Goal: Task Accomplishment & Management: Use online tool/utility

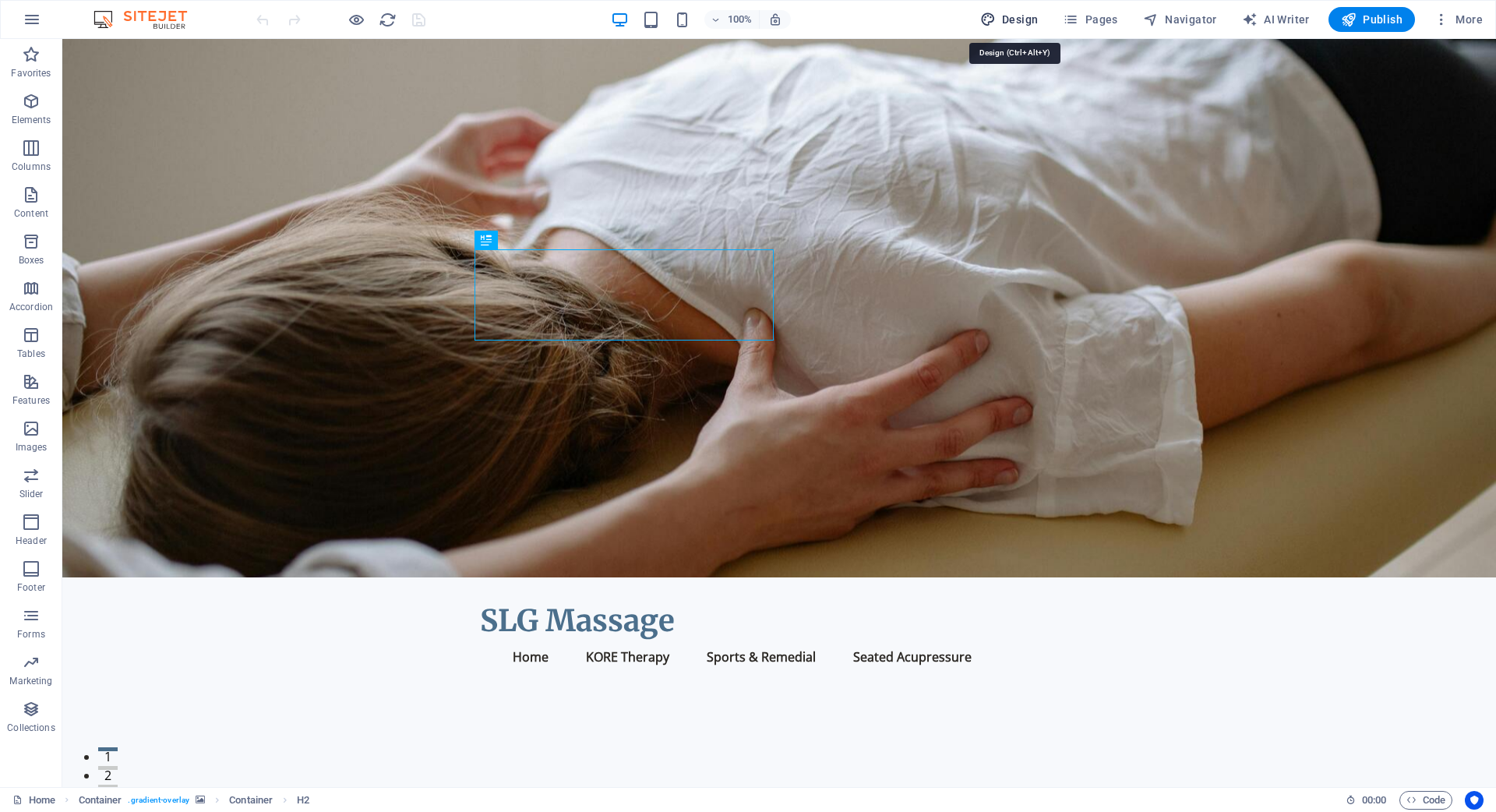
click at [1014, 16] on span "Design" at bounding box center [1009, 19] width 59 height 15
select select "px"
select select "200"
select select "px"
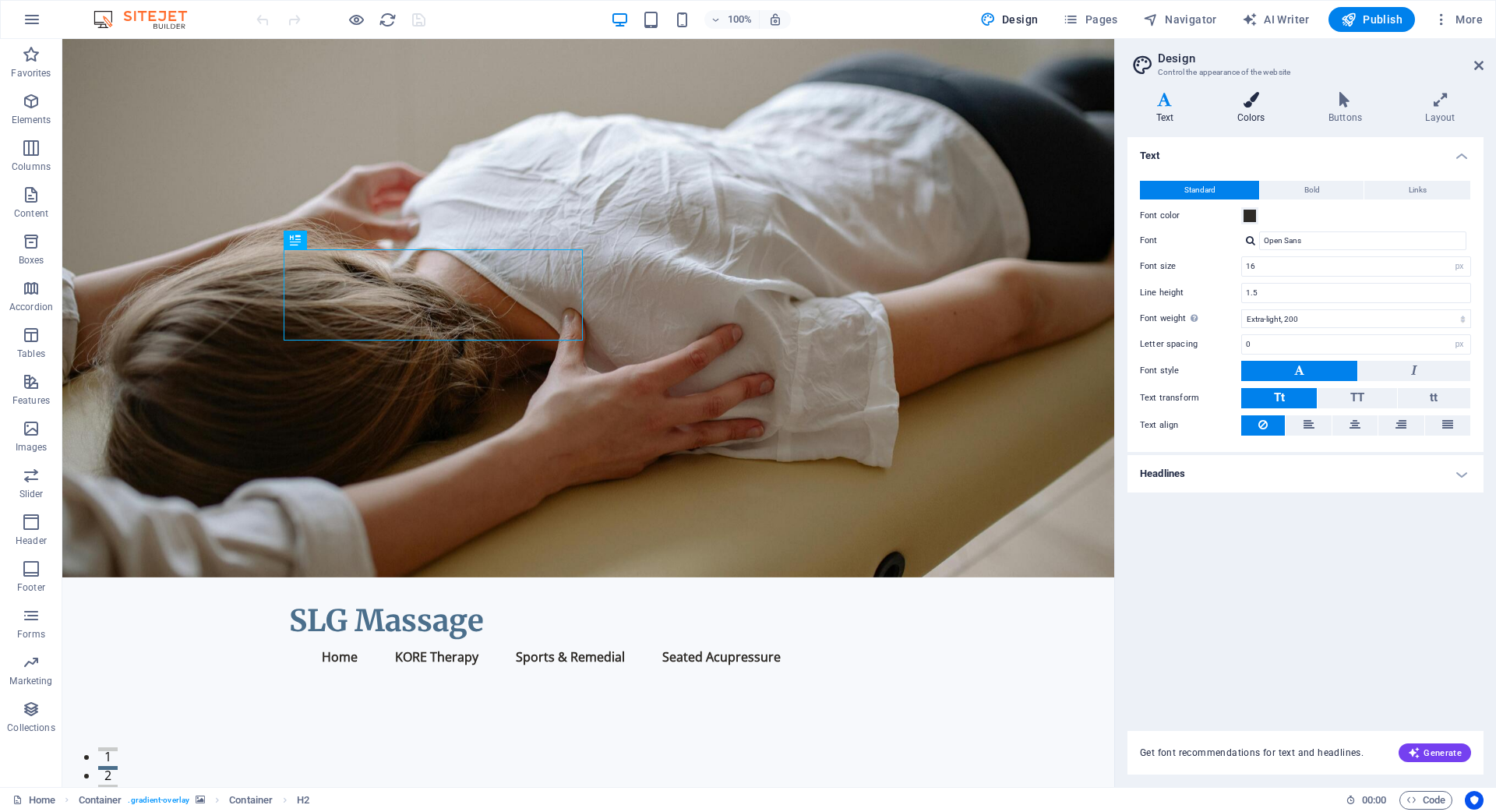
click at [1256, 97] on icon at bounding box center [1251, 99] width 85 height 15
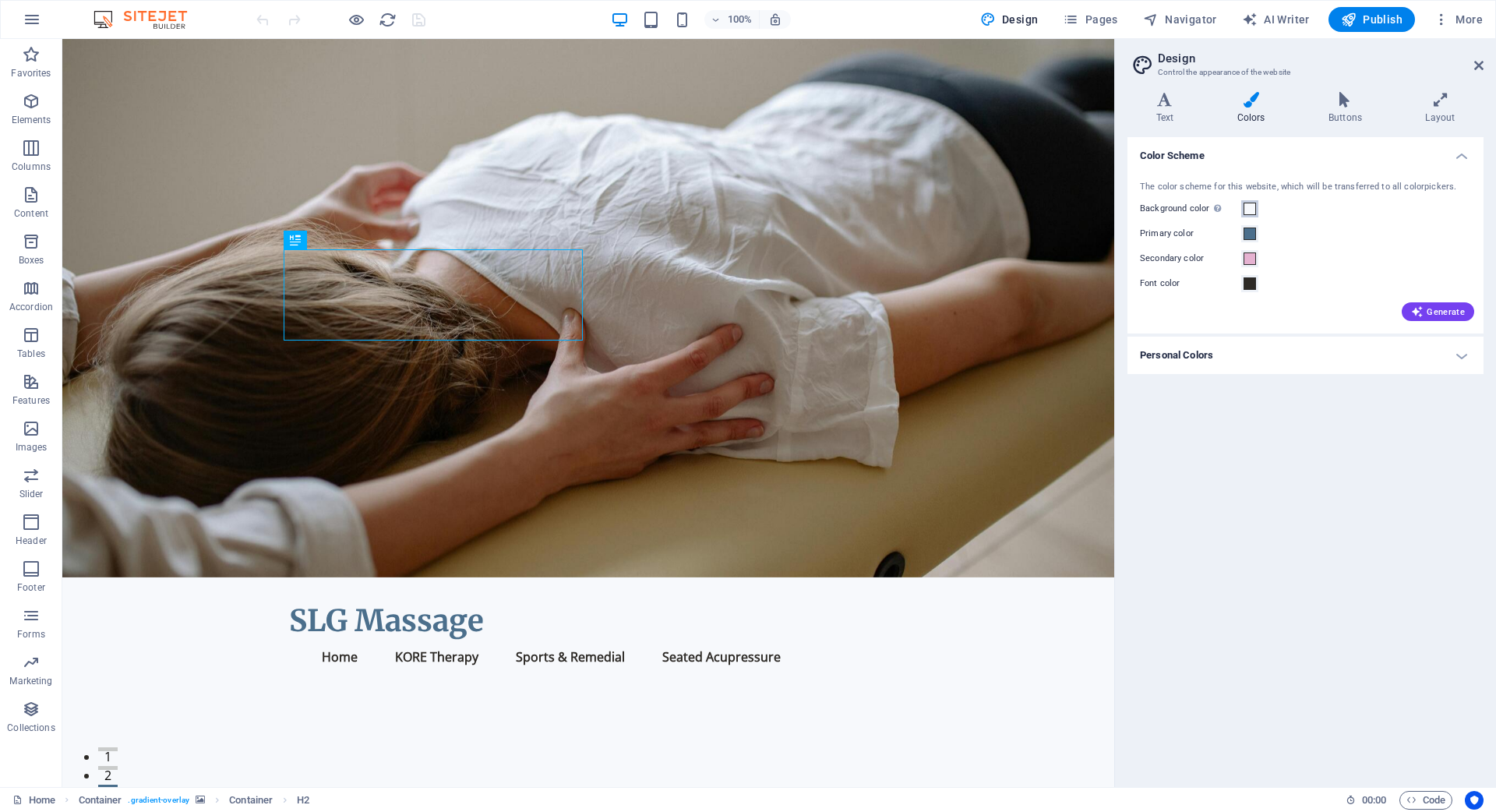
click at [1248, 208] on span at bounding box center [1249, 208] width 12 height 12
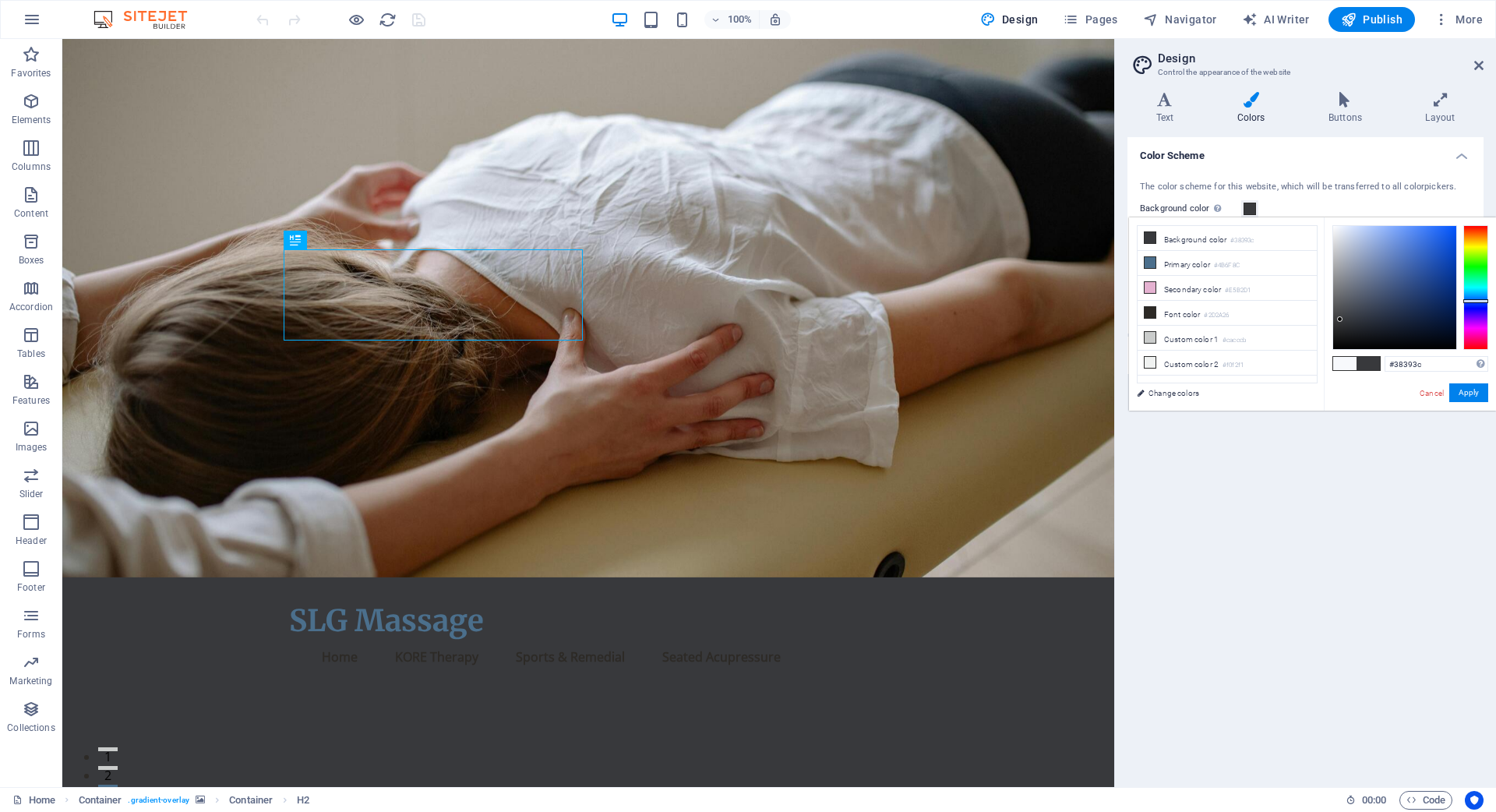
drag, startPoint x: 1334, startPoint y: 224, endPoint x: 1340, endPoint y: 319, distance: 95.2
click at [1340, 319] on div at bounding box center [1339, 319] width 6 height 6
click at [1149, 315] on icon at bounding box center [1150, 312] width 11 height 11
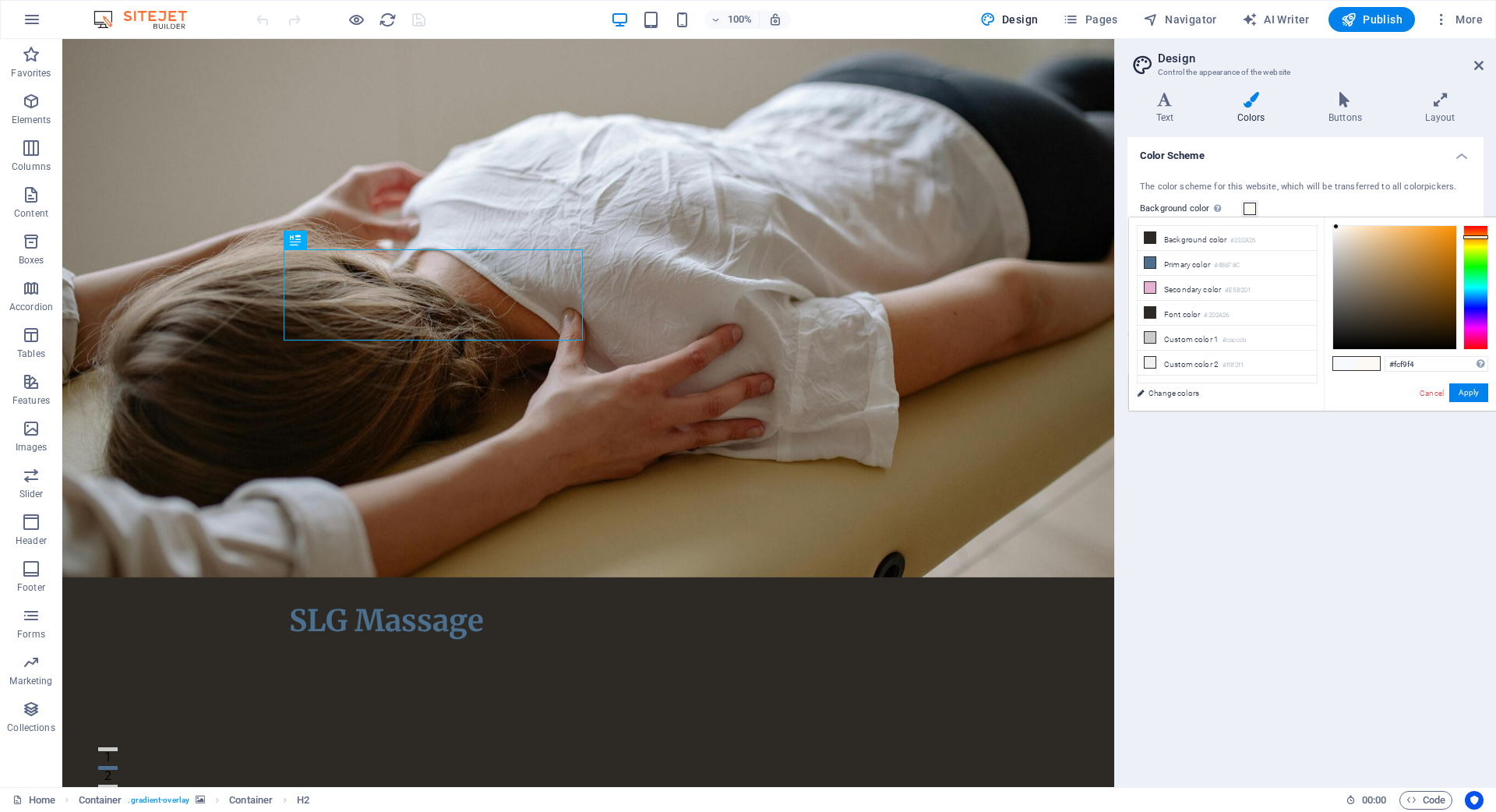
drag, startPoint x: 1354, startPoint y: 325, endPoint x: 1336, endPoint y: 227, distance: 99.6
click at [1336, 227] on div at bounding box center [1394, 287] width 123 height 123
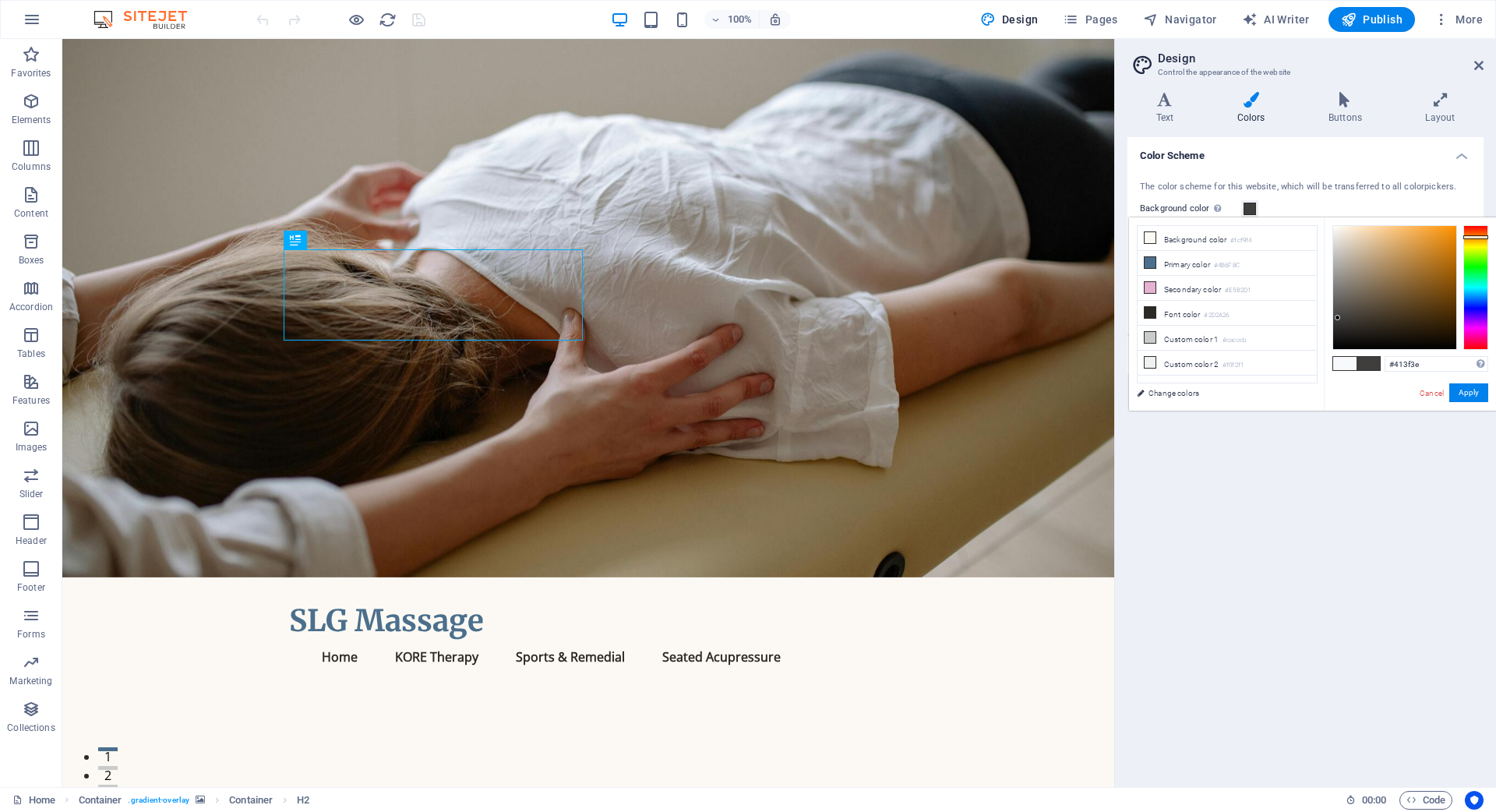
drag, startPoint x: 1337, startPoint y: 225, endPoint x: 1337, endPoint y: 317, distance: 92.0
click at [1337, 317] on div at bounding box center [1337, 317] width 6 height 6
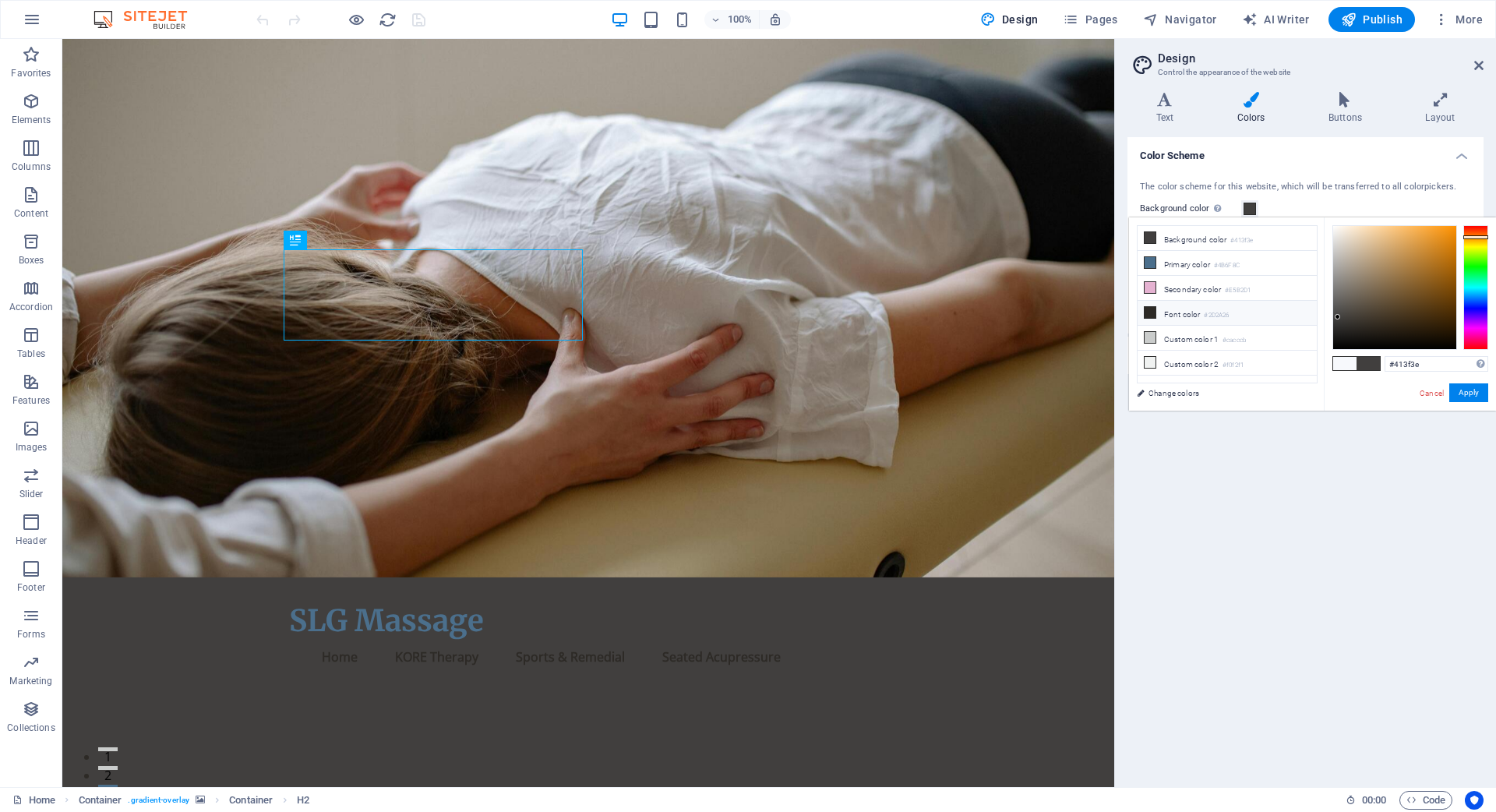
click at [1151, 313] on icon at bounding box center [1150, 312] width 11 height 11
click at [1149, 315] on icon at bounding box center [1150, 312] width 11 height 11
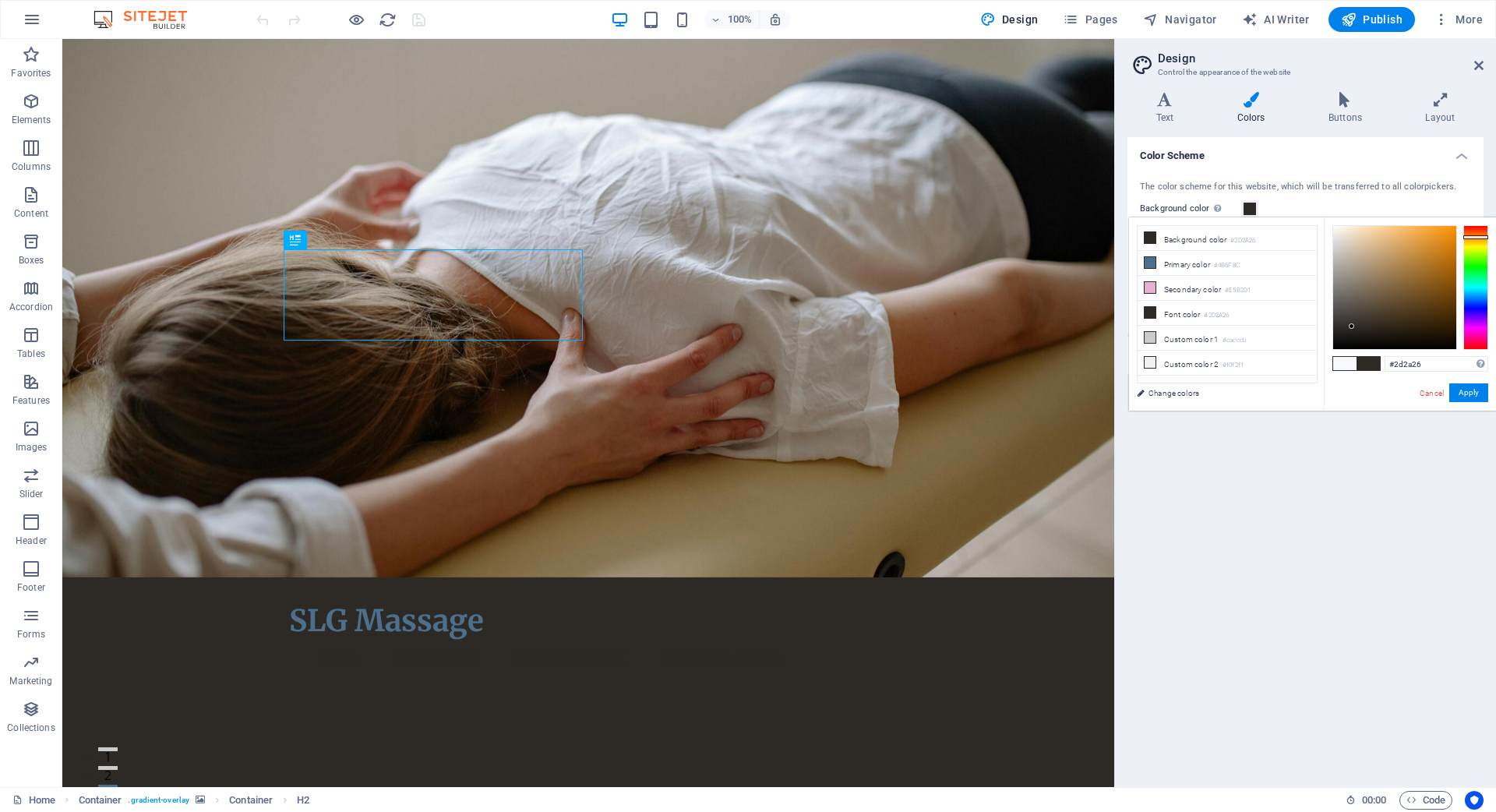
click at [1149, 315] on icon at bounding box center [1150, 312] width 11 height 11
click at [1148, 312] on icon at bounding box center [1150, 312] width 11 height 11
click at [1148, 307] on icon at bounding box center [1150, 312] width 11 height 11
click at [1149, 262] on icon at bounding box center [1150, 262] width 11 height 11
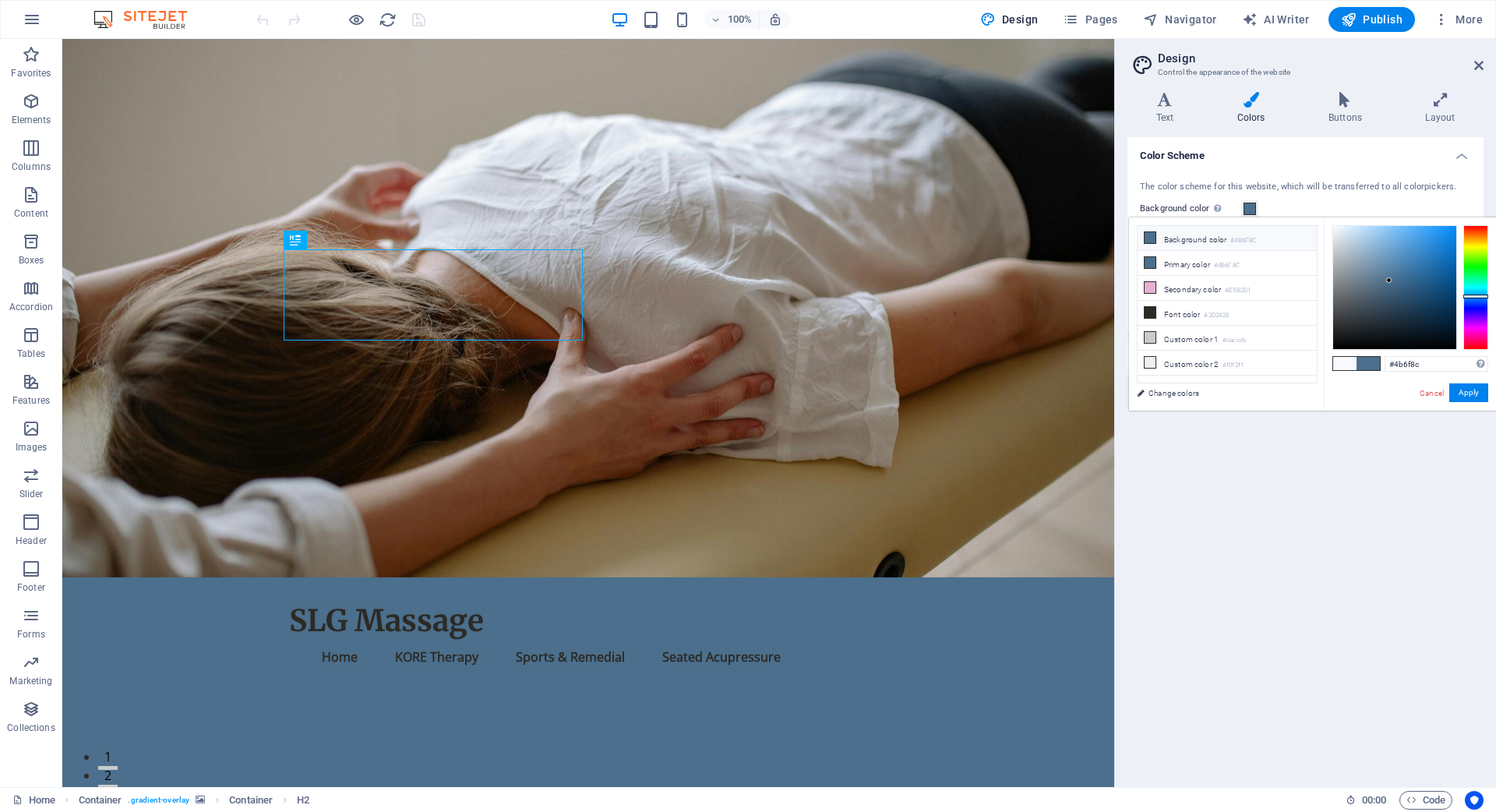
click at [1147, 234] on icon at bounding box center [1150, 237] width 11 height 11
click at [1152, 237] on icon at bounding box center [1150, 237] width 11 height 11
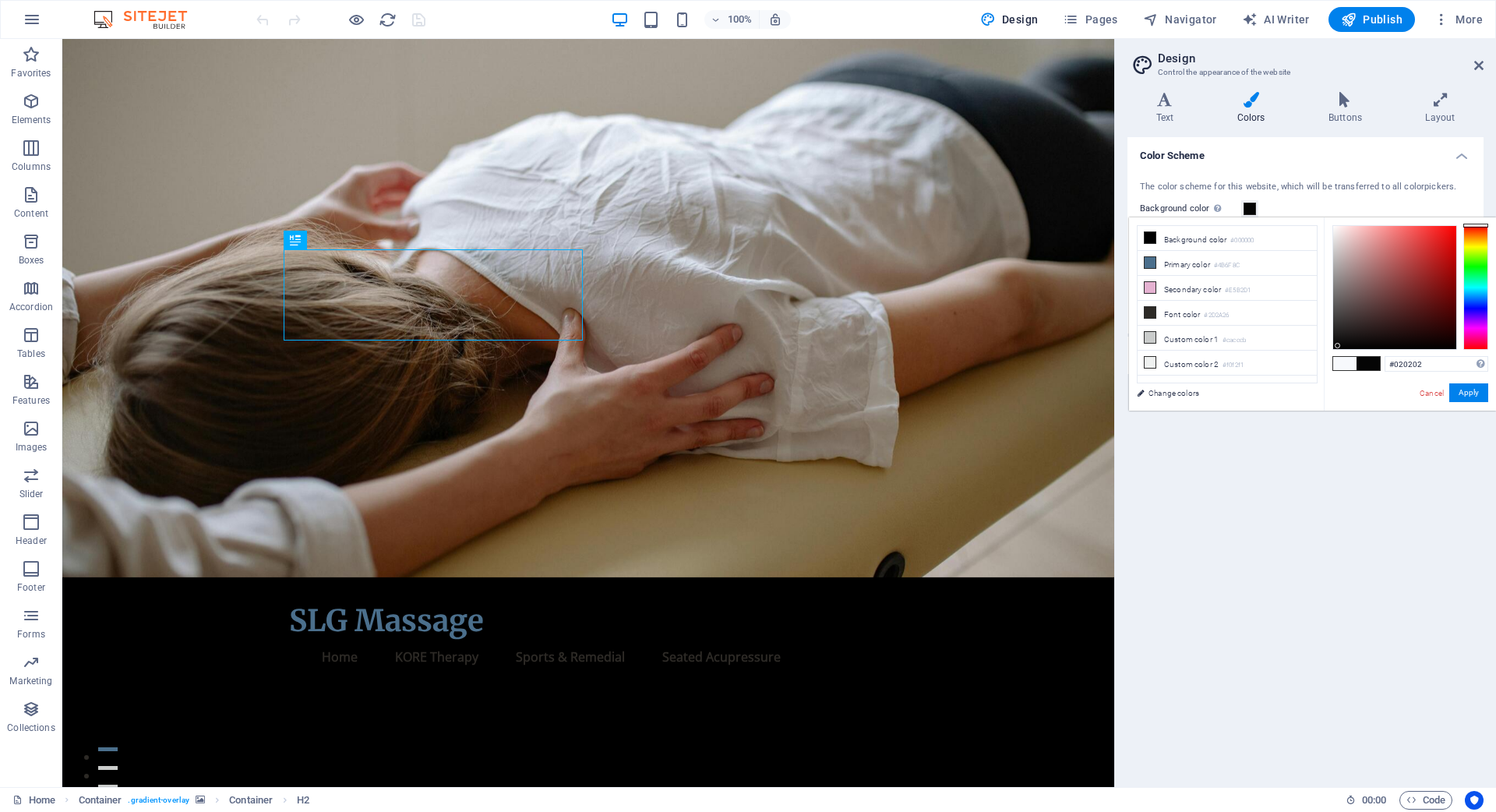
type input "#000000"
drag, startPoint x: 1387, startPoint y: 282, endPoint x: 1335, endPoint y: 349, distance: 84.8
click at [1335, 349] on div at bounding box center [1334, 348] width 6 height 6
click at [1471, 392] on button "Apply" at bounding box center [1469, 392] width 39 height 19
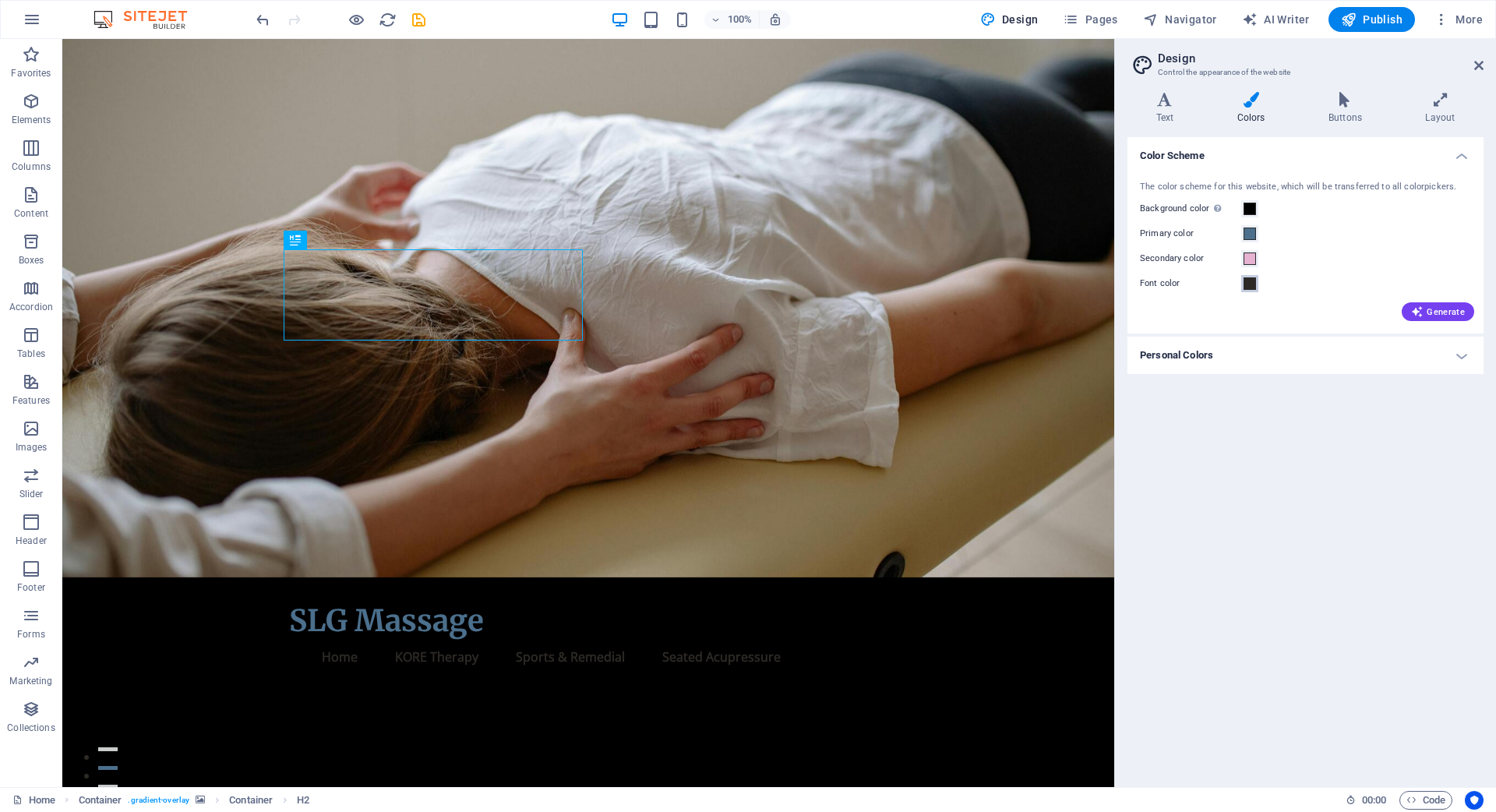
click at [1251, 284] on span at bounding box center [1249, 283] width 12 height 12
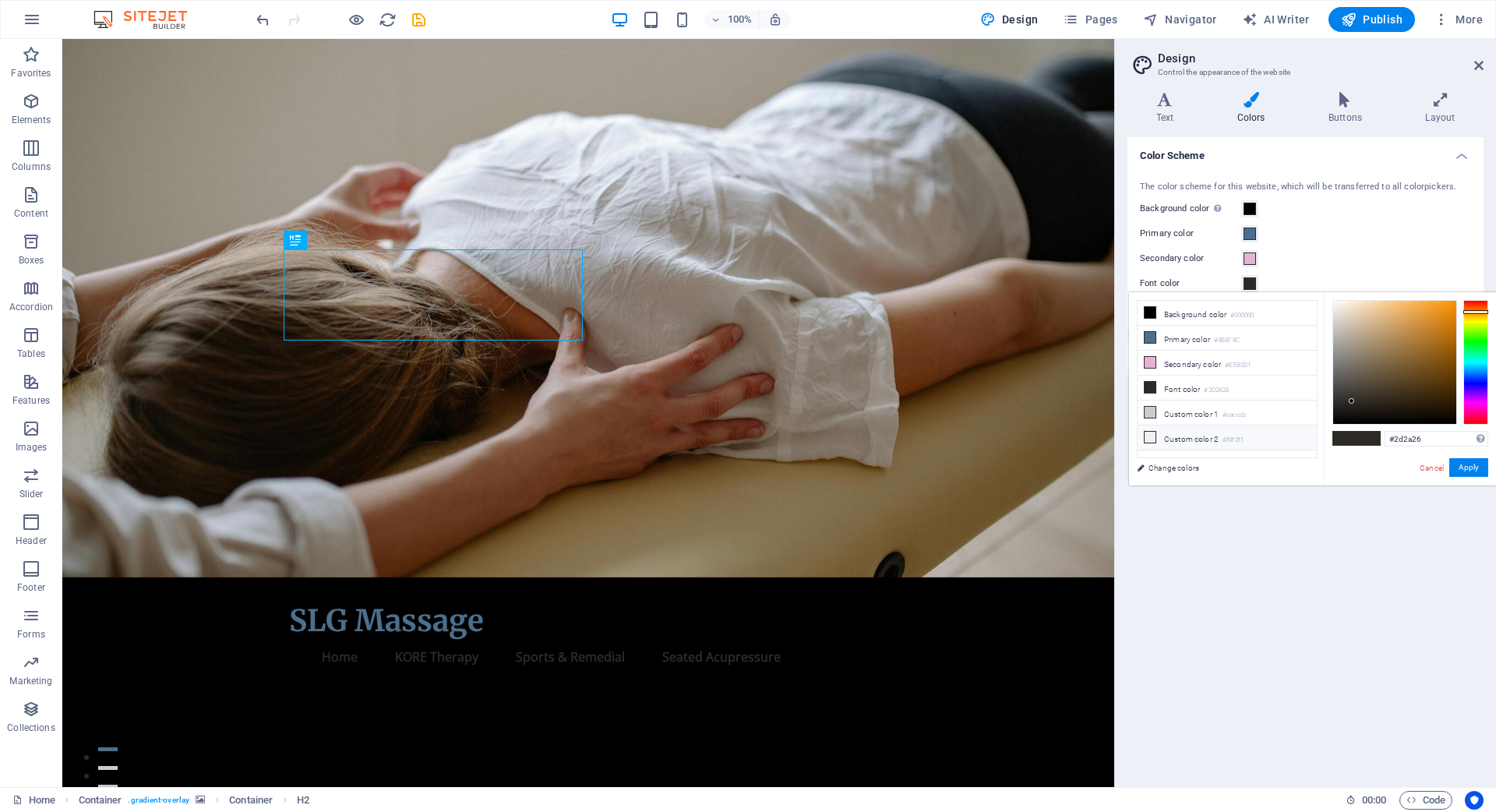
click at [1148, 433] on icon at bounding box center [1150, 437] width 11 height 11
type input "#f0f2f1"
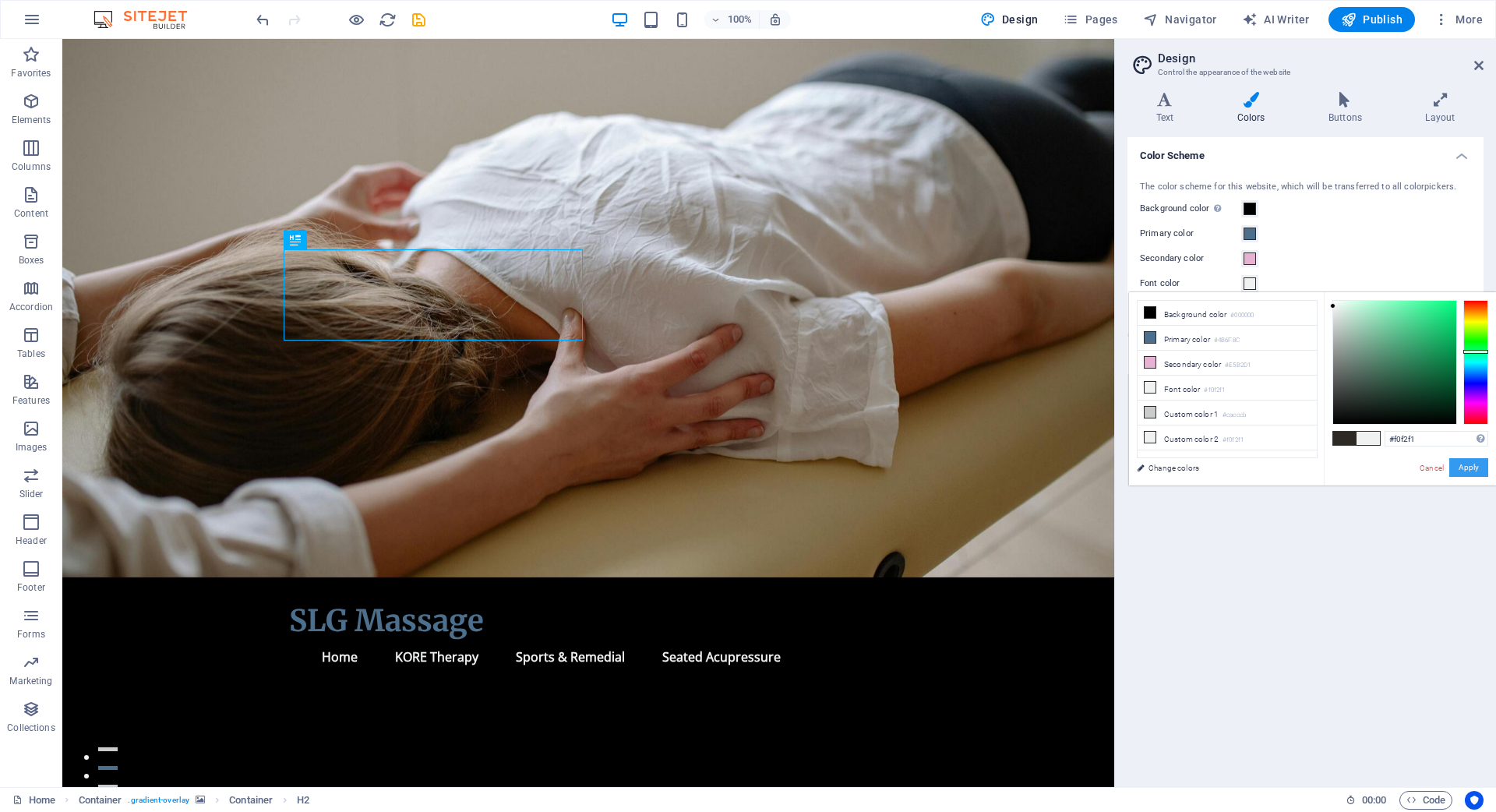
click at [1470, 468] on button "Apply" at bounding box center [1469, 467] width 39 height 19
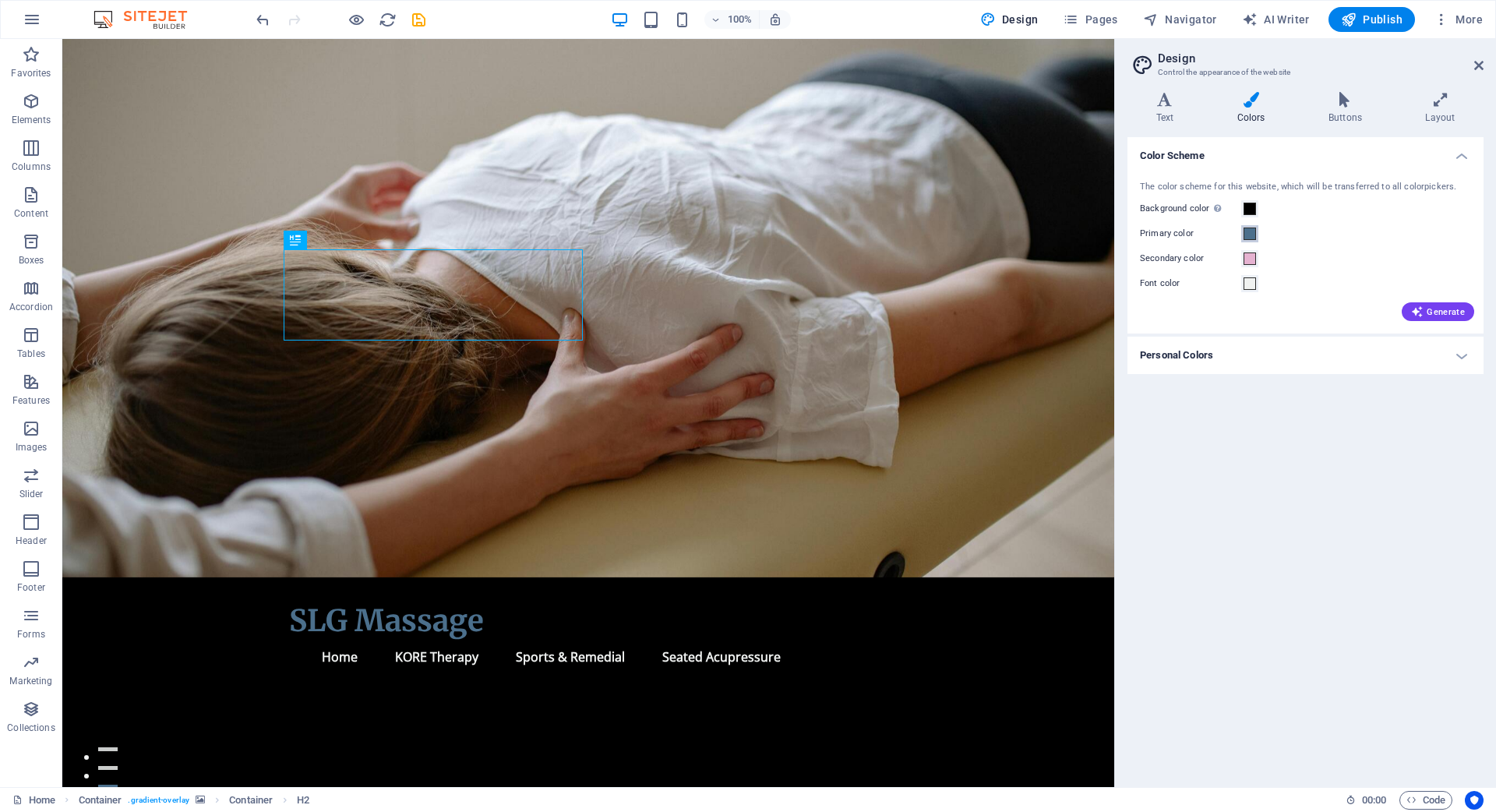
click at [1251, 236] on span at bounding box center [1249, 233] width 12 height 12
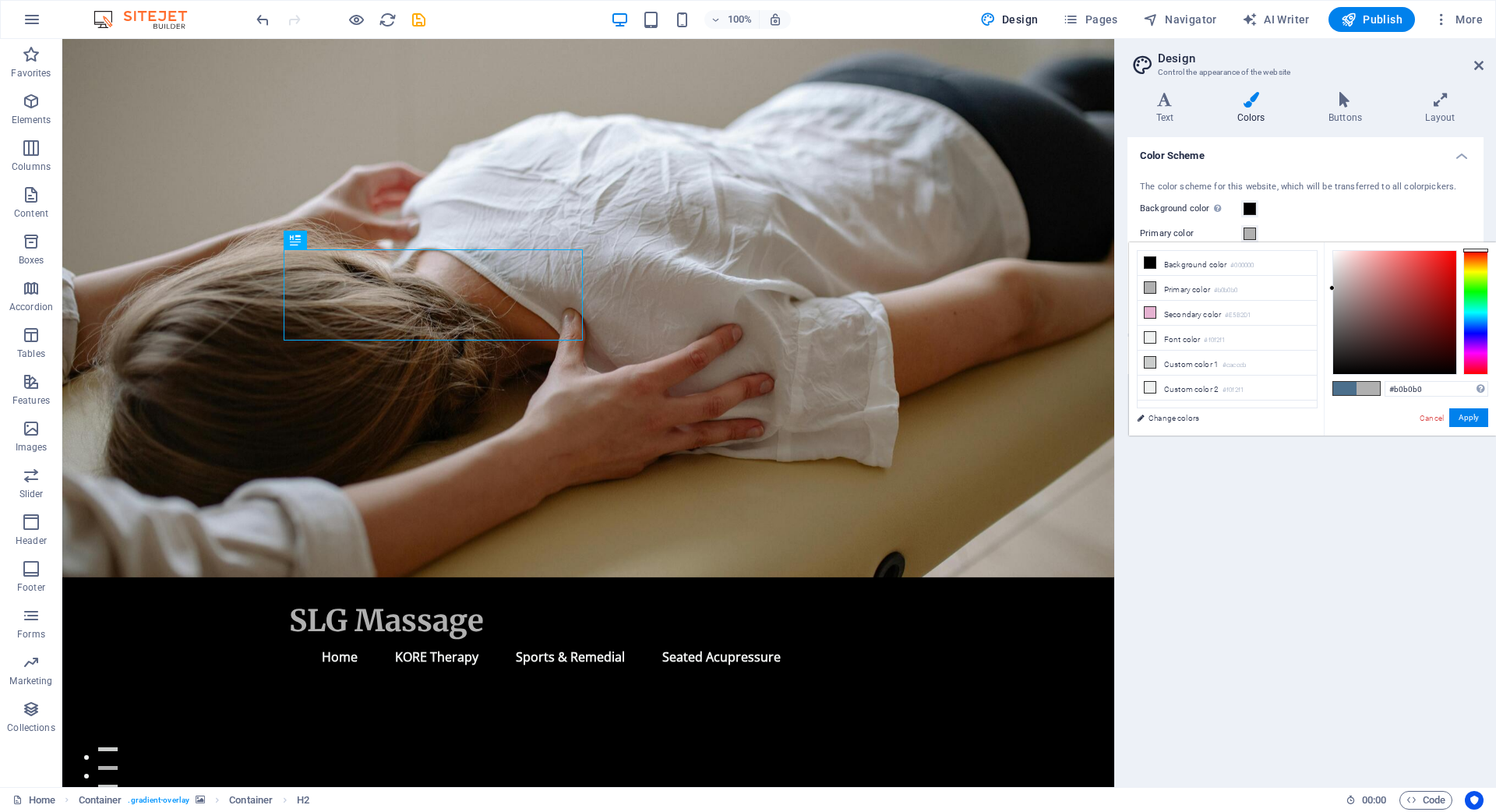
type input "#b3b8bd"
drag, startPoint x: 1391, startPoint y: 303, endPoint x: 1338, endPoint y: 282, distance: 57.0
click at [1338, 282] on div at bounding box center [1337, 282] width 6 height 6
click at [1468, 418] on button "Apply" at bounding box center [1469, 417] width 39 height 19
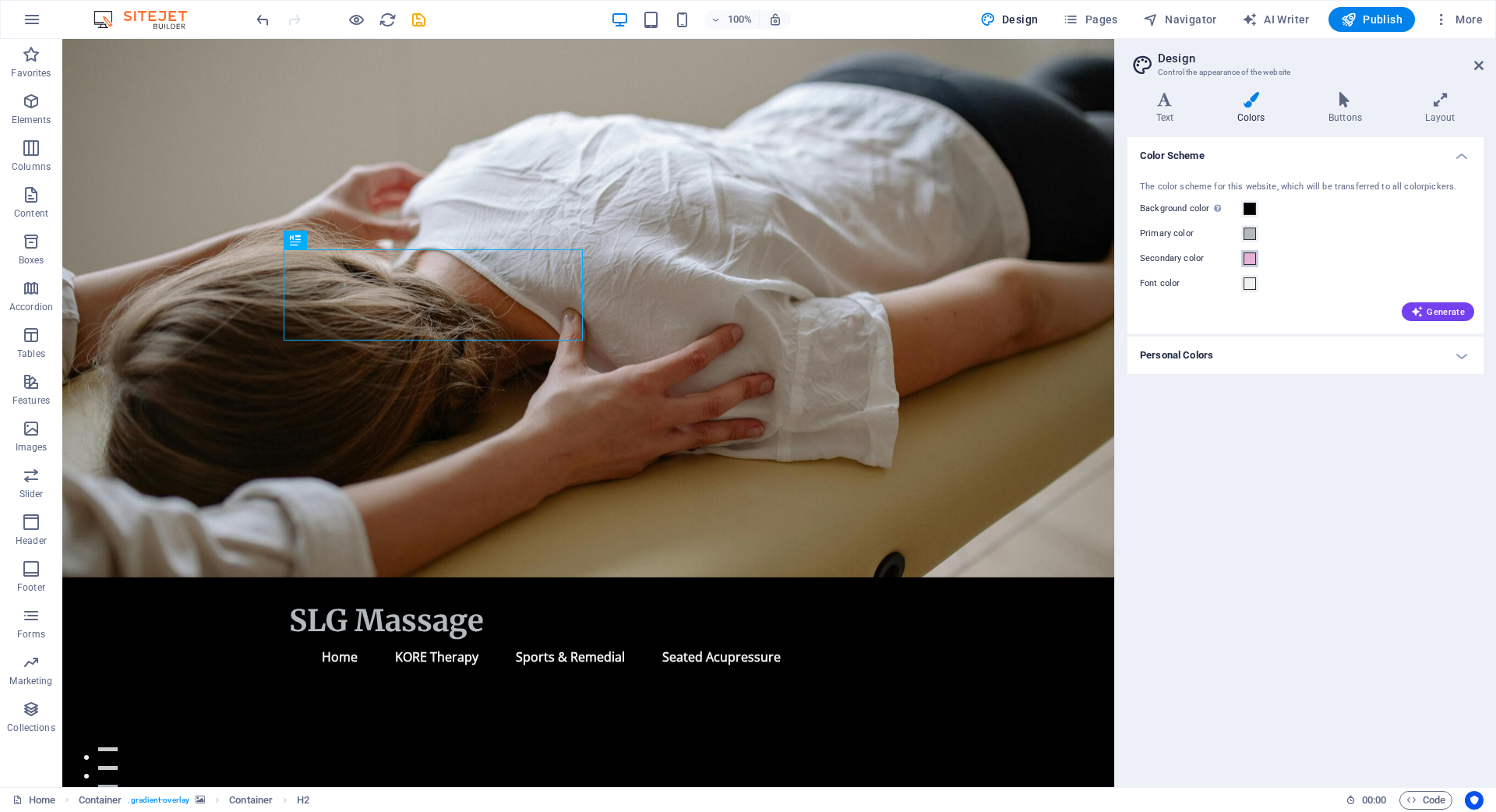
click at [1251, 259] on span at bounding box center [1249, 258] width 12 height 12
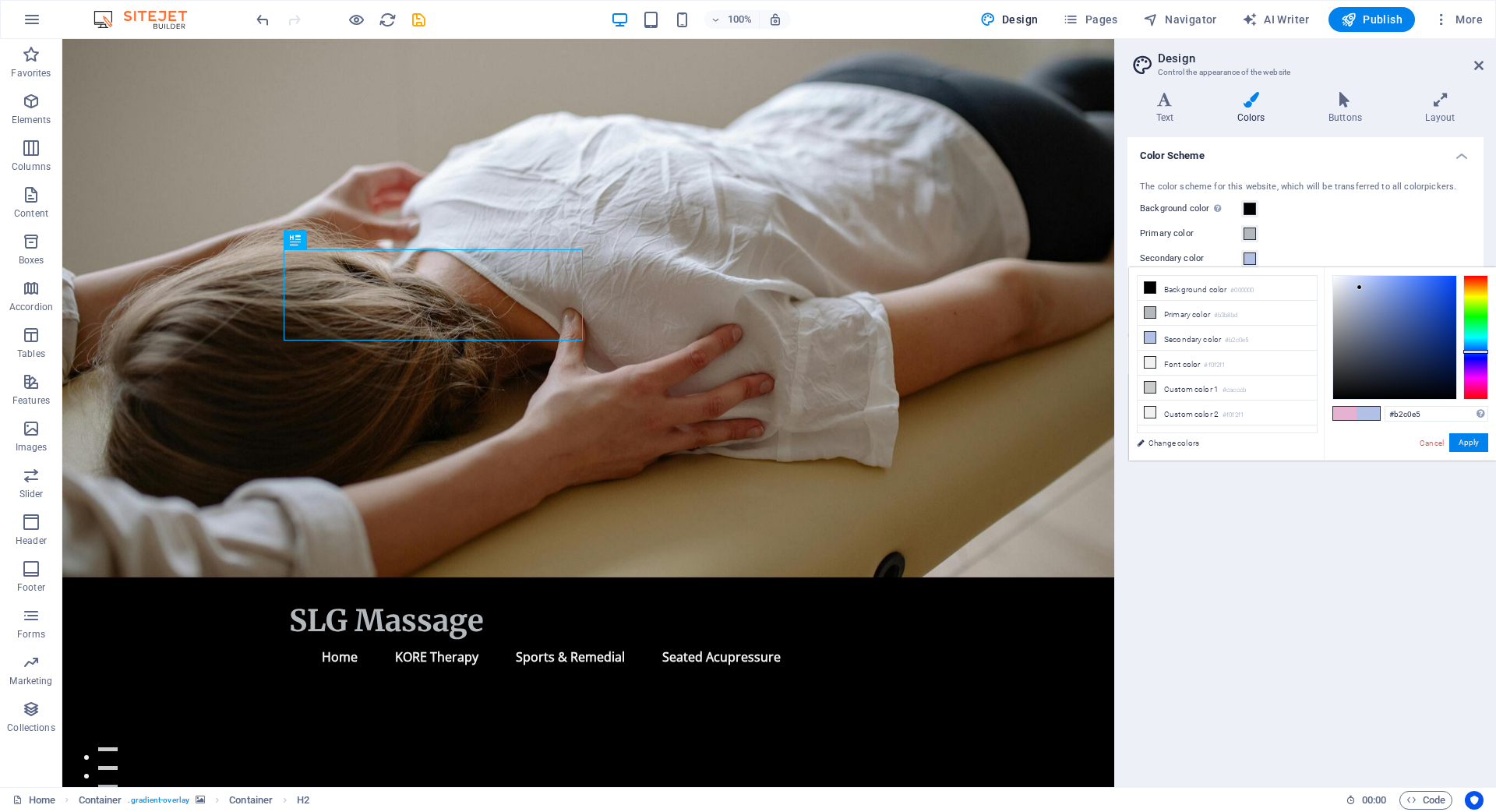
drag, startPoint x: 1477, startPoint y: 386, endPoint x: 1480, endPoint y: 352, distance: 34.1
click at [1480, 352] on div at bounding box center [1475, 352] width 25 height 4
drag, startPoint x: 1359, startPoint y: 286, endPoint x: 1403, endPoint y: 298, distance: 45.6
click at [1400, 298] on div at bounding box center [1397, 296] width 6 height 6
type input "#5779d0"
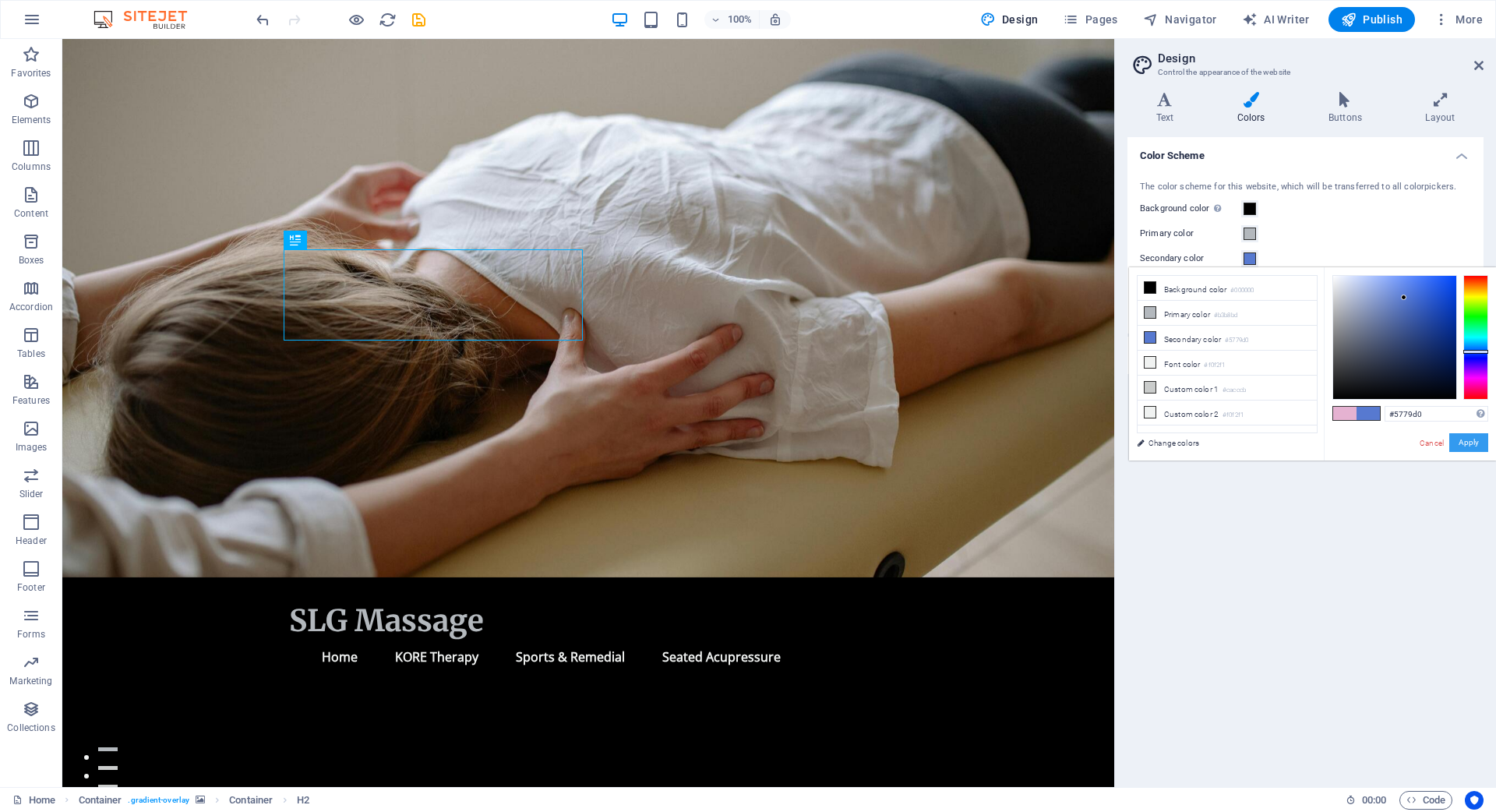
click at [1471, 443] on button "Apply" at bounding box center [1469, 442] width 39 height 19
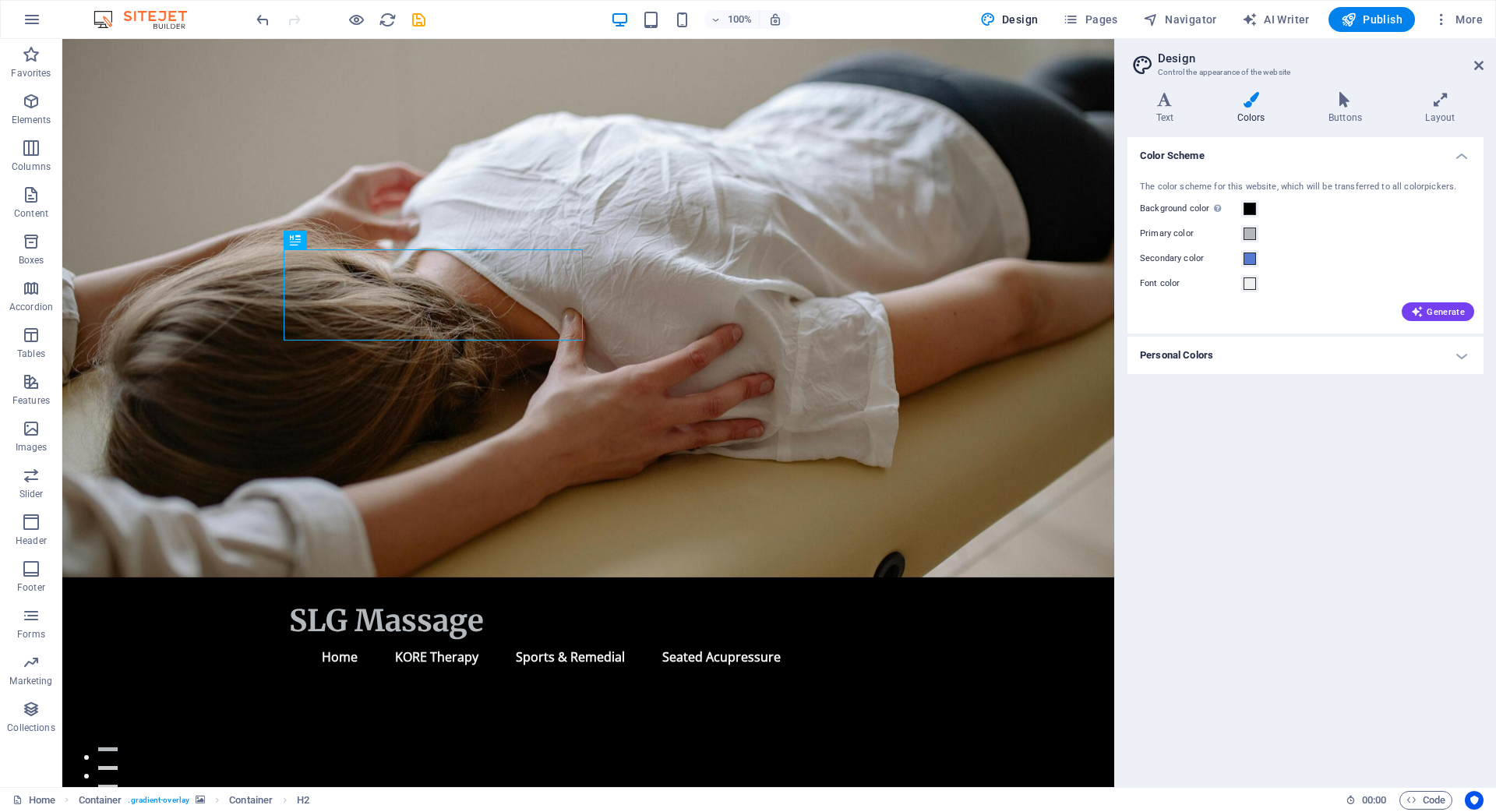
click at [1459, 354] on h4 "Personal Colors" at bounding box center [1305, 355] width 356 height 37
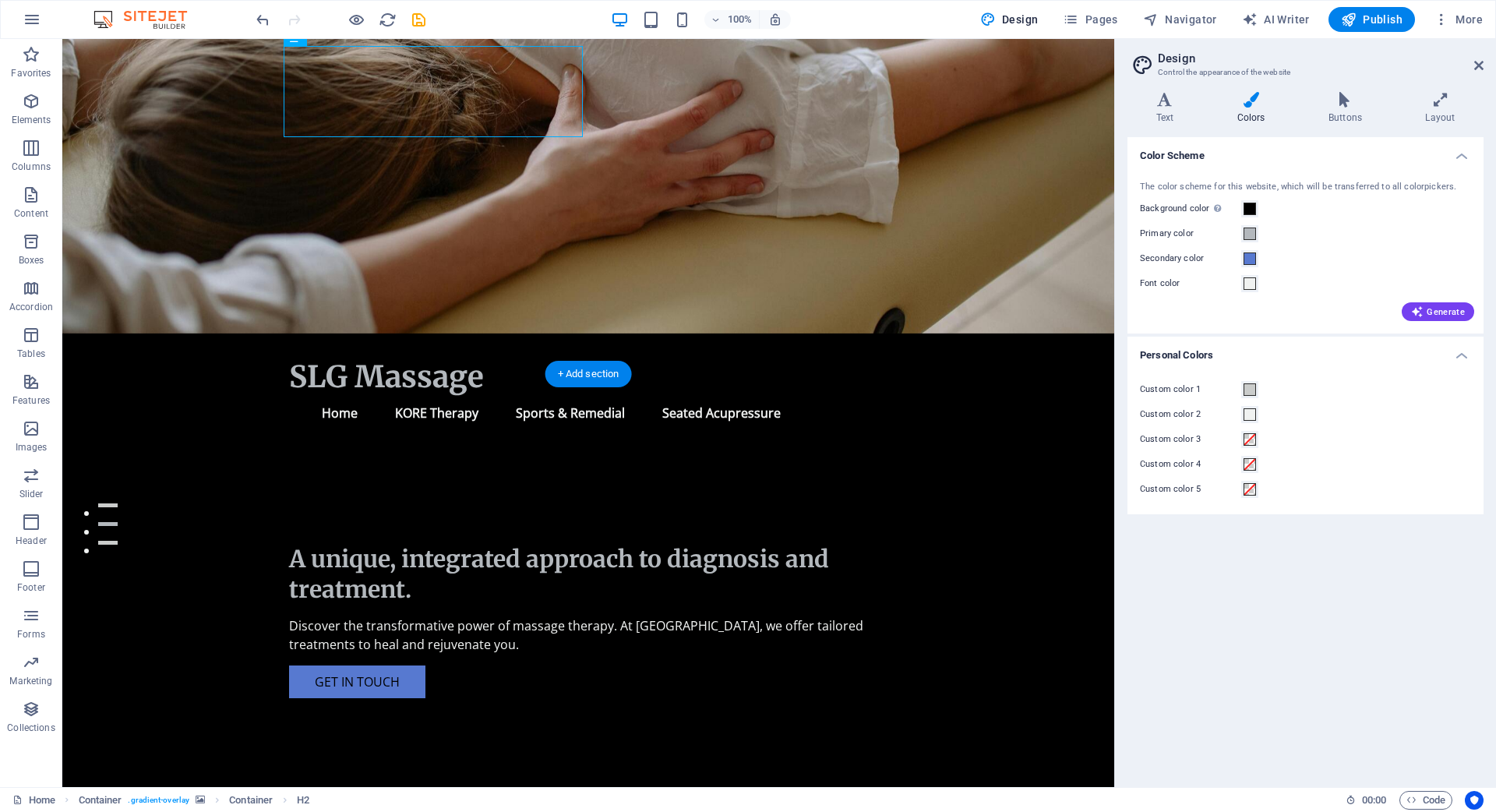
scroll to position [295, 0]
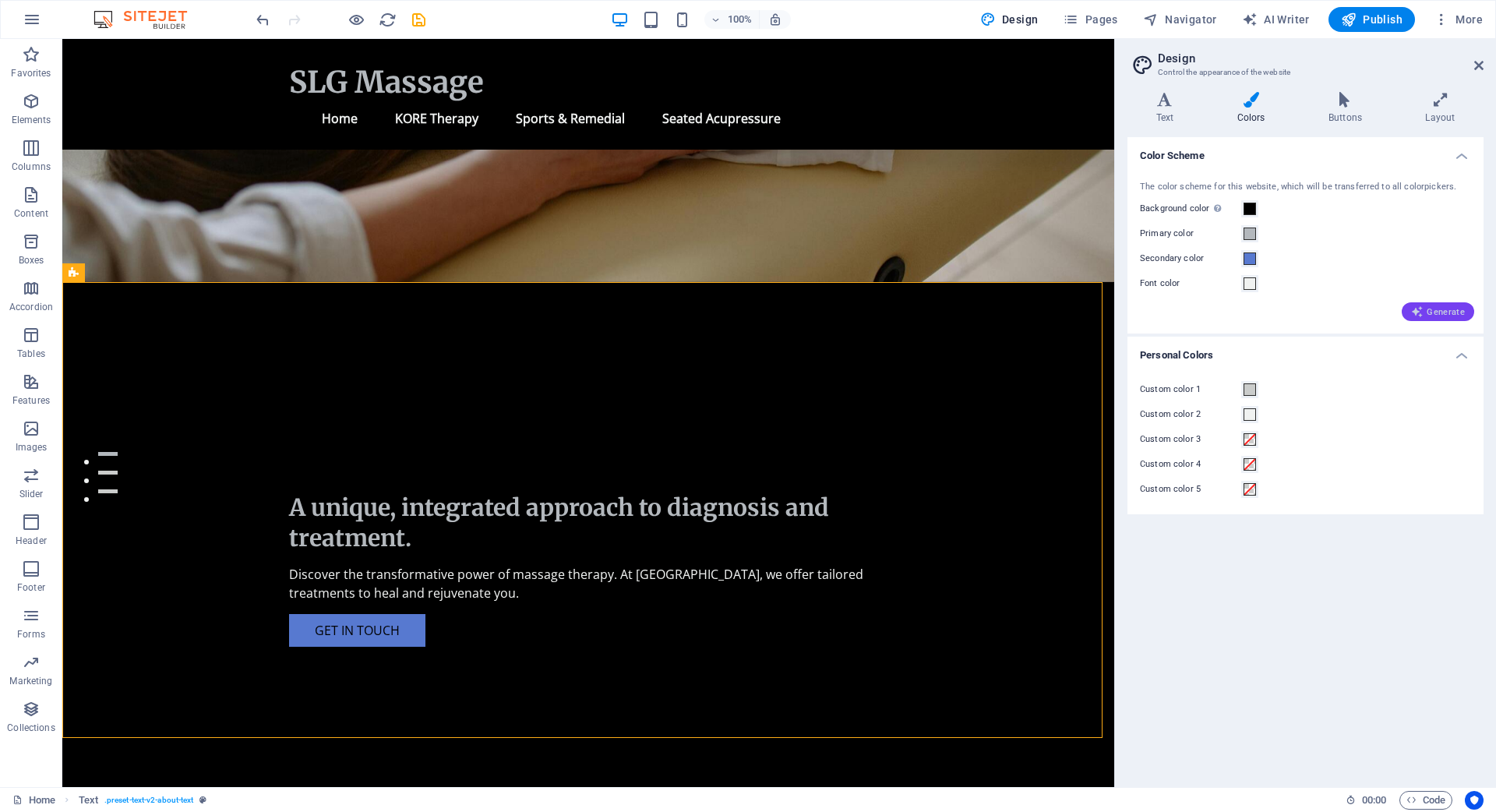
click at [1451, 311] on span "Generate" at bounding box center [1437, 311] width 54 height 12
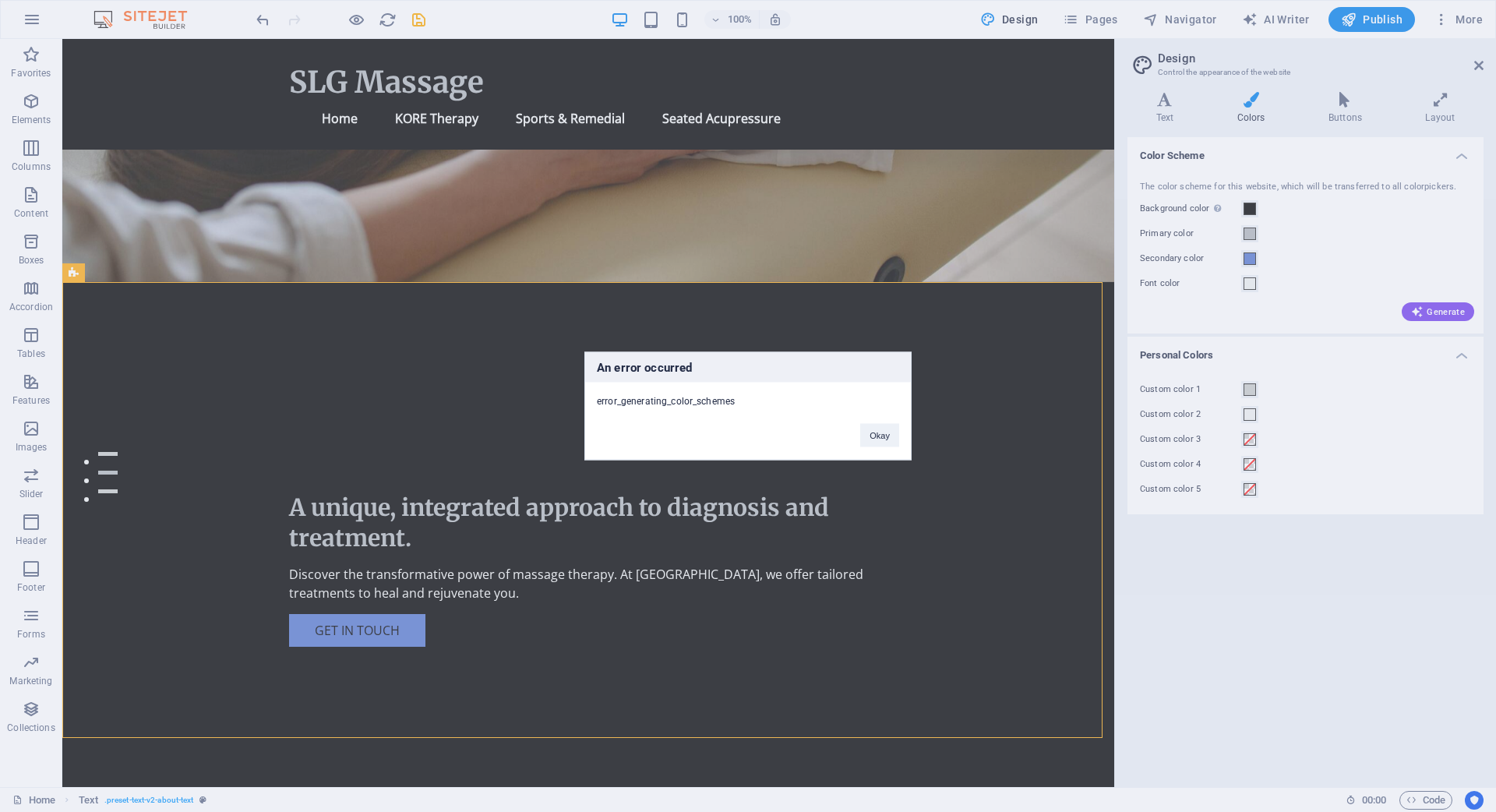
click at [1317, 574] on div "An error occurred error_generating_color_schemes Okay" at bounding box center [748, 406] width 1496 height 812
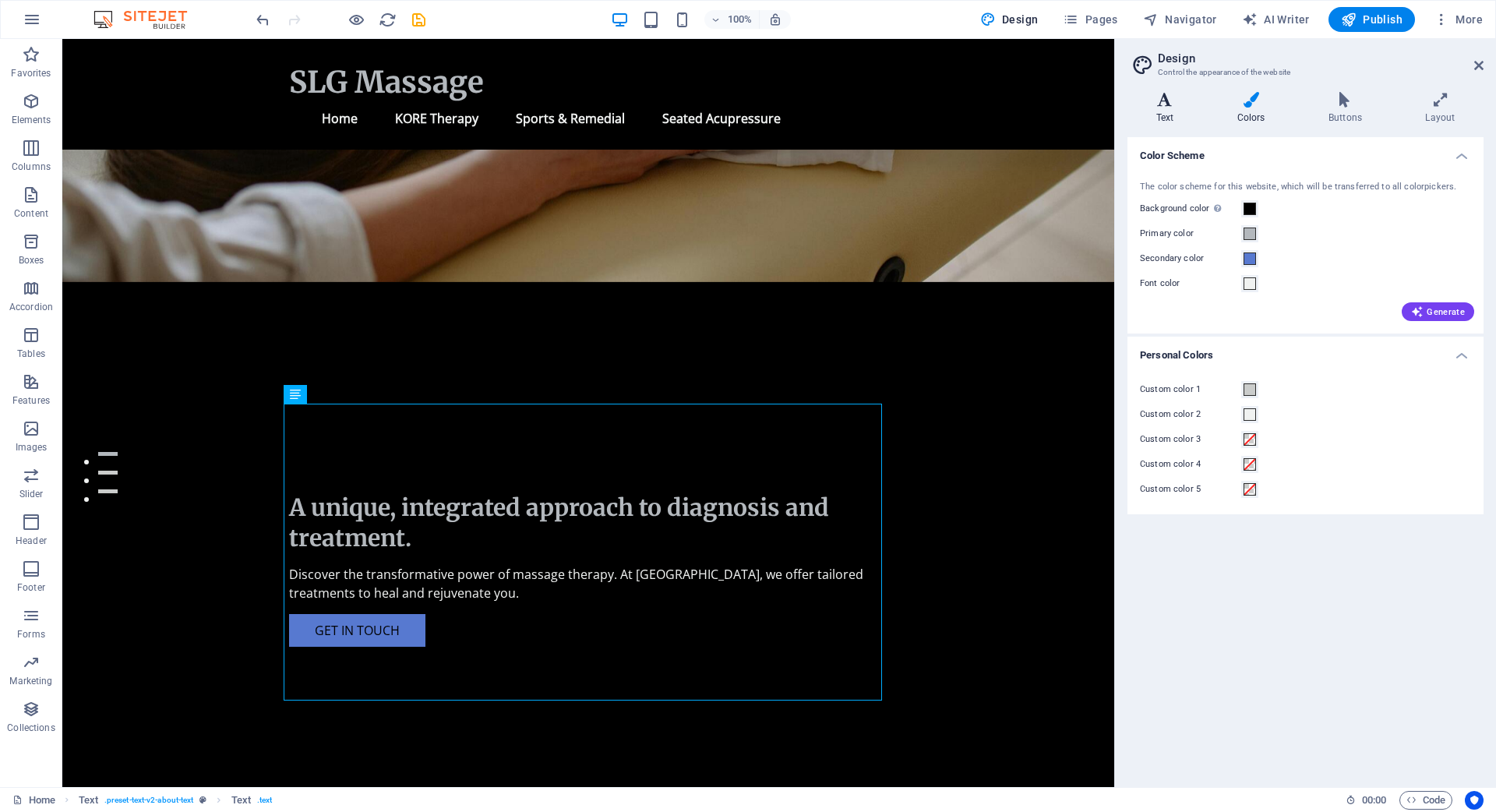
click at [1164, 98] on icon at bounding box center [1164, 99] width 75 height 15
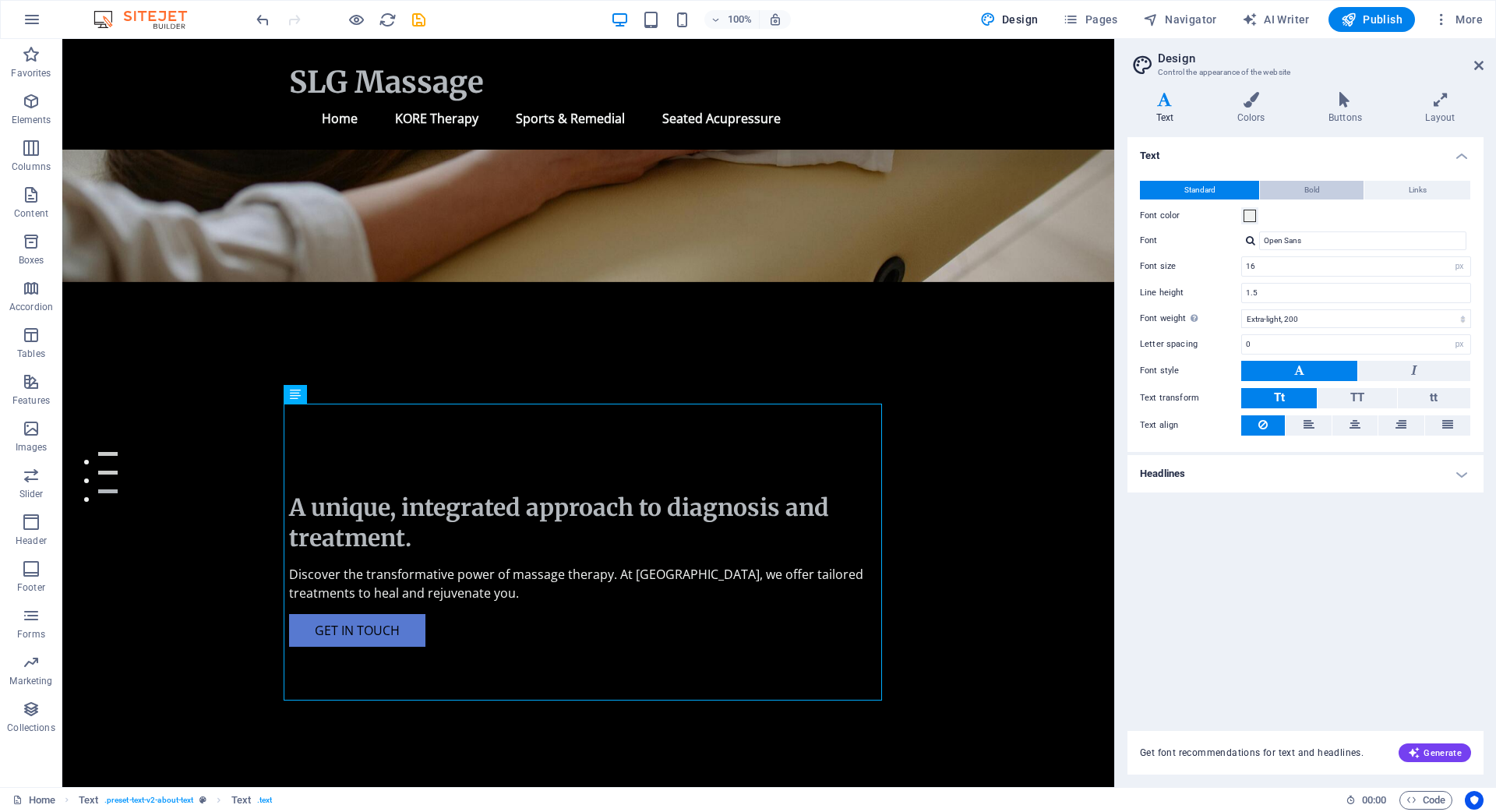
click at [1325, 183] on button "Bold" at bounding box center [1311, 190] width 104 height 19
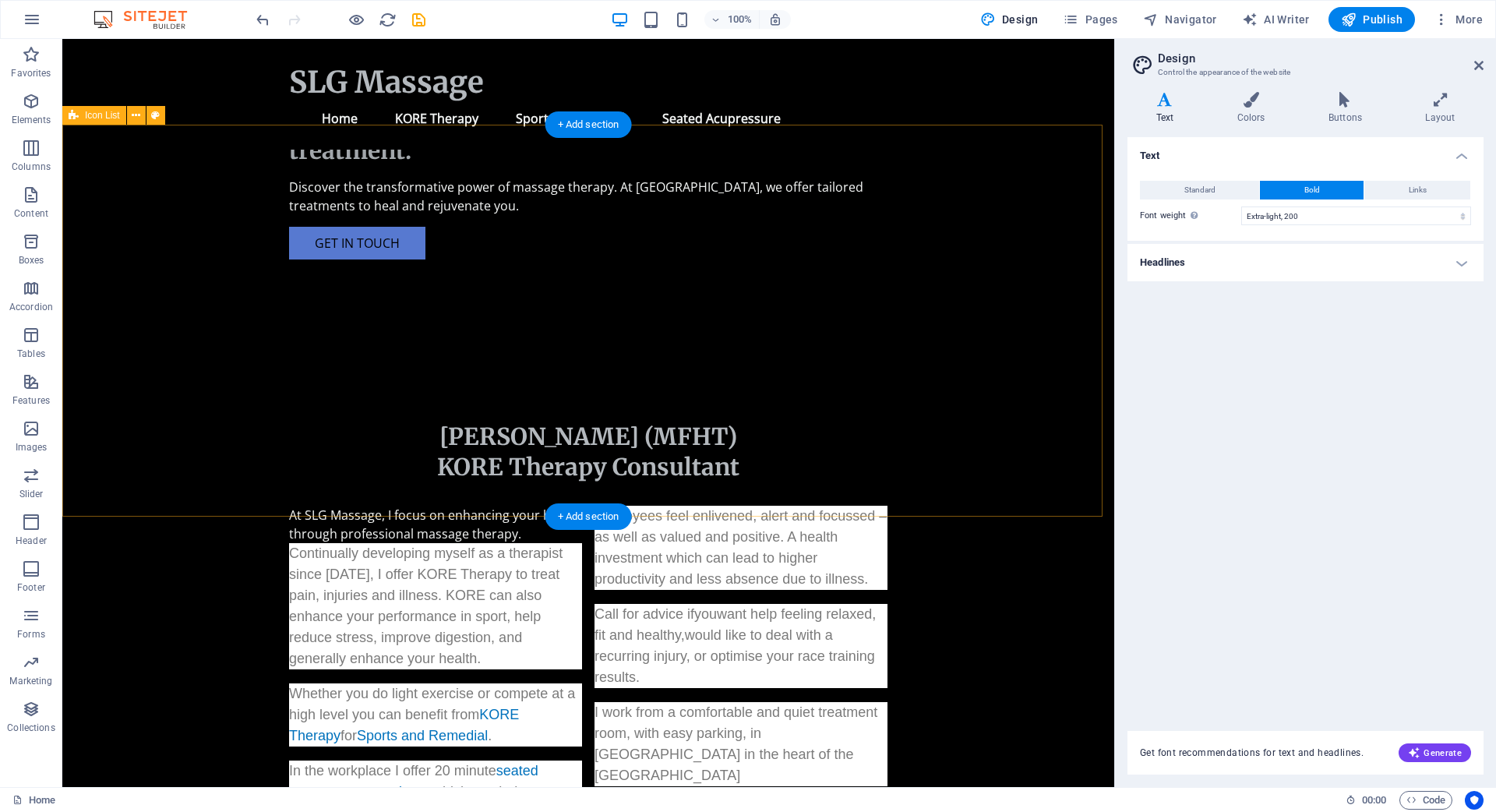
scroll to position [538, 0]
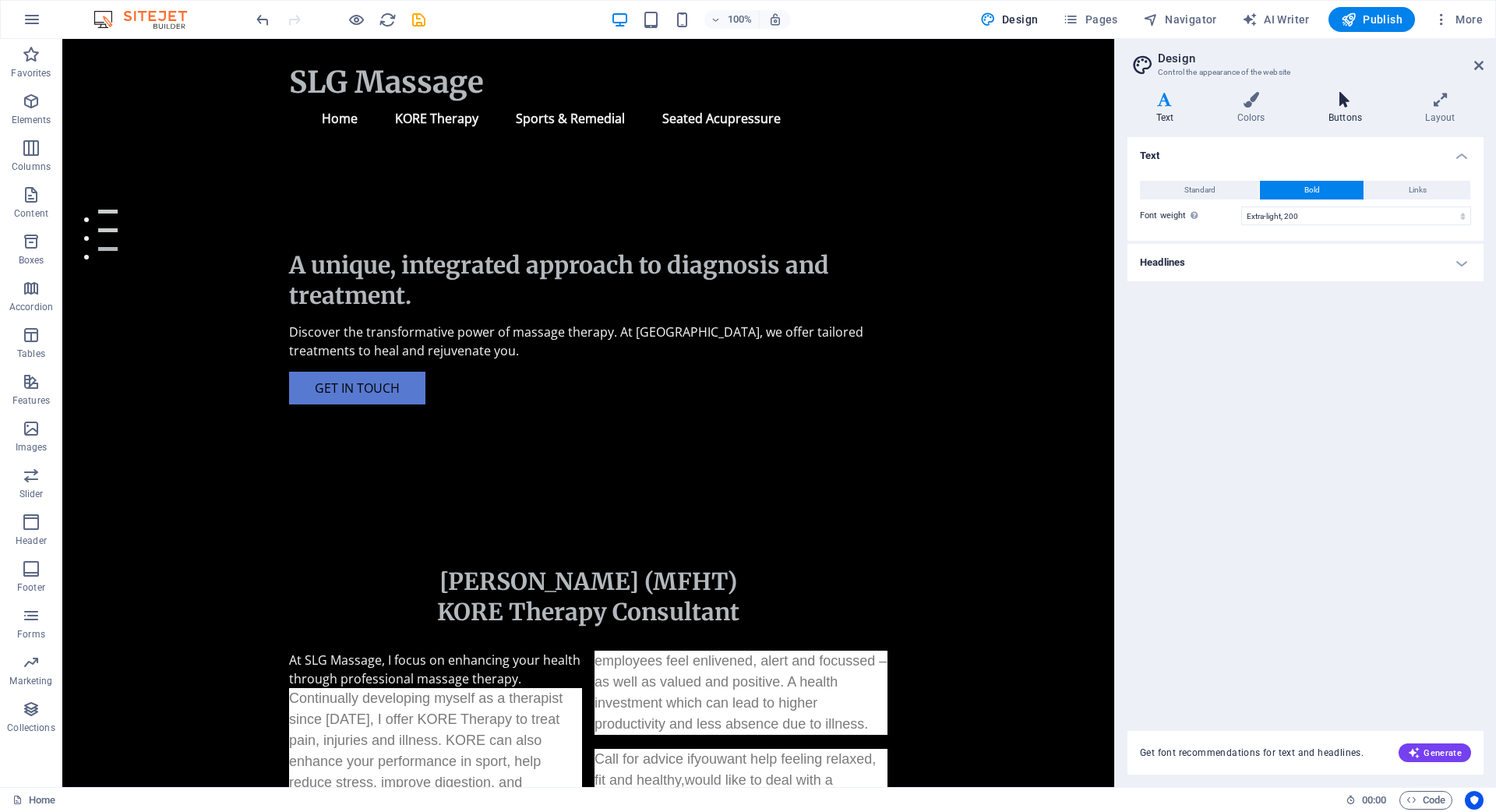
click at [1351, 110] on h4 "Buttons" at bounding box center [1348, 108] width 97 height 33
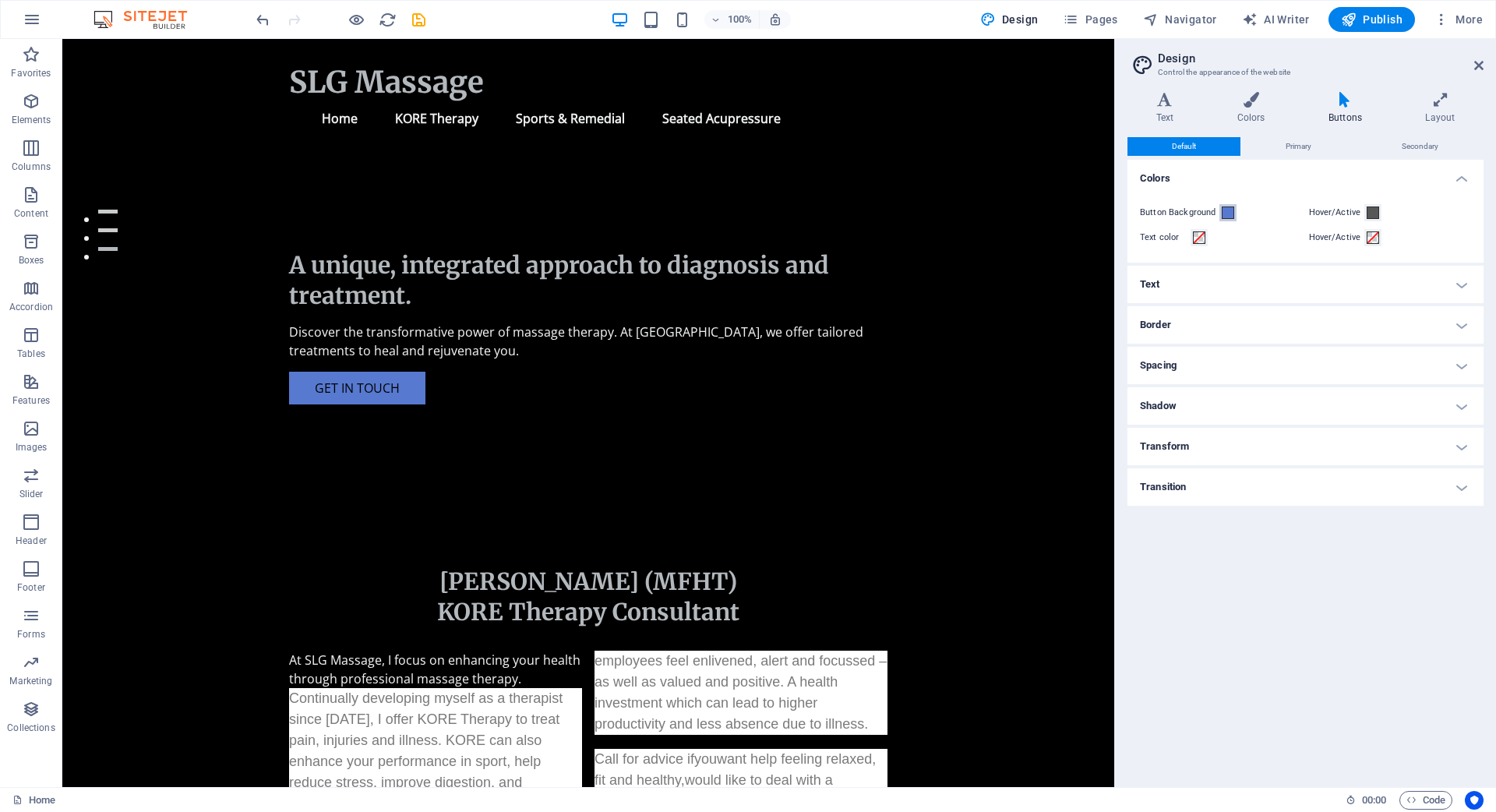
click at [1228, 215] on span at bounding box center [1227, 212] width 12 height 12
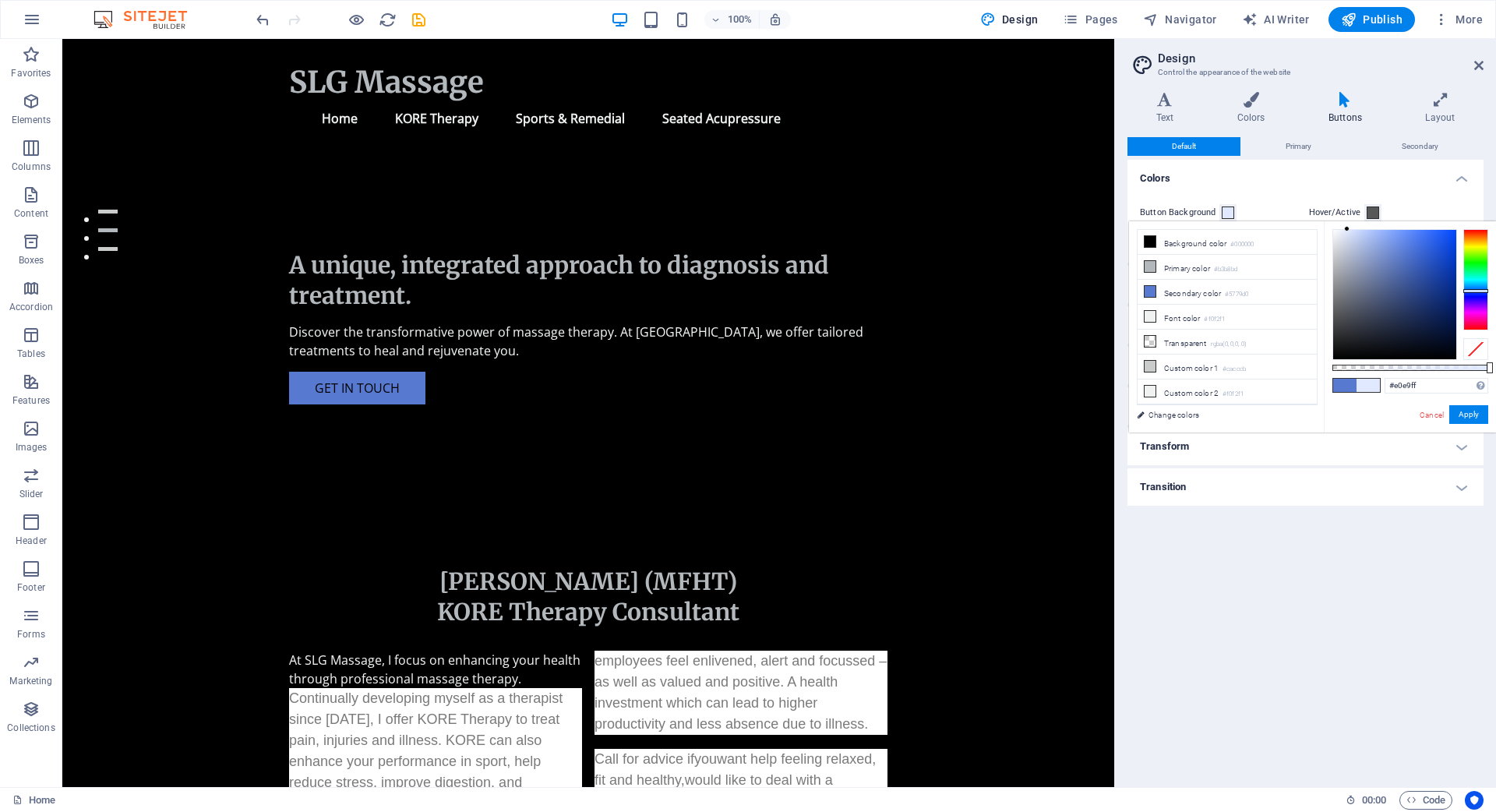
drag, startPoint x: 1403, startPoint y: 252, endPoint x: 1347, endPoint y: 227, distance: 61.3
click at [1347, 227] on div at bounding box center [1346, 229] width 6 height 6
type input "#bcc7e1"
drag, startPoint x: 1347, startPoint y: 229, endPoint x: 1354, endPoint y: 244, distance: 16.6
click at [1353, 244] on div at bounding box center [1352, 244] width 6 height 6
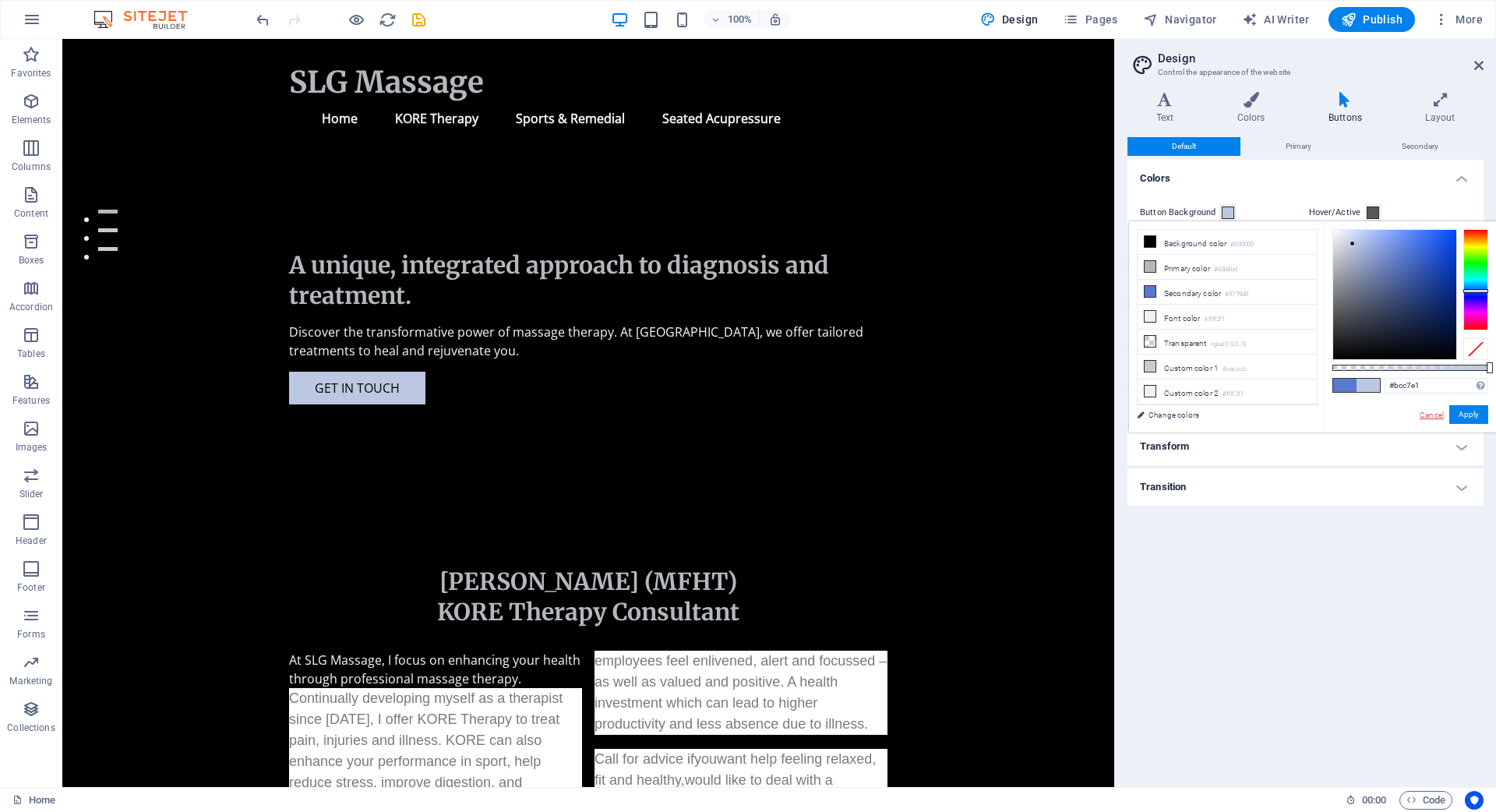
click at [1436, 411] on link "Cancel" at bounding box center [1432, 414] width 27 height 12
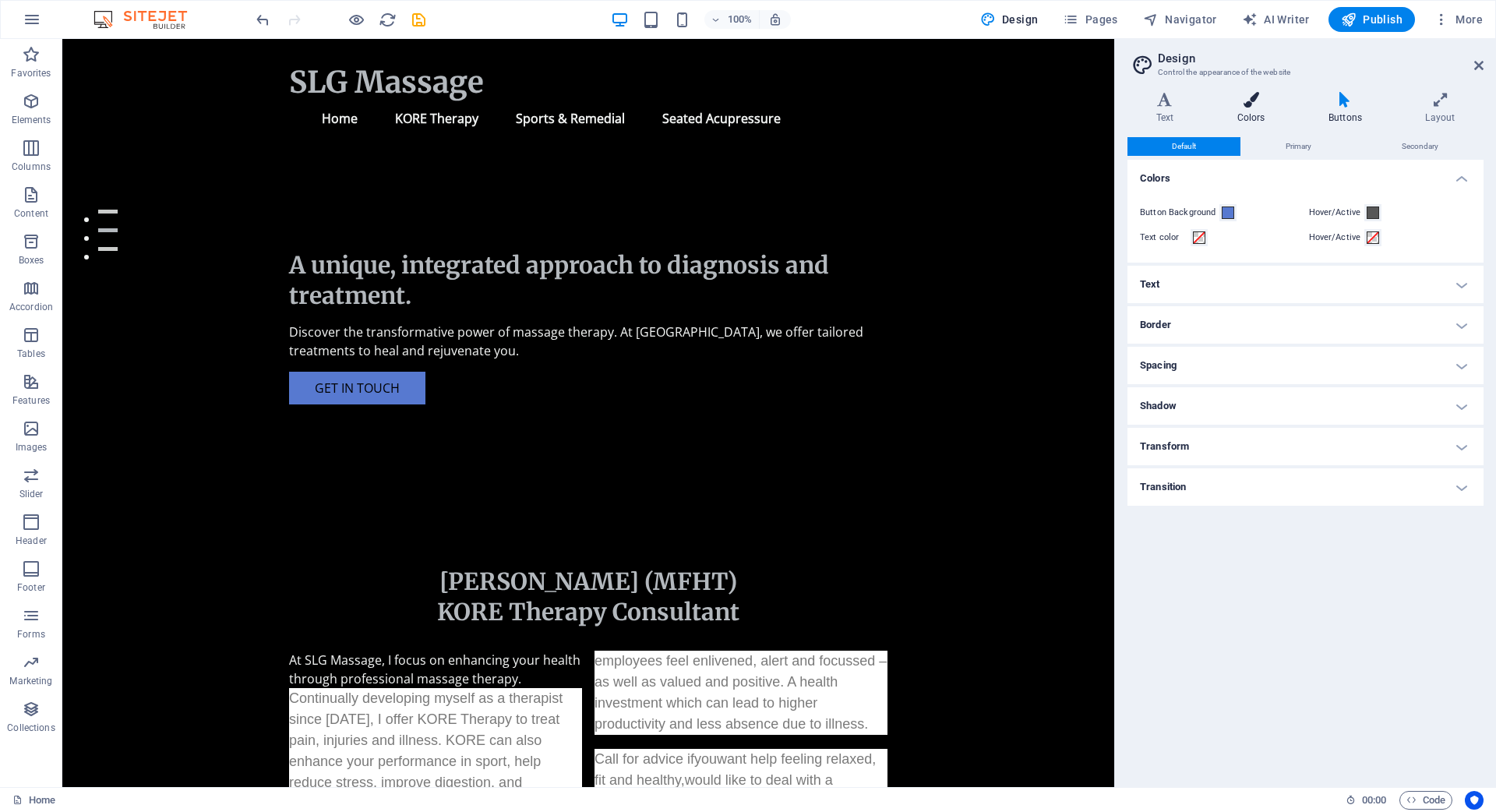
click at [1253, 103] on icon at bounding box center [1251, 99] width 85 height 15
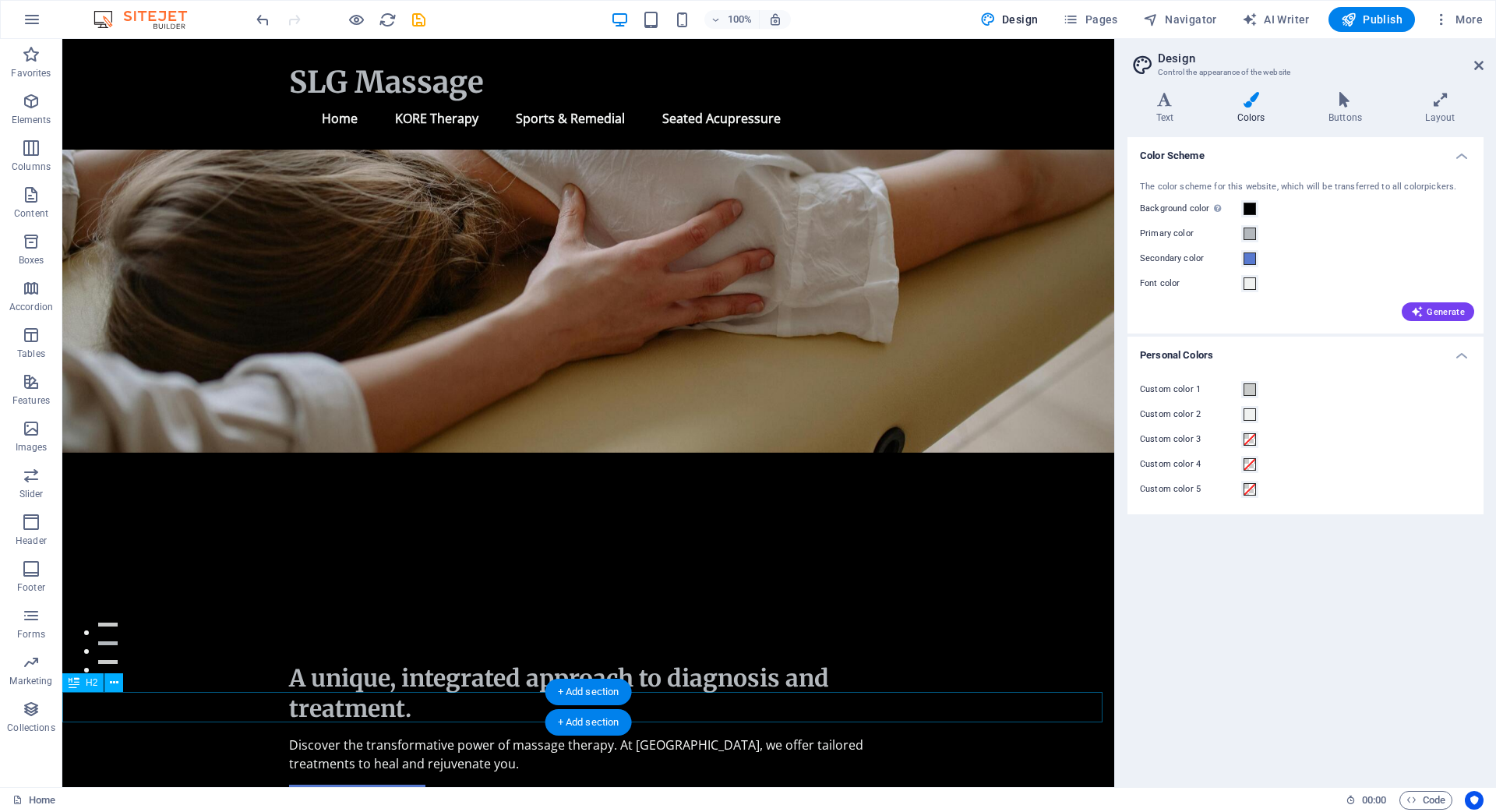
scroll to position [341, 0]
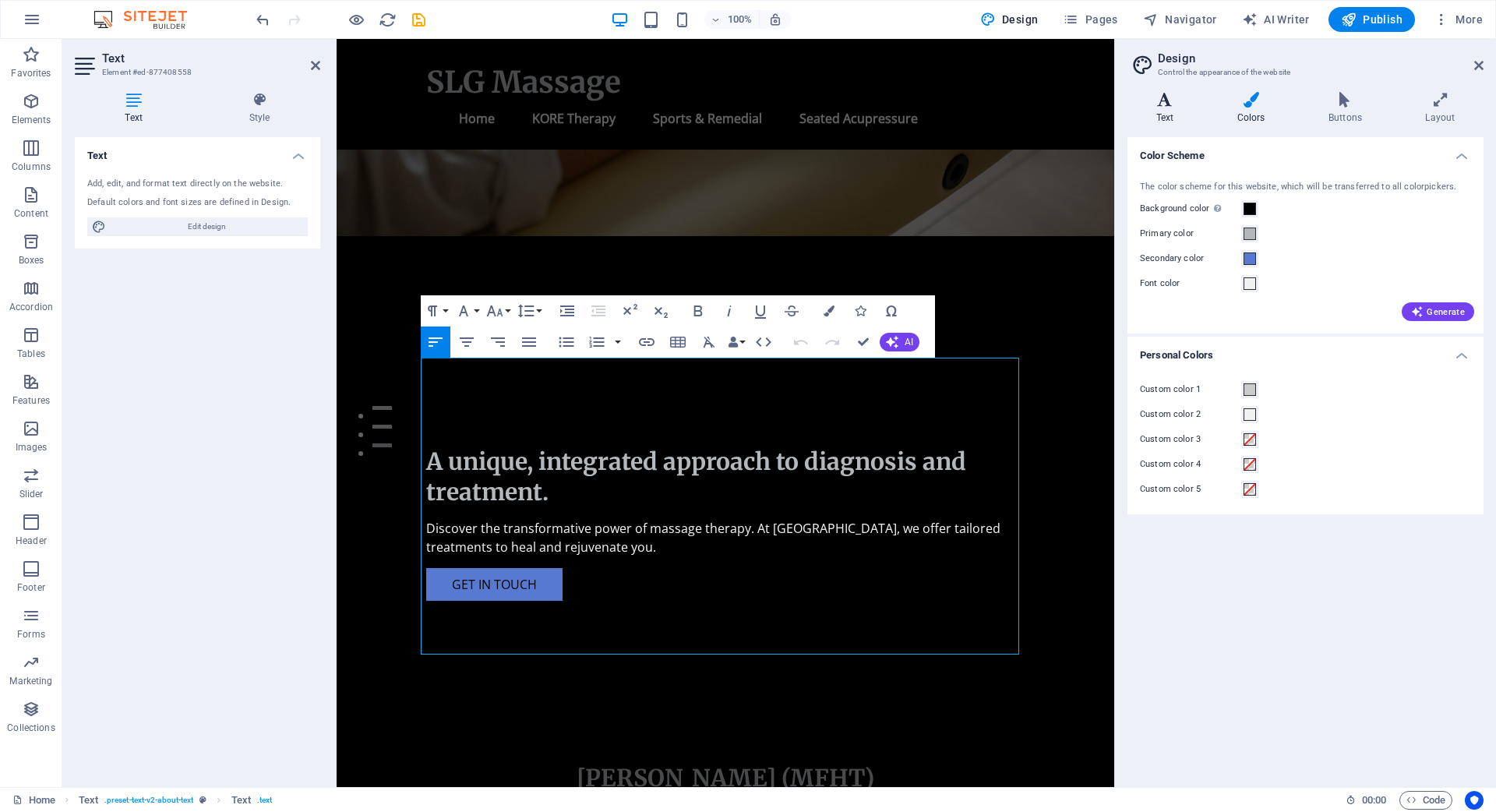
click at [1165, 105] on icon at bounding box center [1164, 99] width 75 height 15
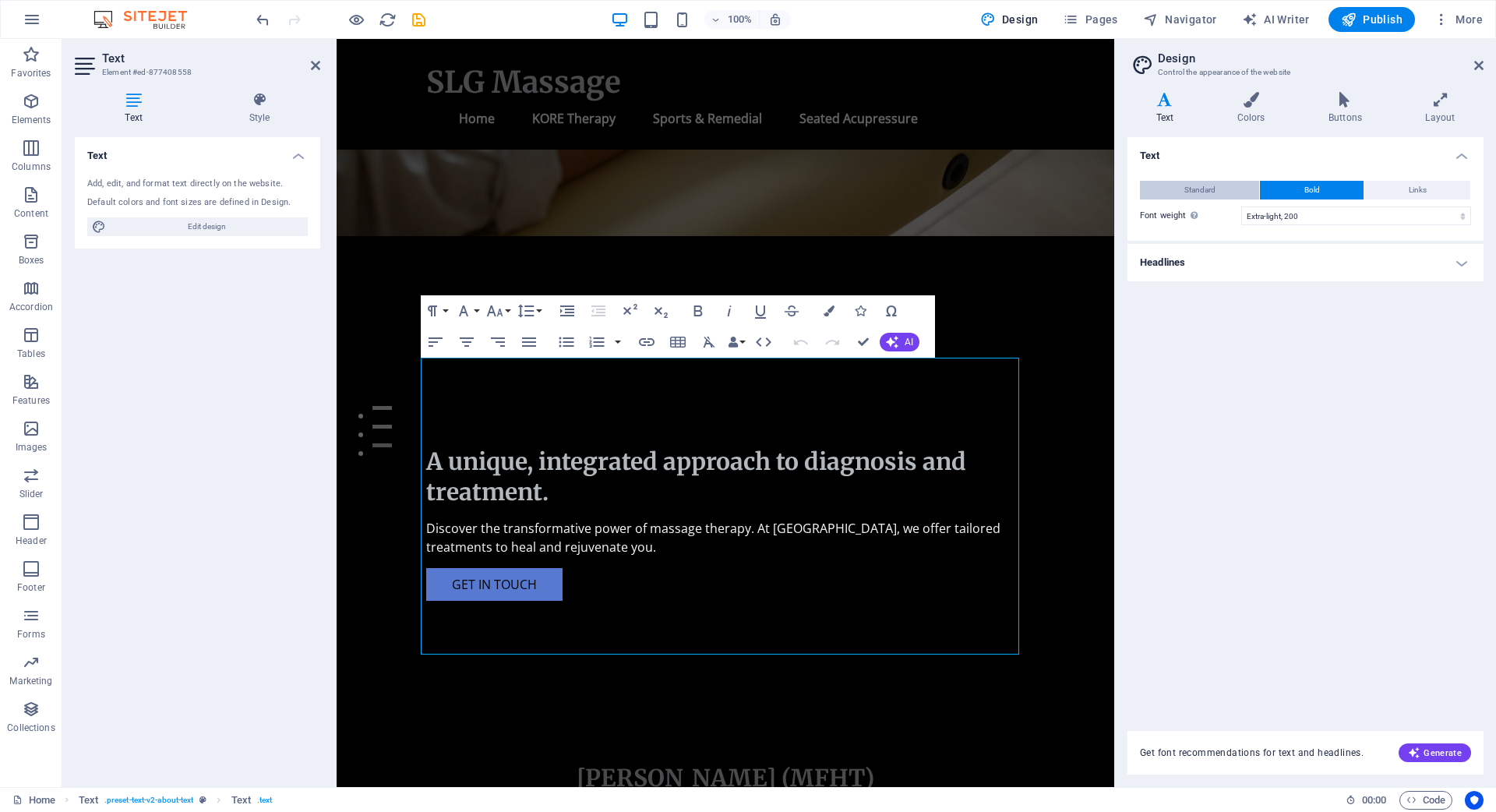
click at [1215, 194] on button "Standard" at bounding box center [1199, 190] width 119 height 19
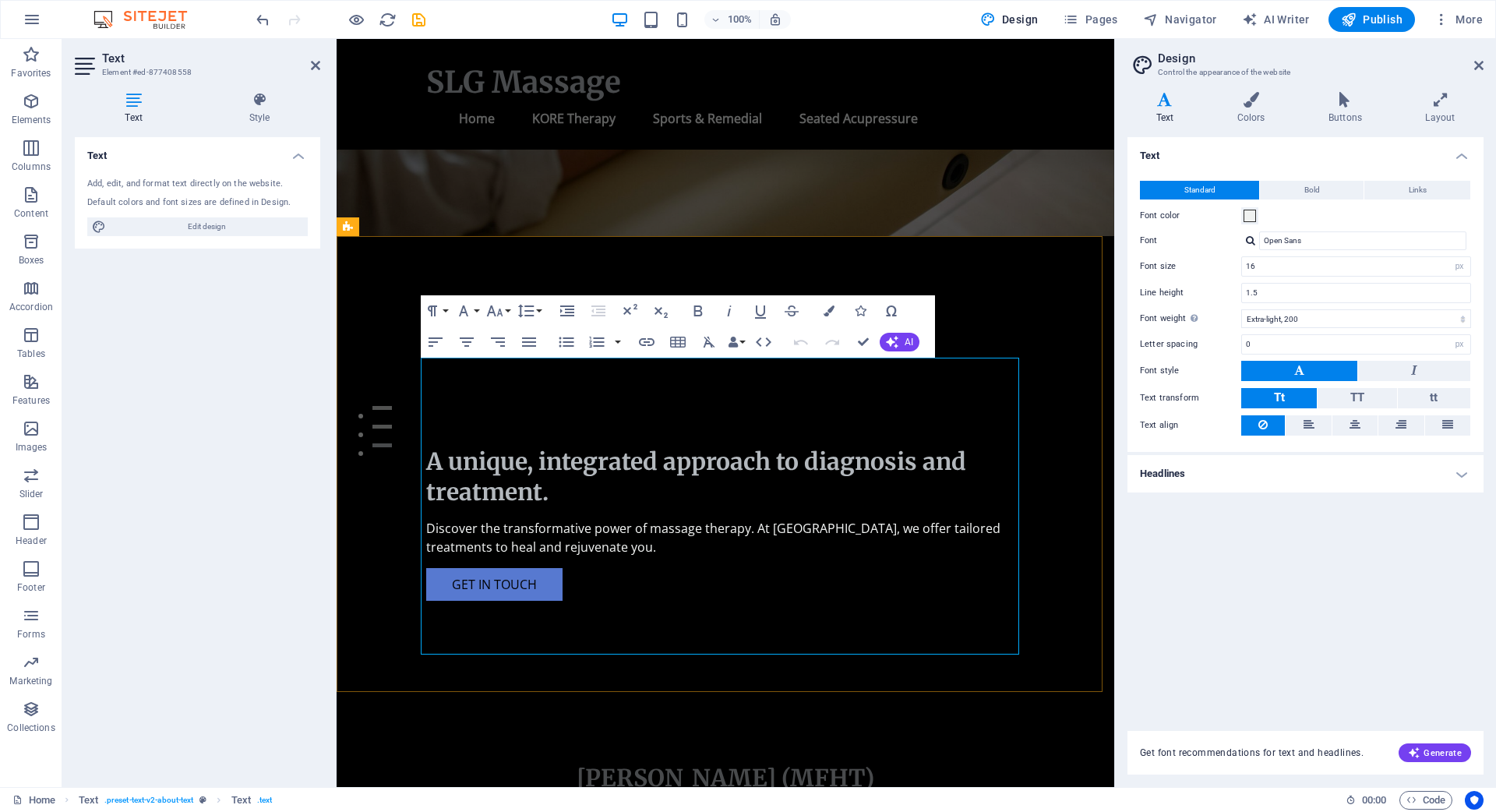
click at [263, 98] on icon at bounding box center [259, 99] width 122 height 15
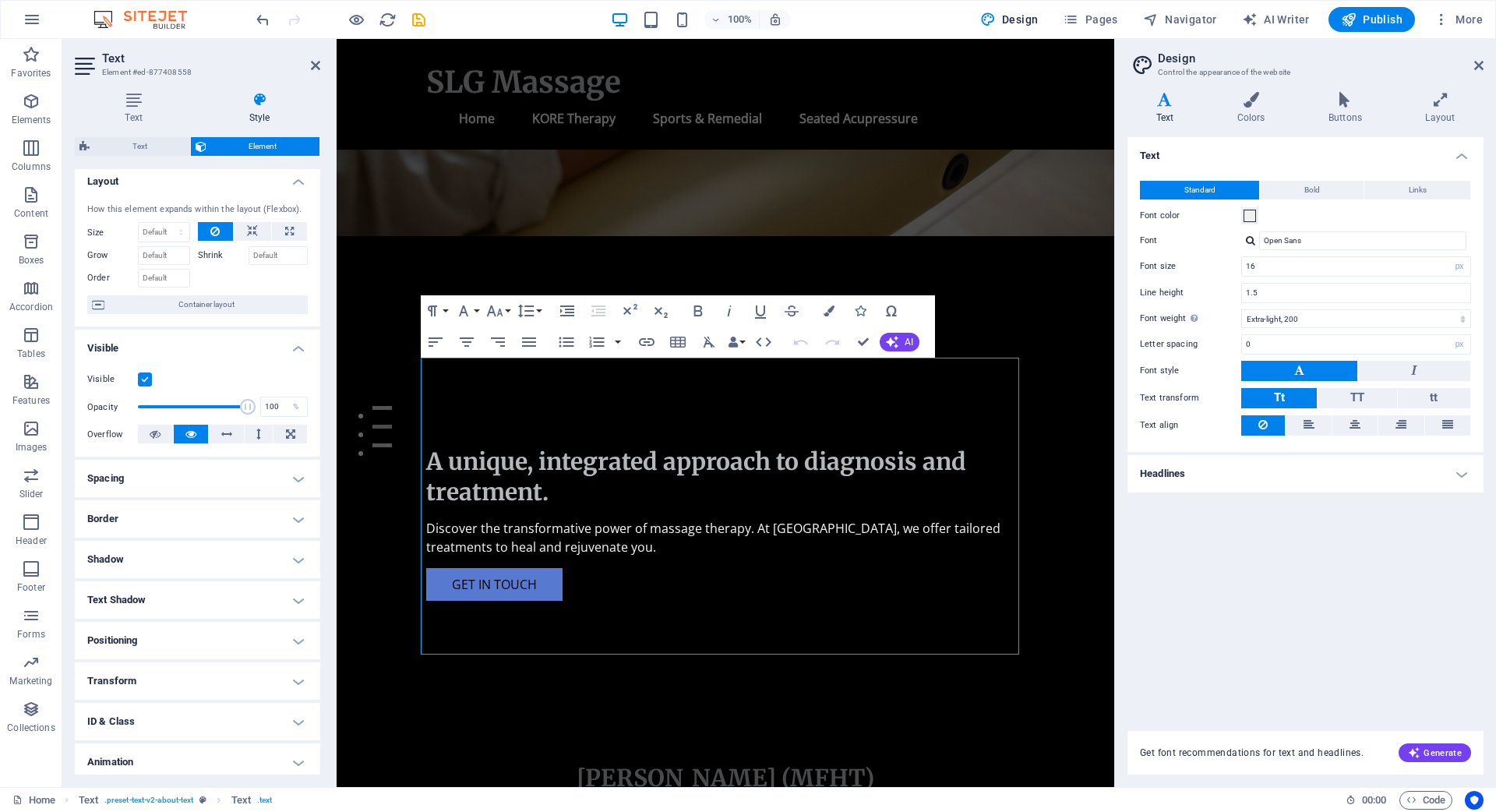
scroll to position [0, 0]
click at [142, 142] on span "Text" at bounding box center [139, 146] width 91 height 19
select select "rem"
select select "preset-text-v2-about-text"
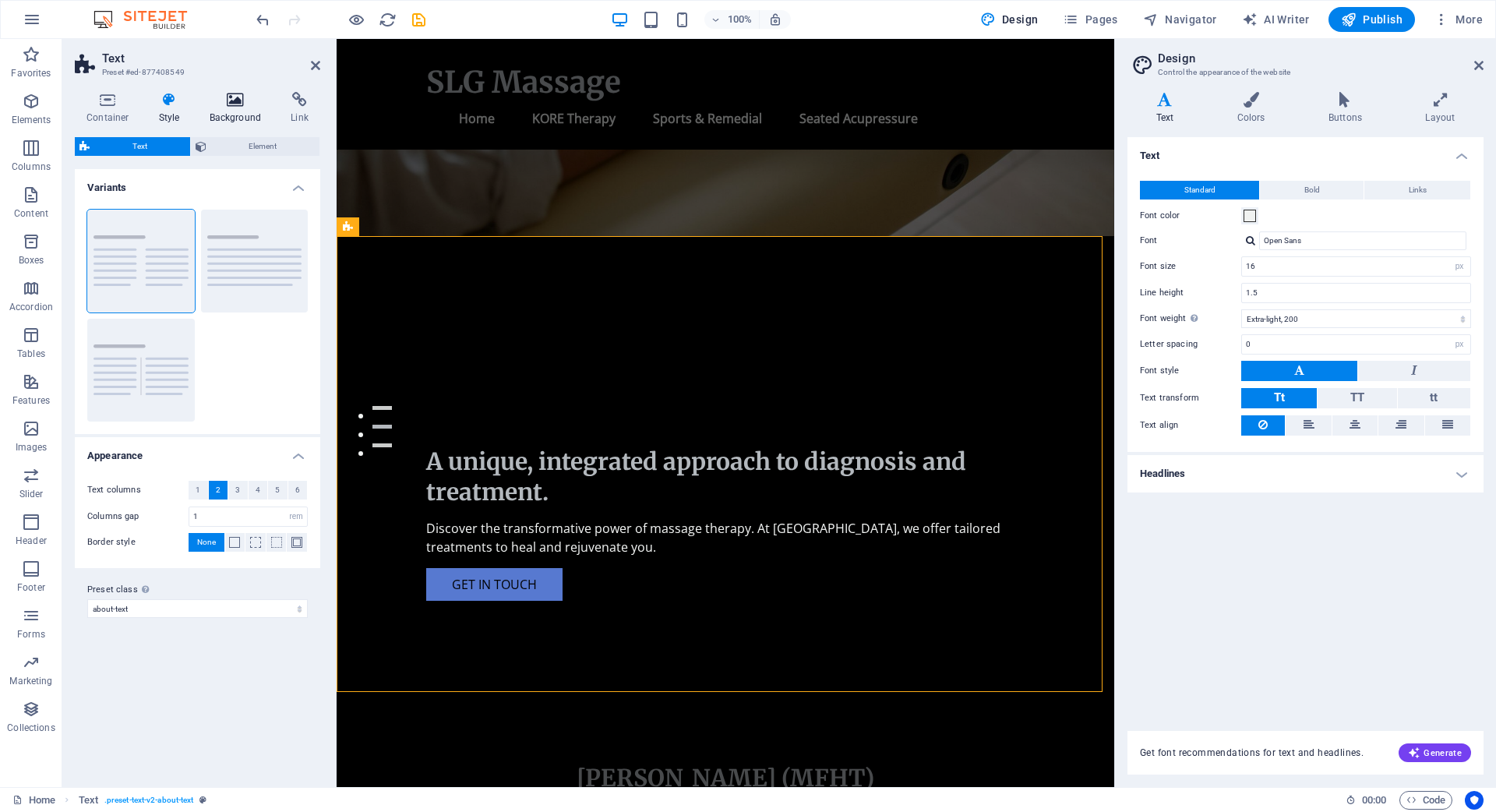
click at [236, 101] on icon at bounding box center [236, 99] width 76 height 15
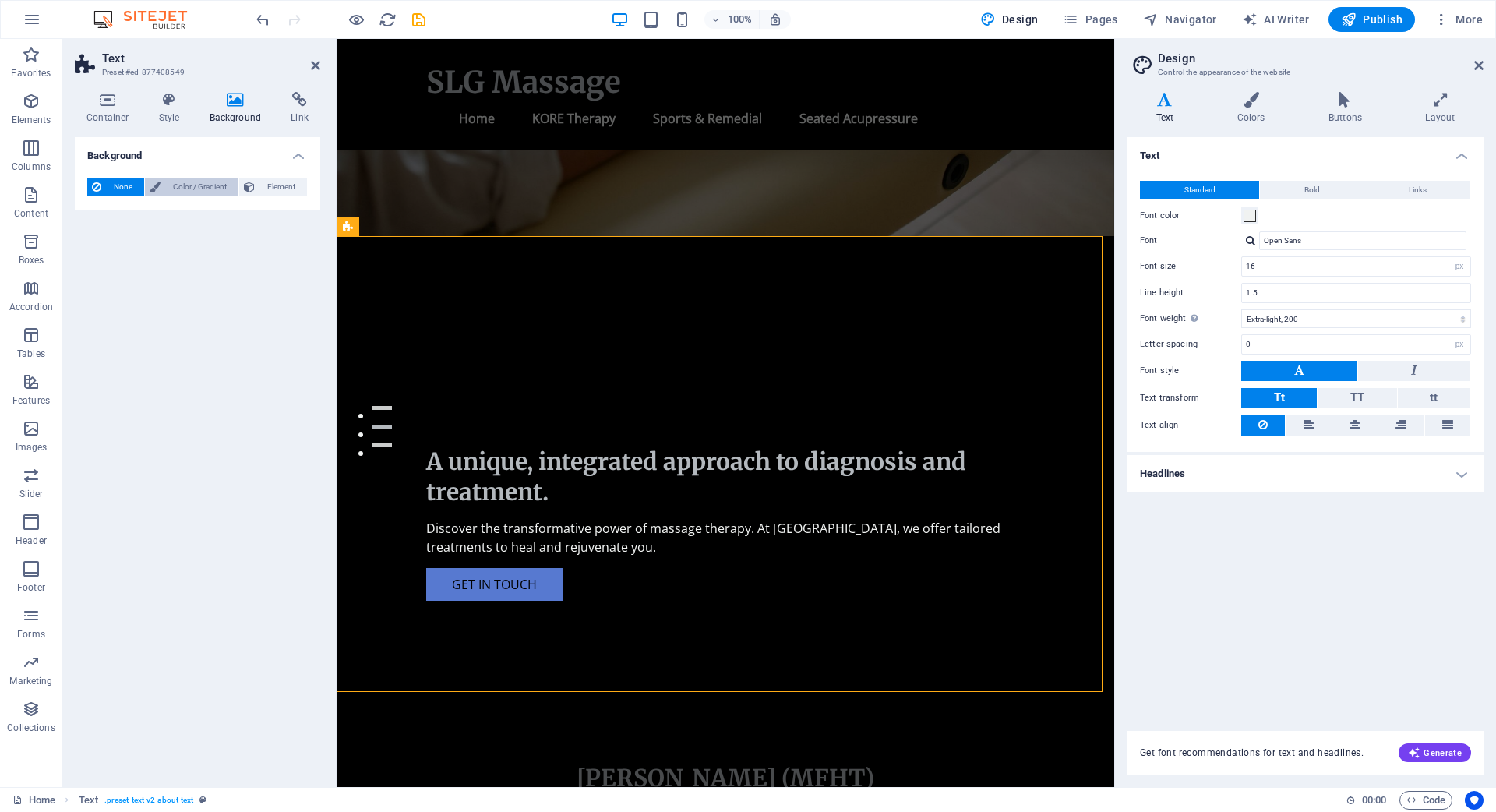
click at [183, 185] on span "Color / Gradient" at bounding box center [199, 187] width 68 height 19
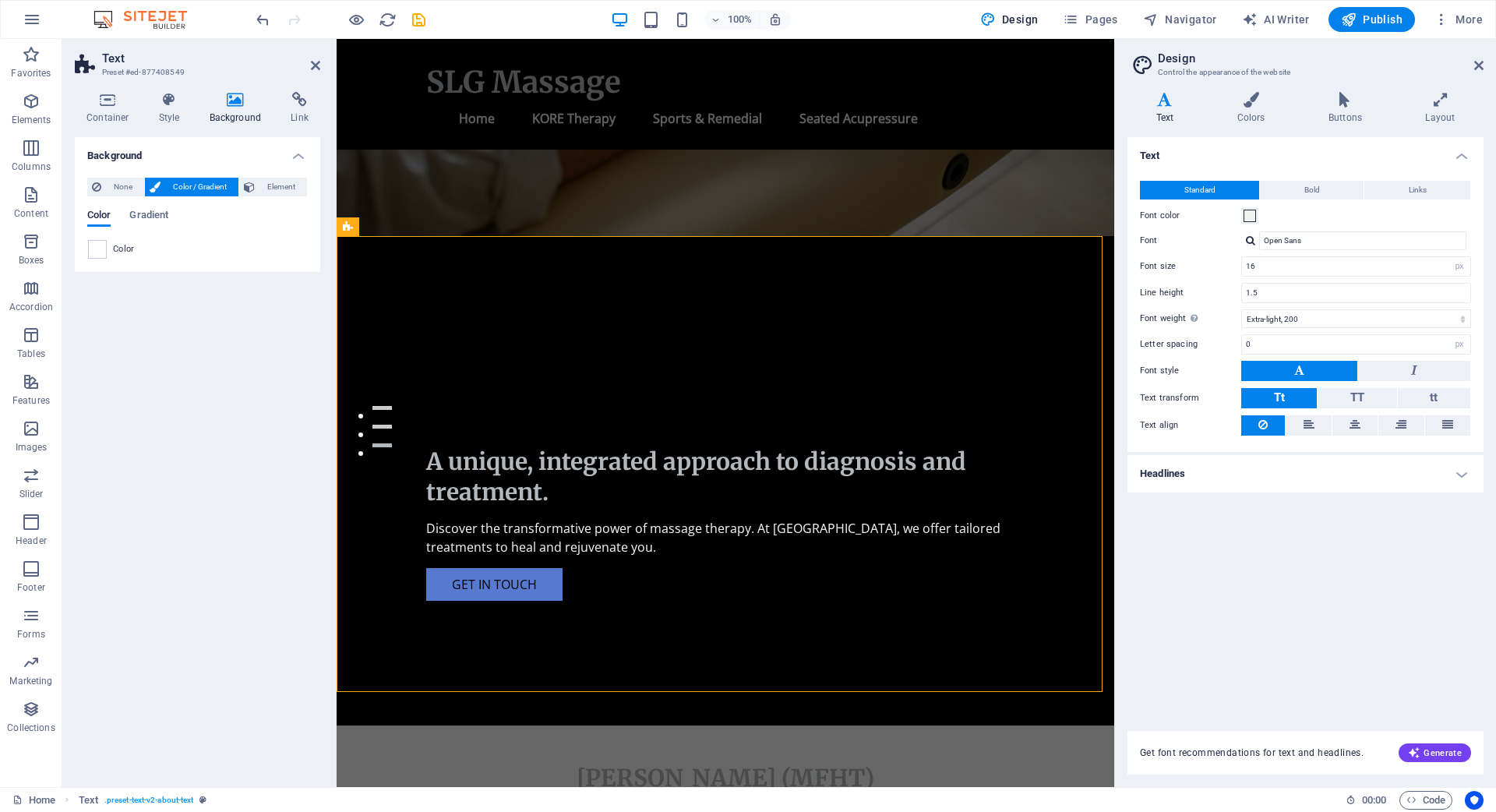
click at [94, 248] on span at bounding box center [97, 249] width 17 height 17
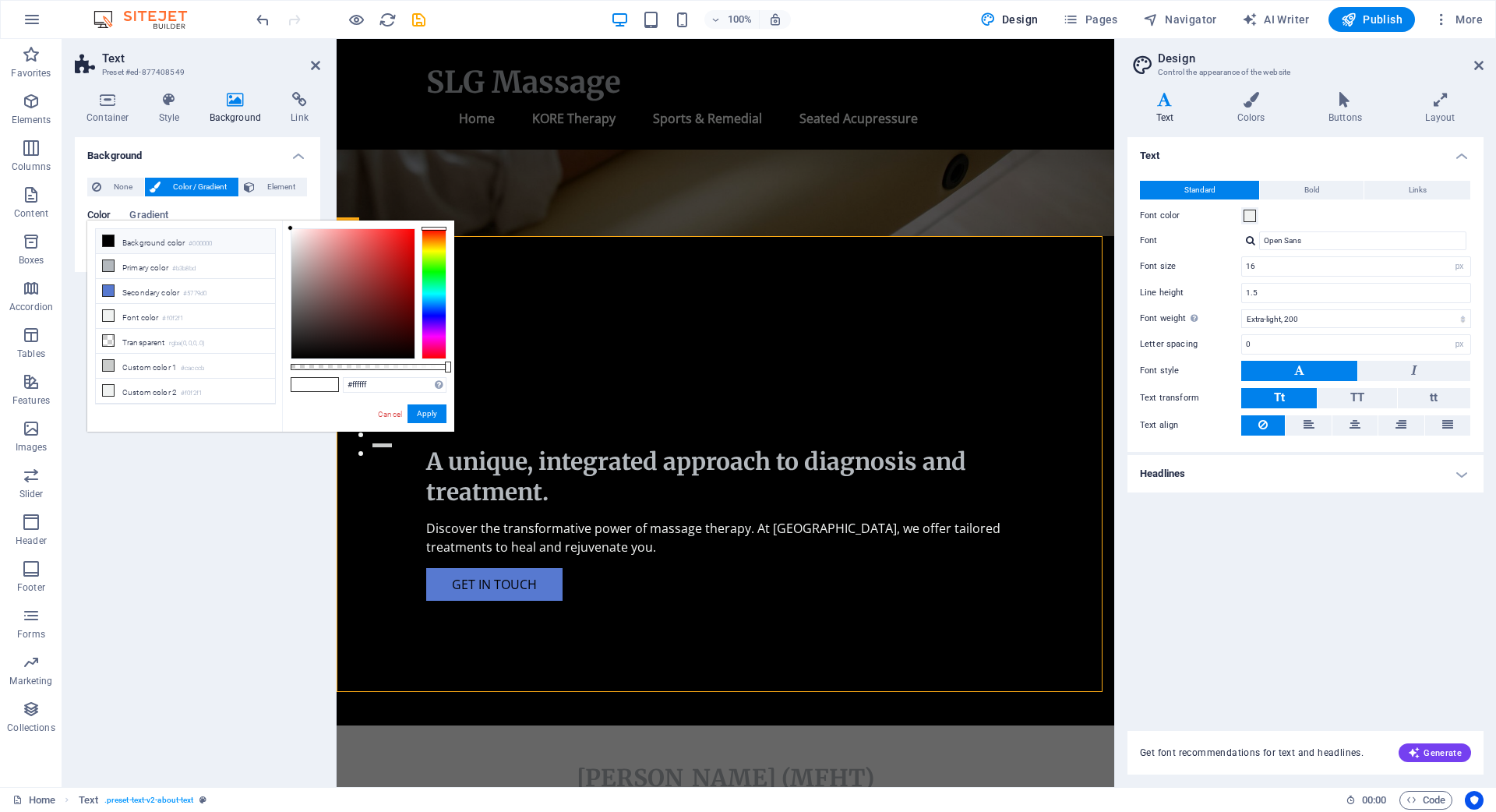
click at [108, 244] on icon at bounding box center [109, 241] width 11 height 11
type input "#000000"
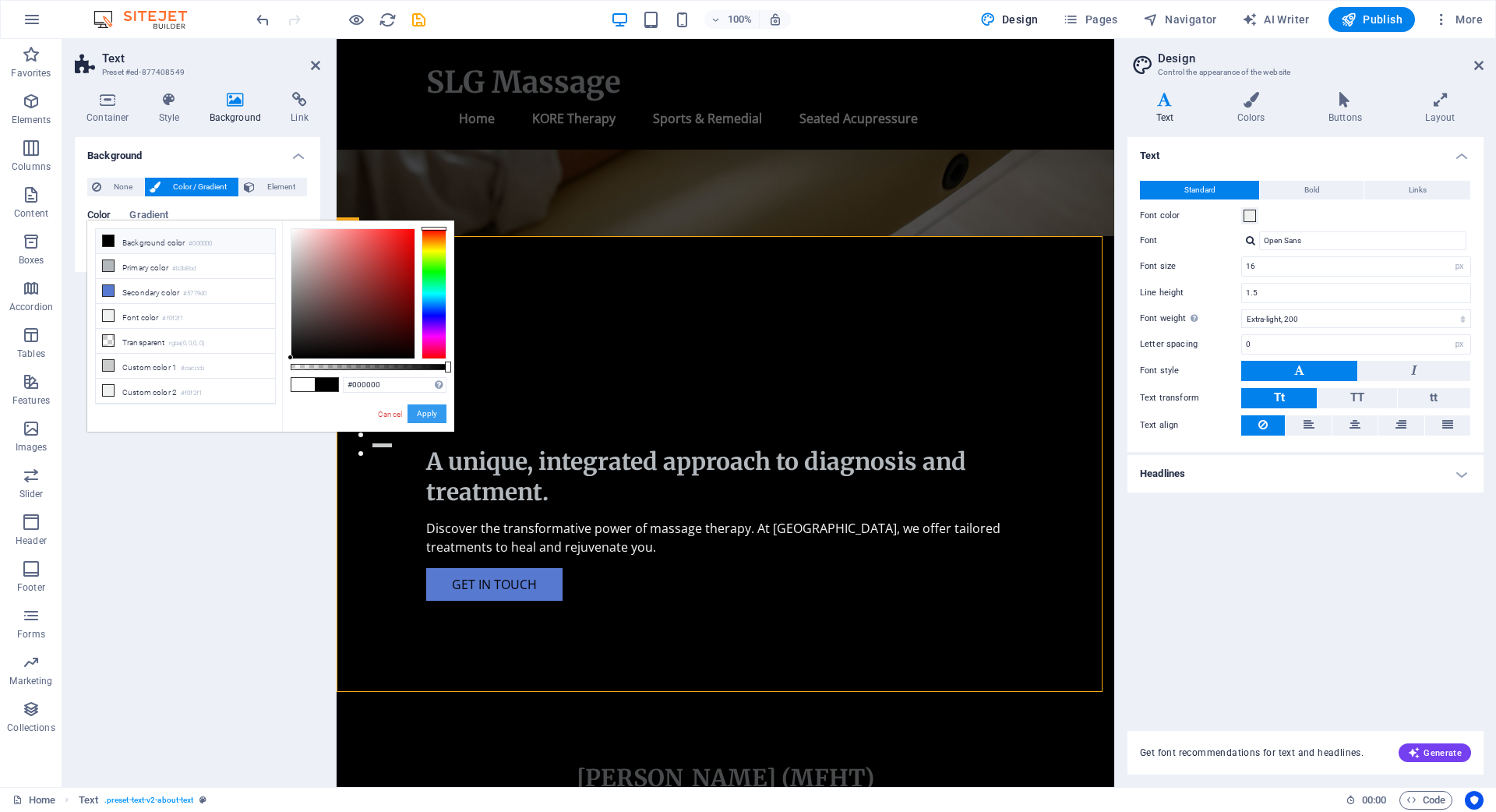
click at [423, 410] on button "Apply" at bounding box center [427, 413] width 39 height 19
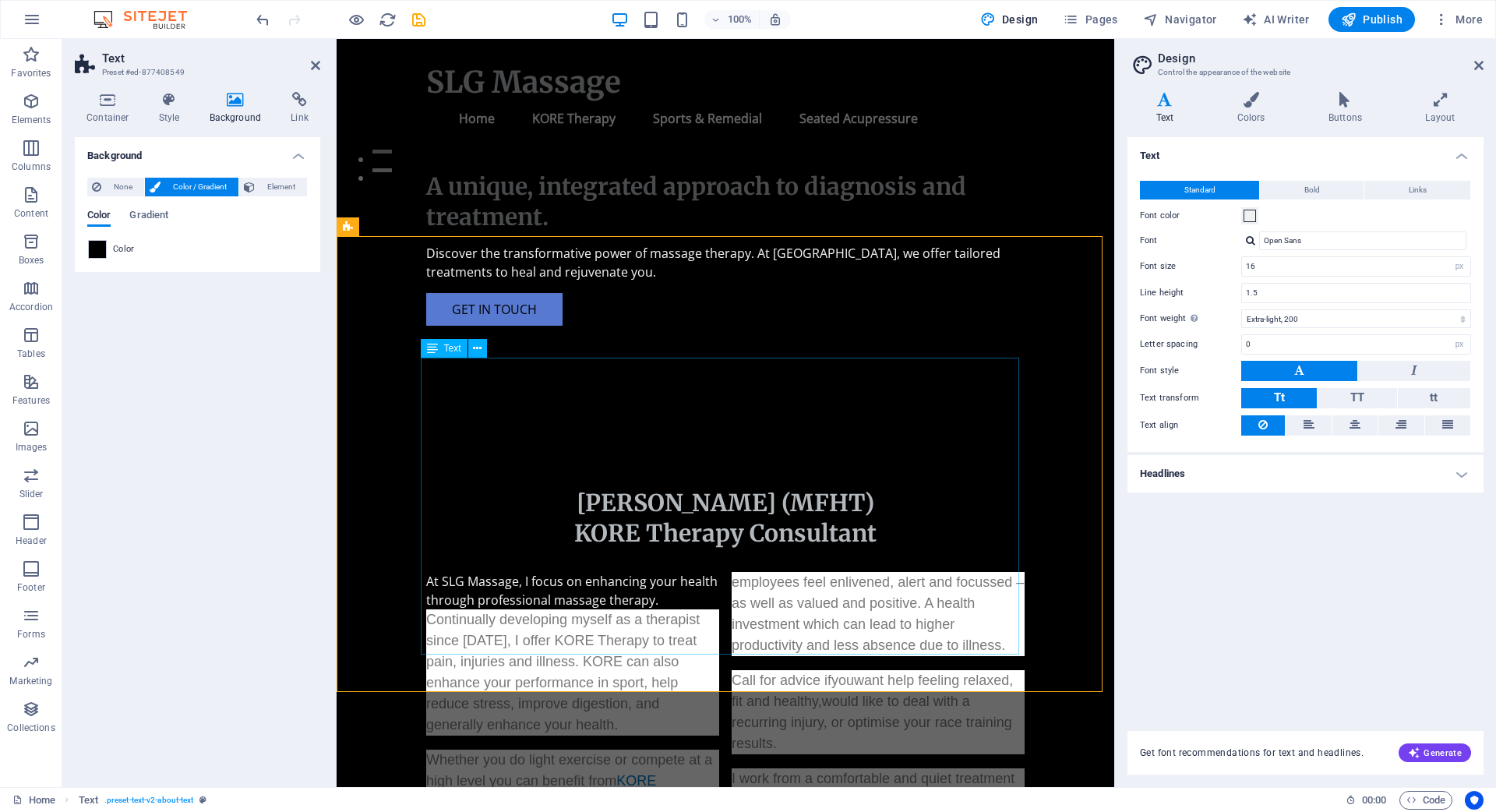
scroll to position [737, 0]
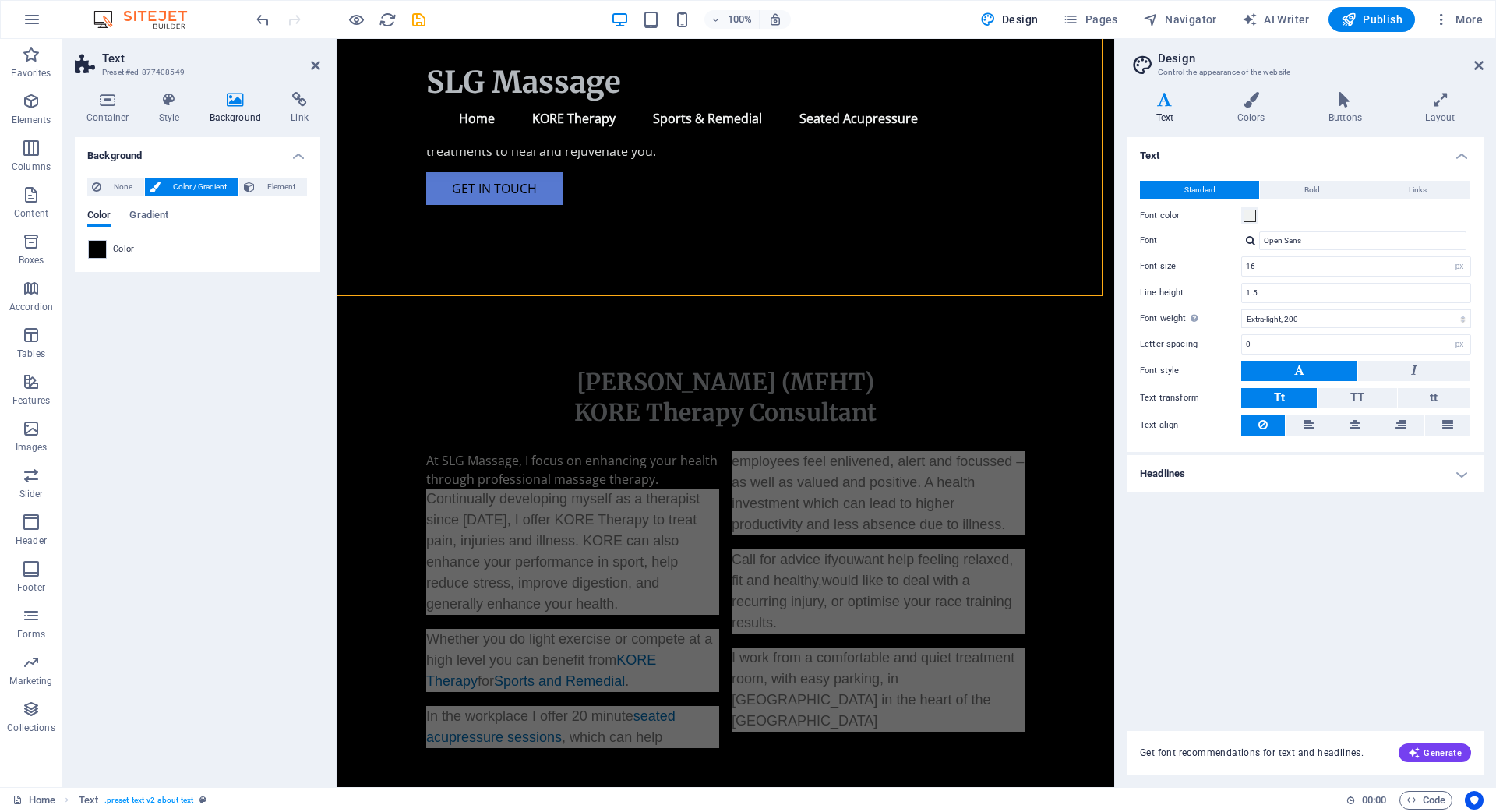
click at [277, 520] on div "Background None Color / Gradient Element Stretch background to full-width Color…" at bounding box center [197, 455] width 245 height 637
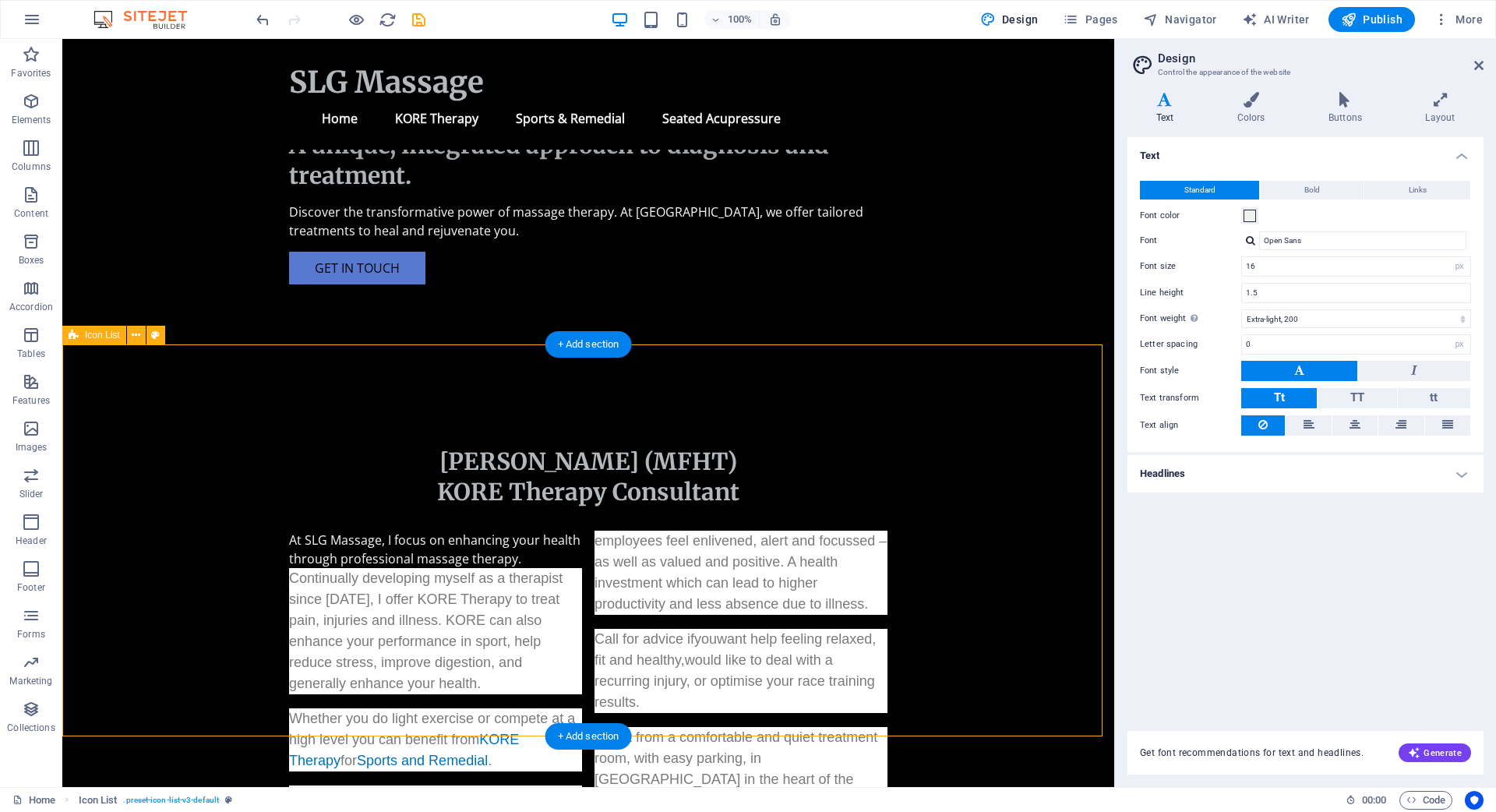
scroll to position [369, 0]
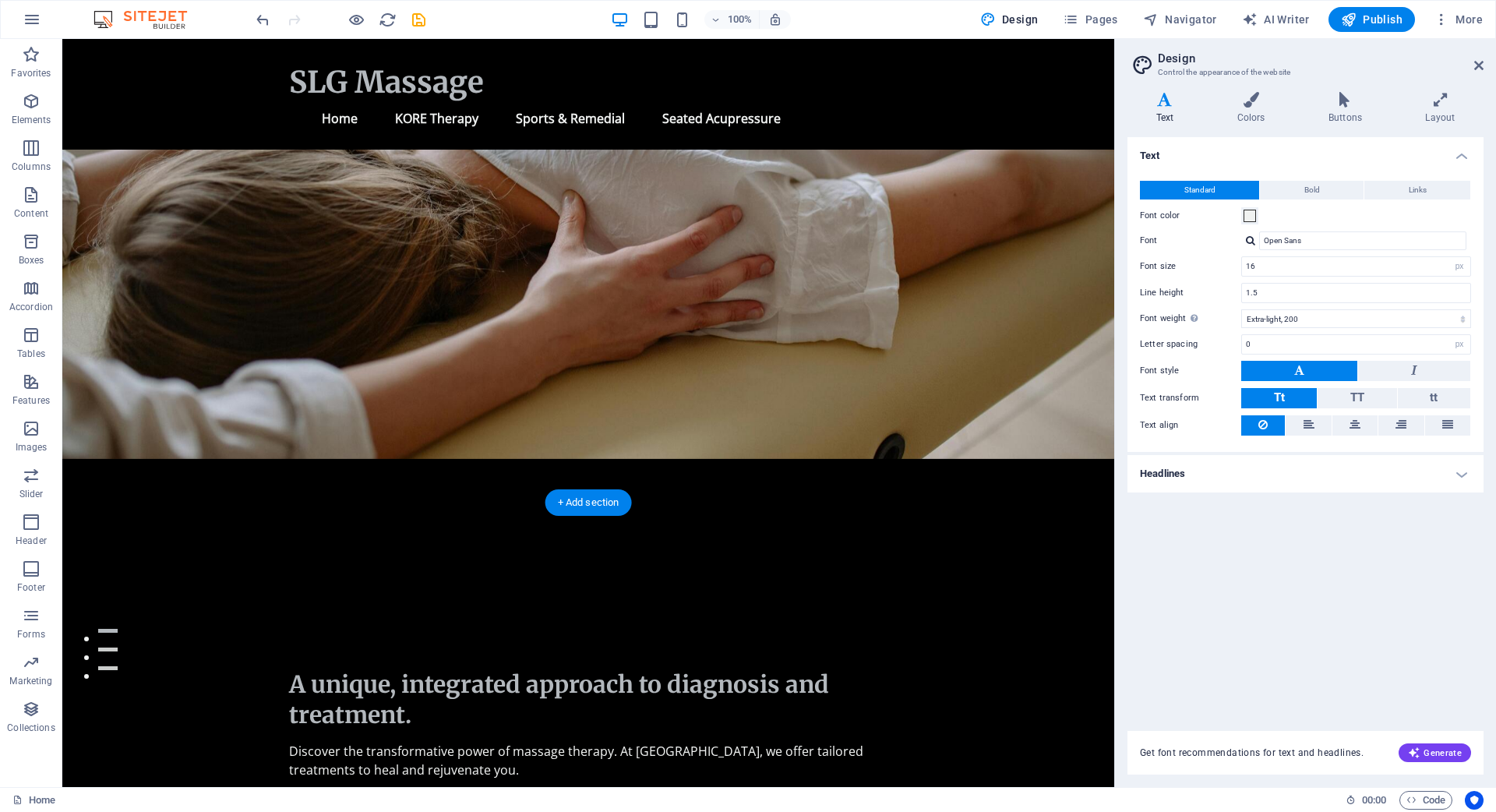
scroll to position [232, 0]
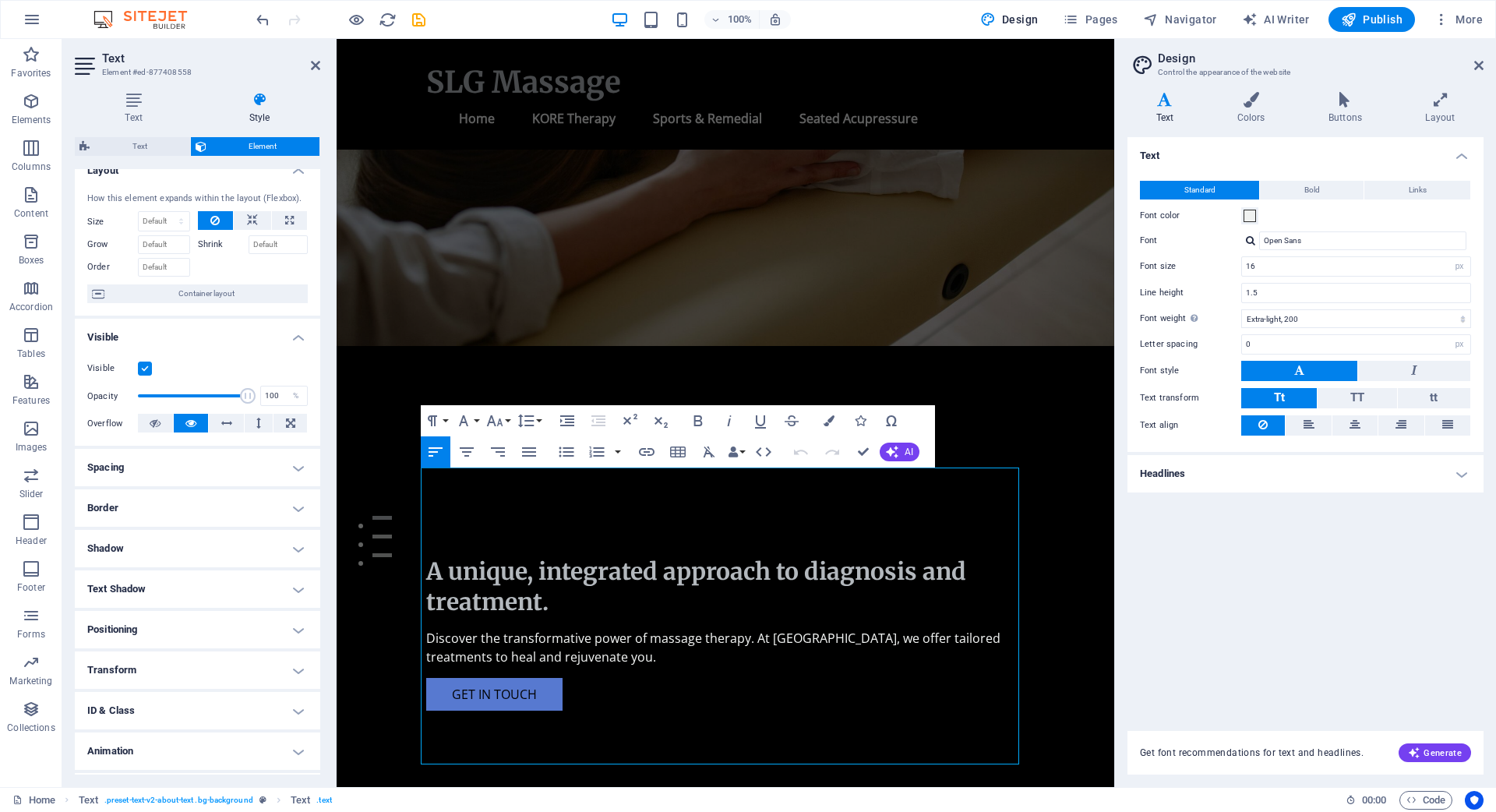
scroll to position [0, 0]
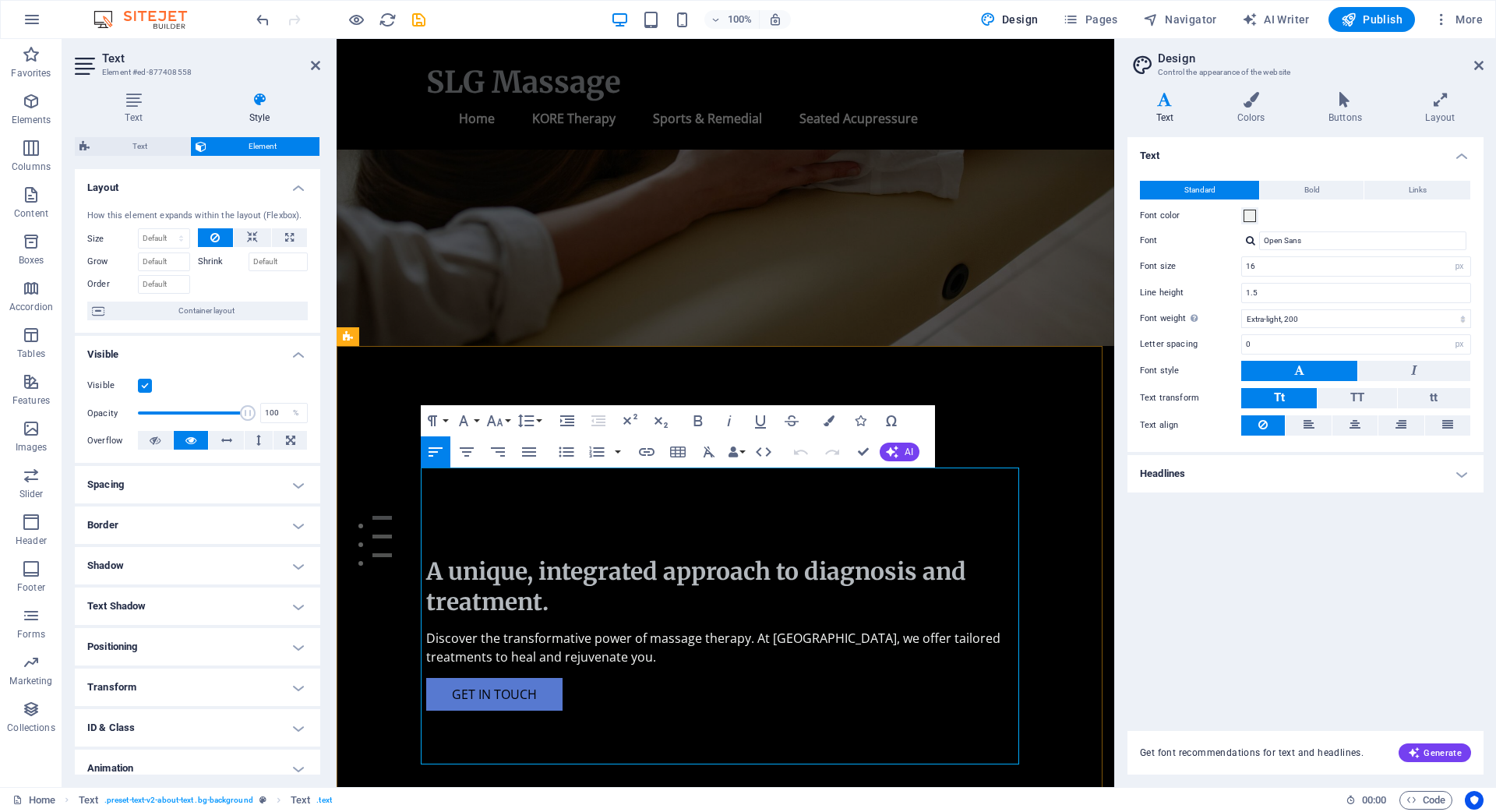
drag, startPoint x: 816, startPoint y: 498, endPoint x: 907, endPoint y: 500, distance: 91.0
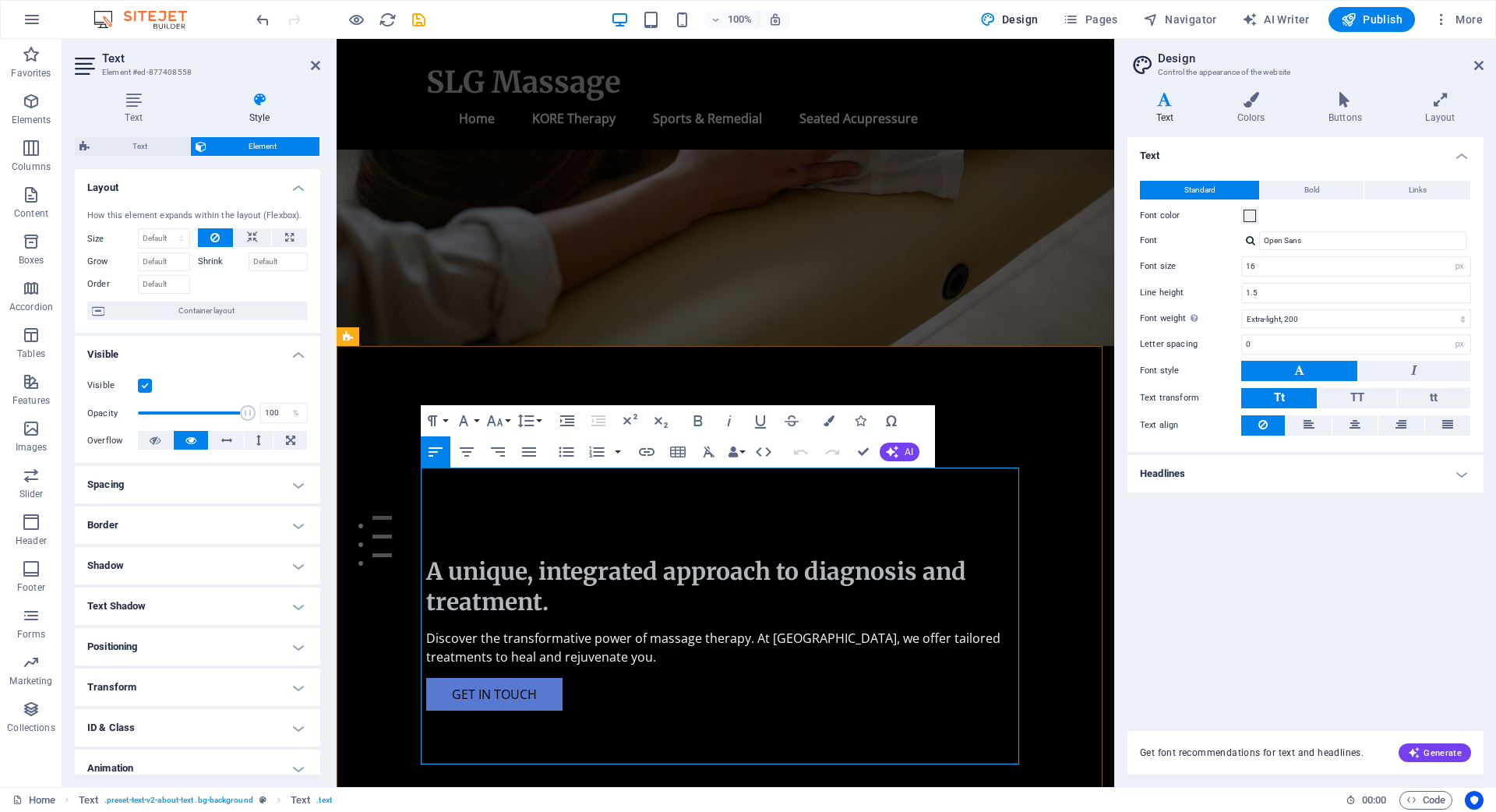
click at [1249, 213] on span at bounding box center [1249, 215] width 12 height 12
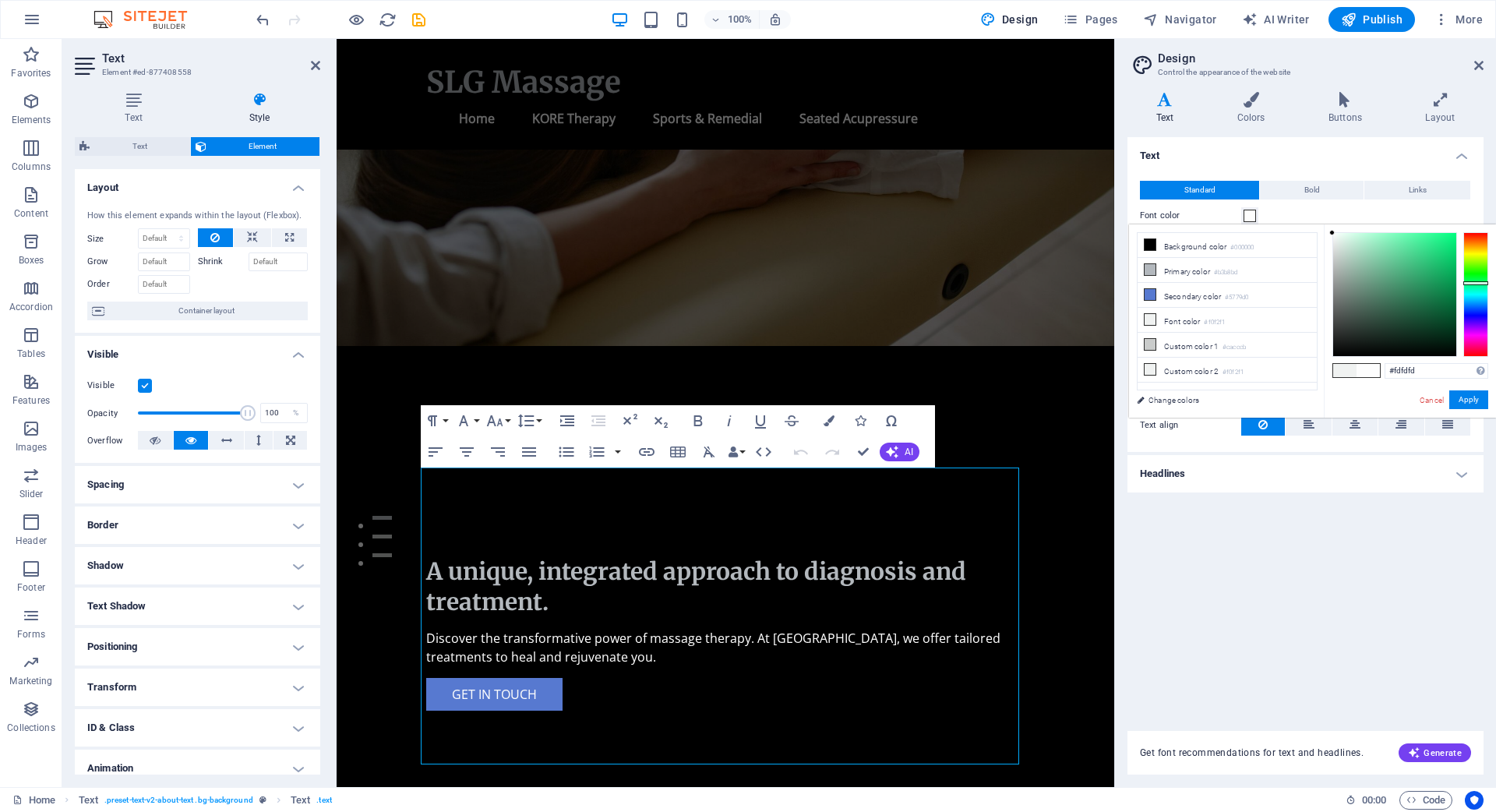
type input "#ffffff"
drag, startPoint x: 1332, startPoint y: 237, endPoint x: 1327, endPoint y: 232, distance: 7.1
click at [1327, 232] on div "#ffffff Supported formats #0852ed rgb(8, 82, 237) rgba(8, 82, 237, 90%) hsv(221…" at bounding box center [1410, 434] width 172 height 419
click at [1475, 398] on button "Apply" at bounding box center [1469, 399] width 39 height 19
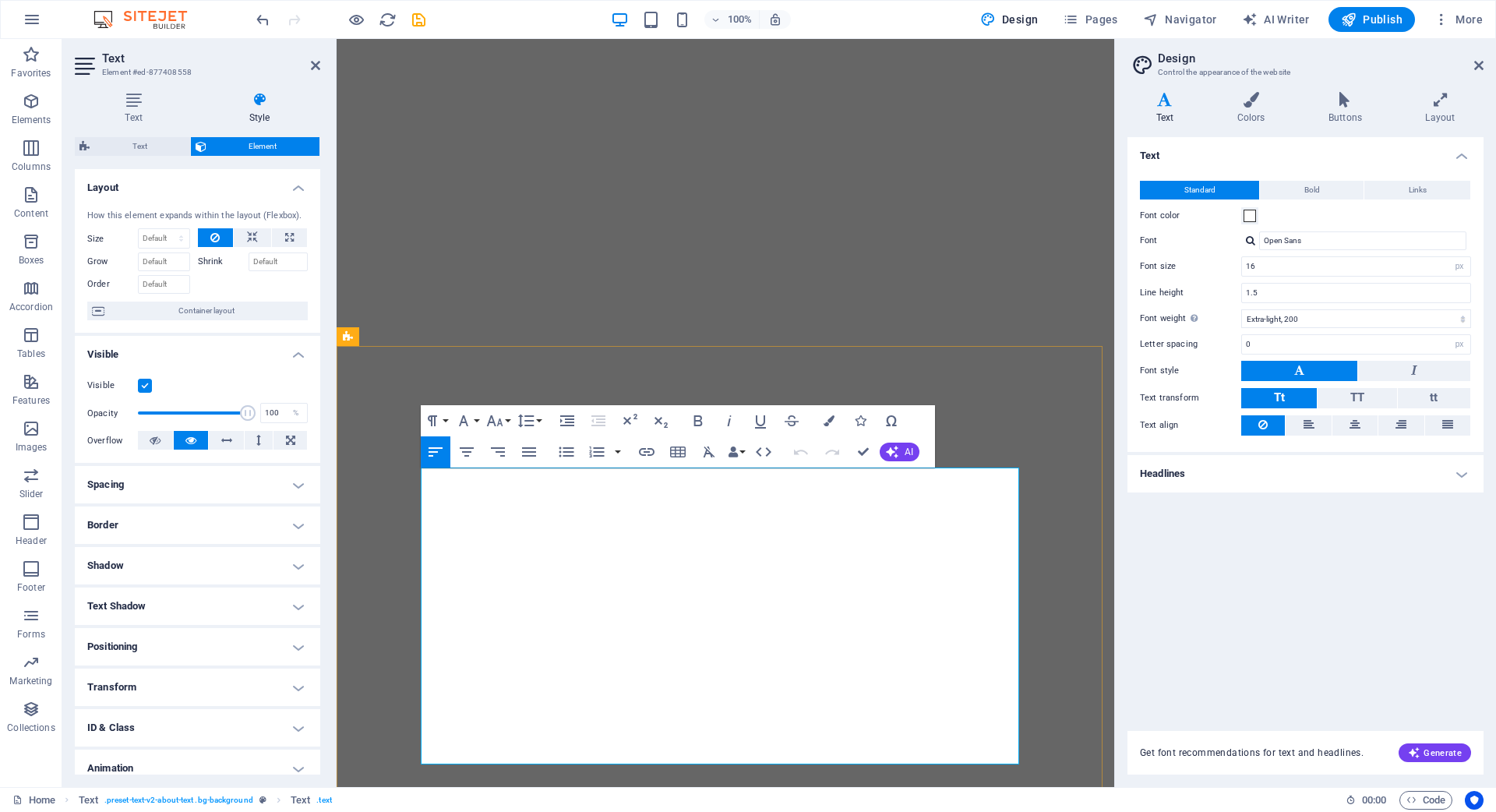
select select "px"
select select "200"
select select "px"
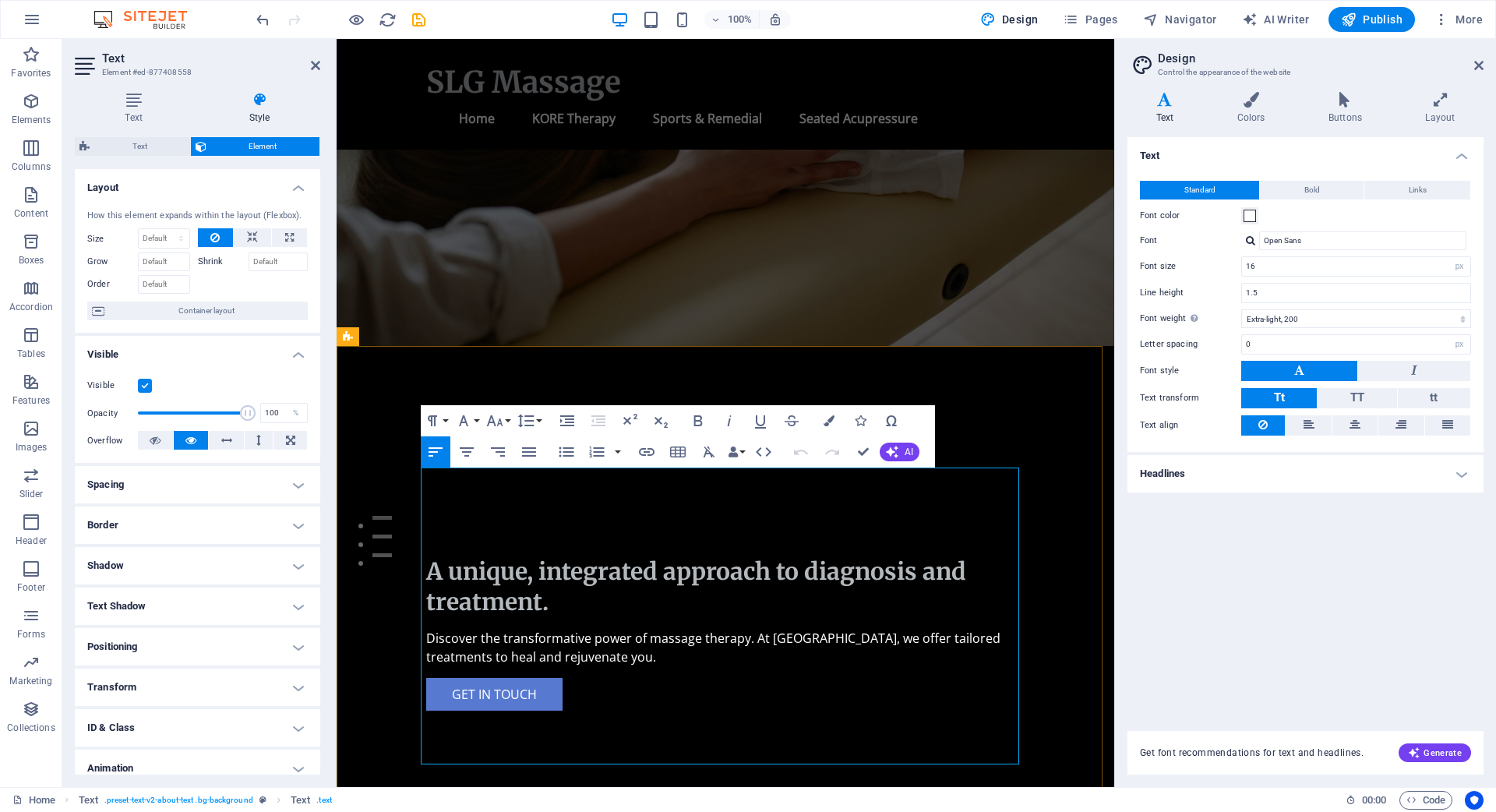
click at [137, 101] on icon at bounding box center [134, 99] width 117 height 15
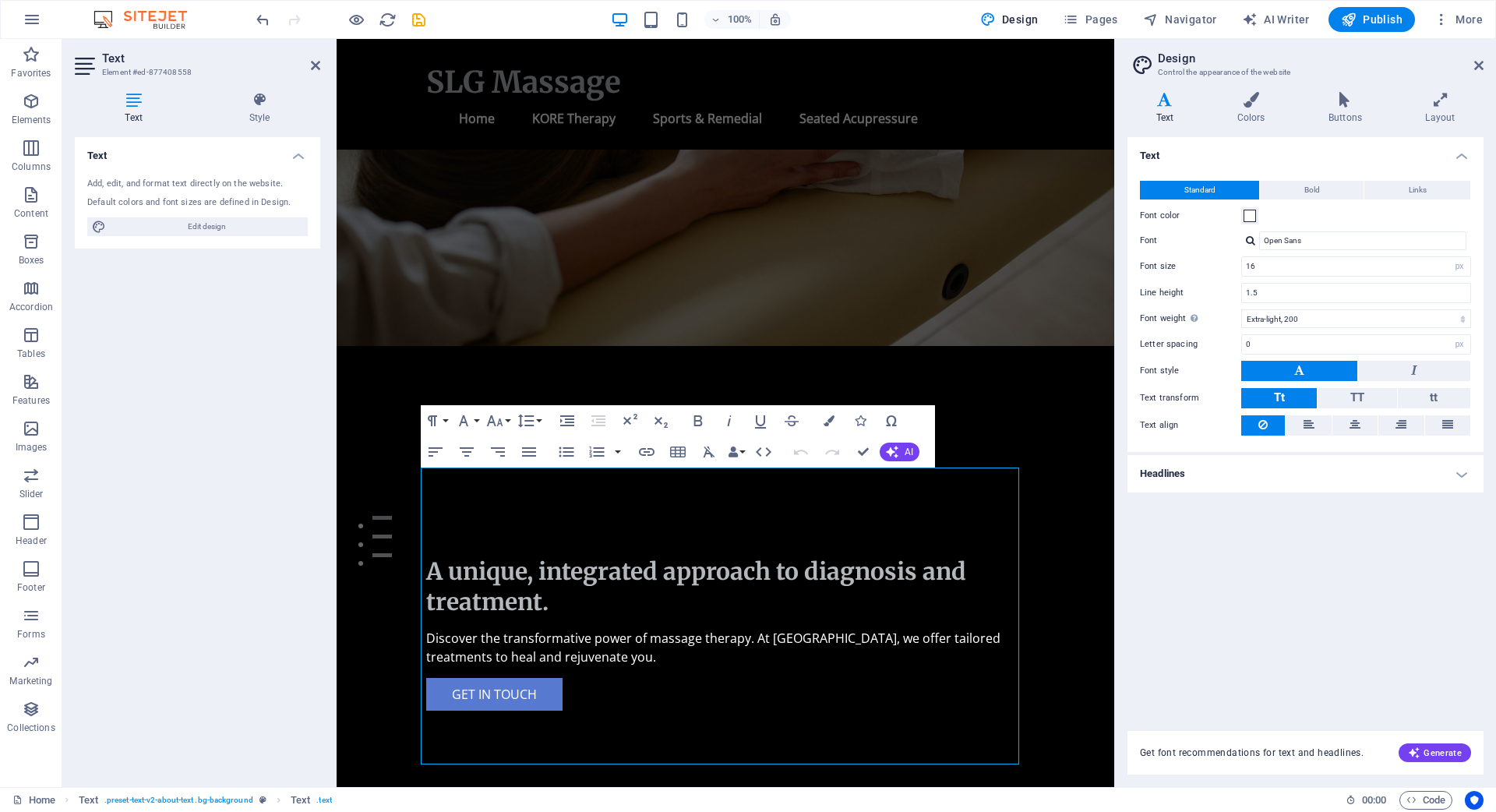
click at [1165, 105] on icon at bounding box center [1164, 99] width 75 height 15
click at [1162, 106] on icon at bounding box center [1164, 99] width 75 height 15
click at [1259, 98] on icon at bounding box center [1251, 99] width 85 height 15
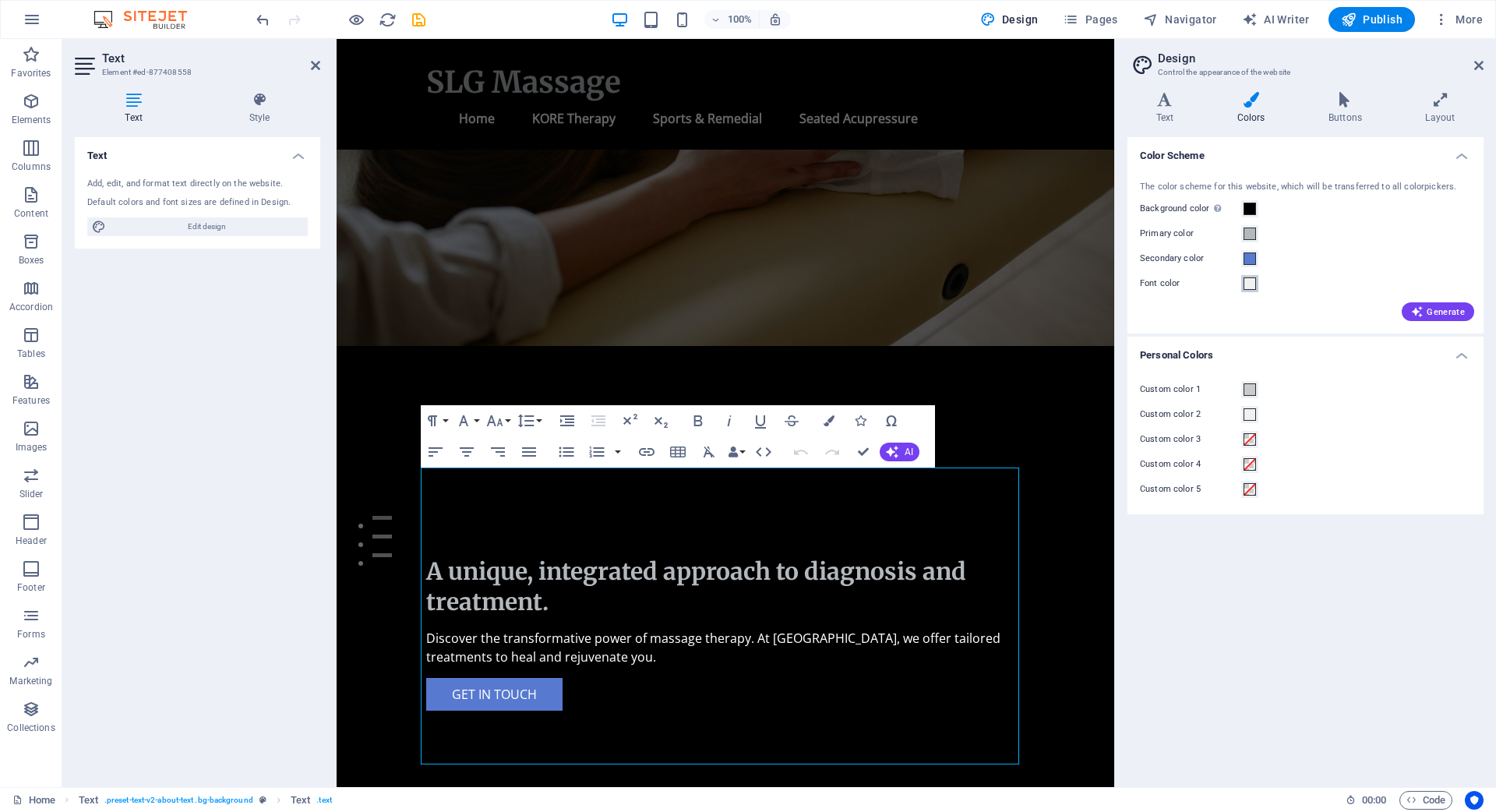
click at [1253, 286] on span at bounding box center [1249, 283] width 12 height 12
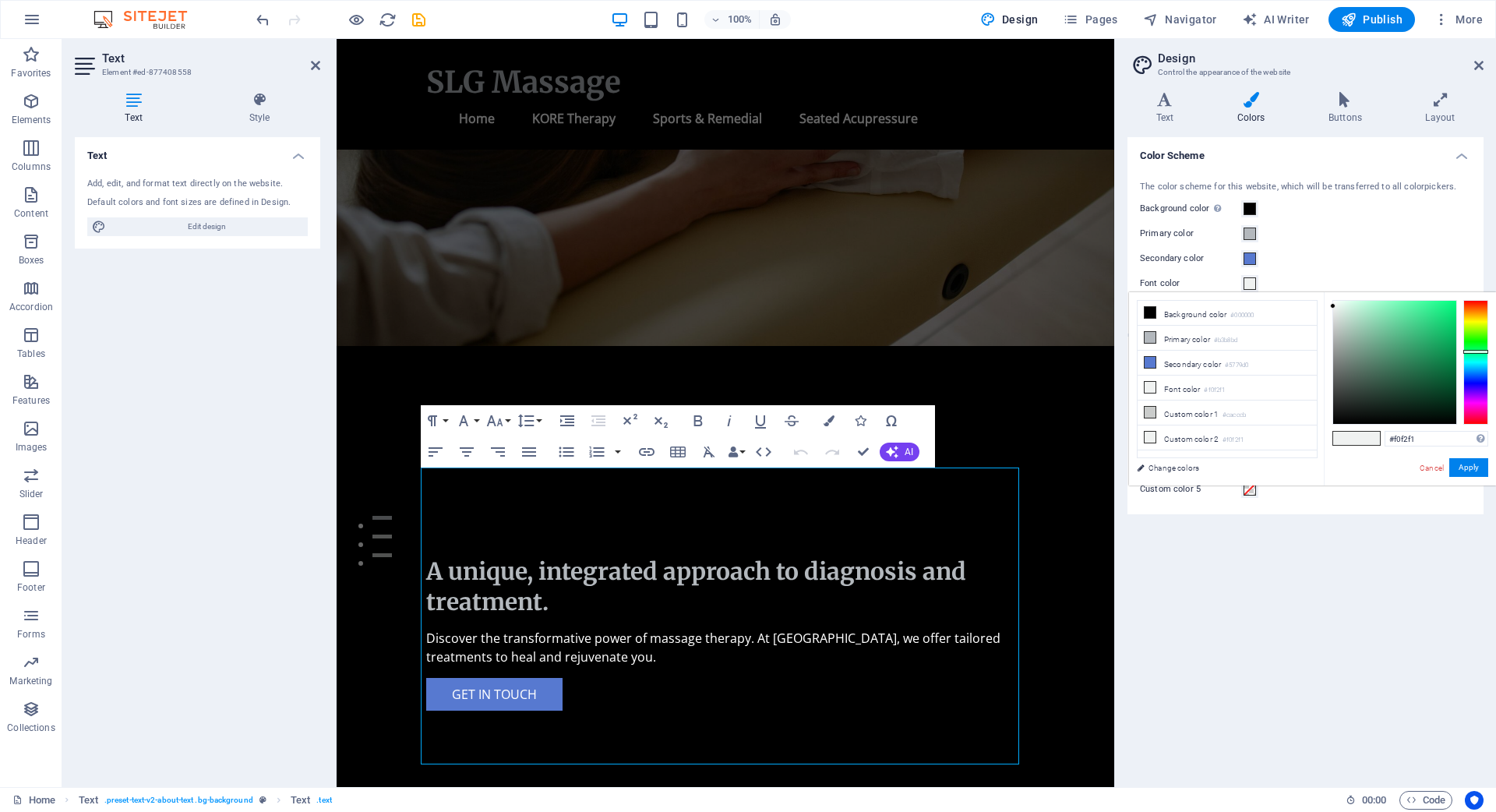
click at [1253, 286] on span at bounding box center [1249, 283] width 12 height 12
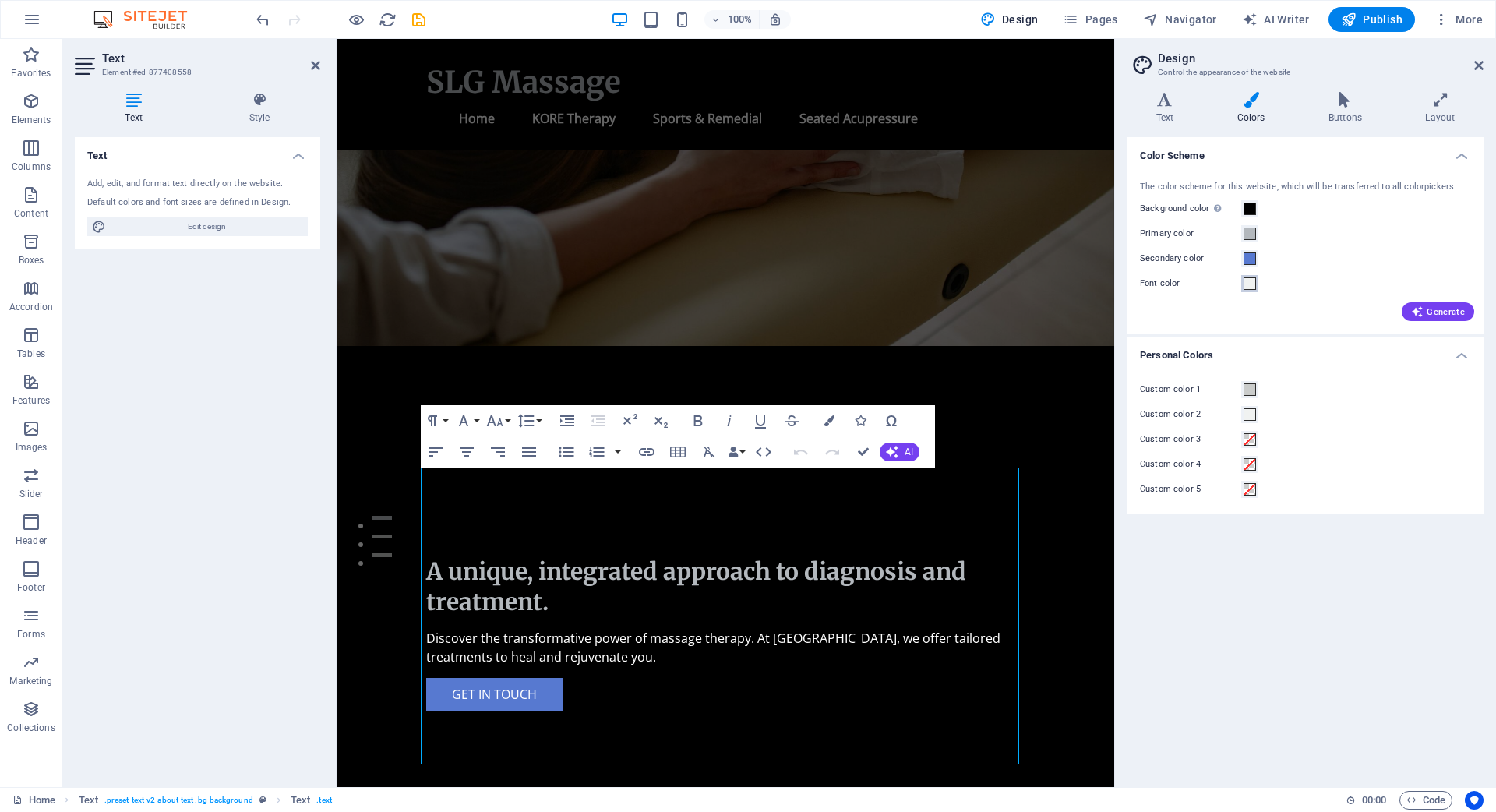
click at [1252, 283] on span at bounding box center [1249, 283] width 12 height 12
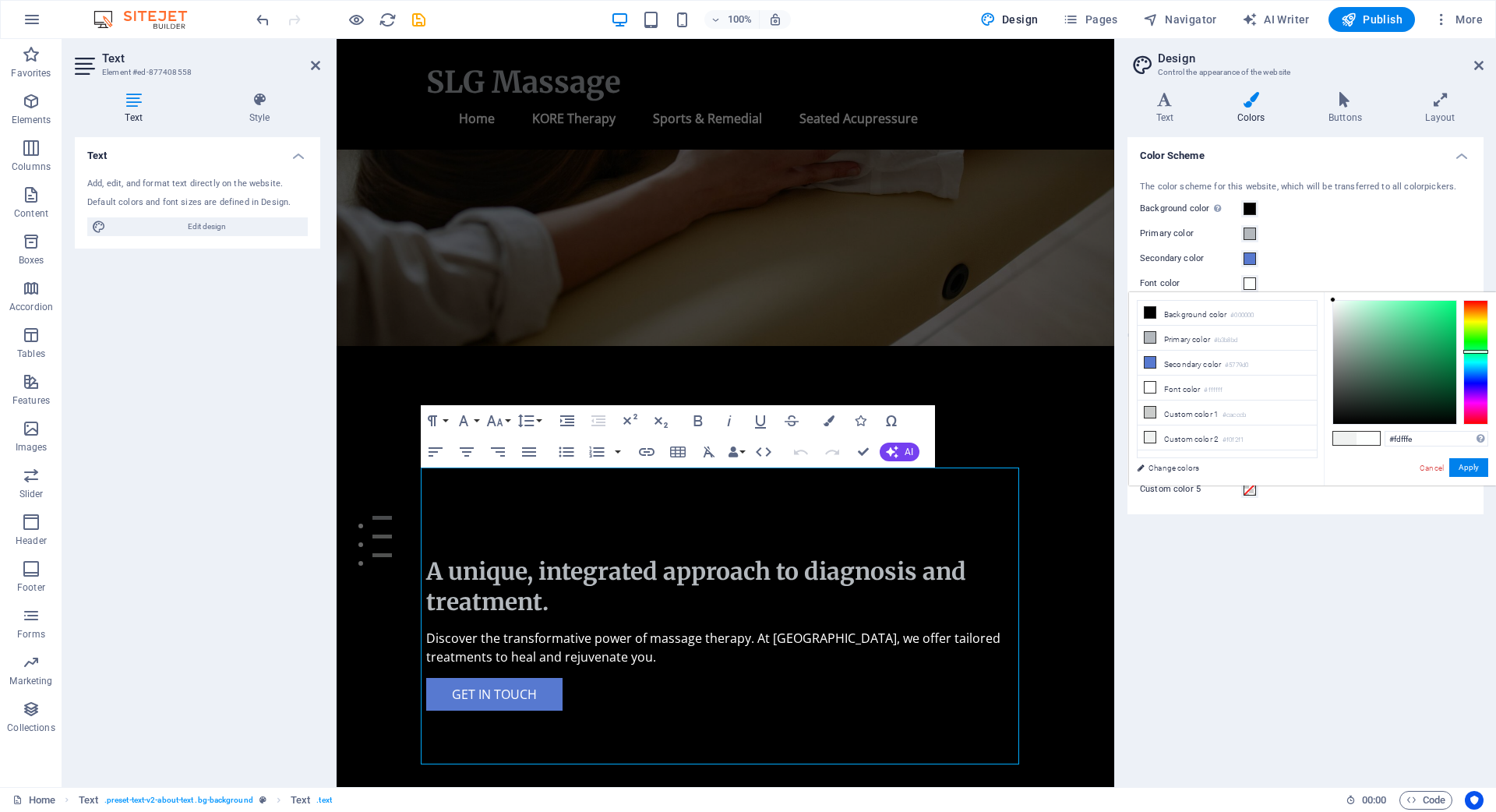
type input "#ffffff"
drag, startPoint x: 1333, startPoint y: 305, endPoint x: 1324, endPoint y: 295, distance: 13.5
click at [1324, 295] on div "#ffffff Supported formats #0852ed rgb(8, 82, 237) rgba(8, 82, 237, 90%) hsv(221…" at bounding box center [1410, 501] width 172 height 419
click at [1470, 467] on button "Apply" at bounding box center [1469, 467] width 39 height 19
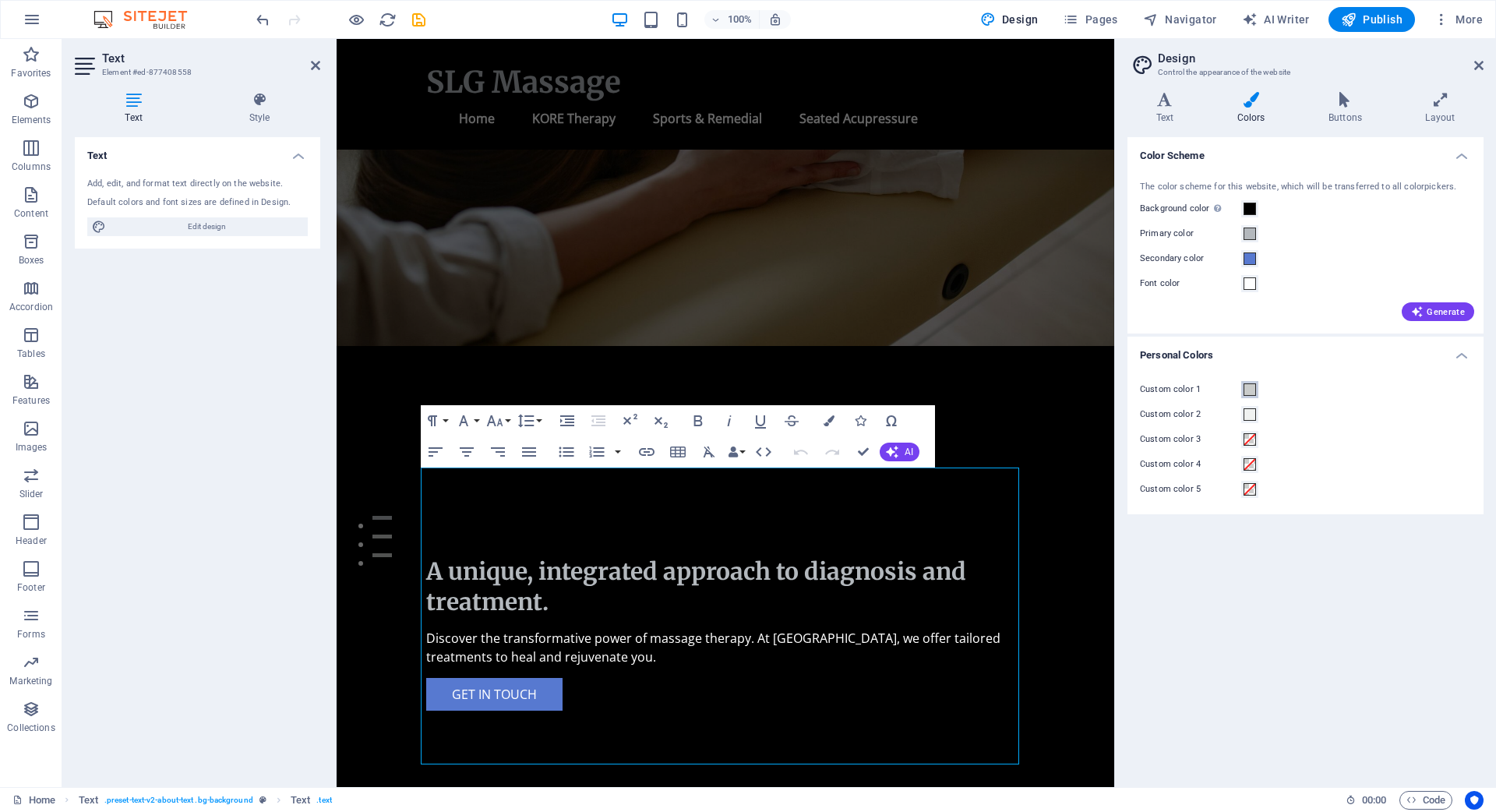
click at [1248, 388] on span at bounding box center [1249, 389] width 12 height 12
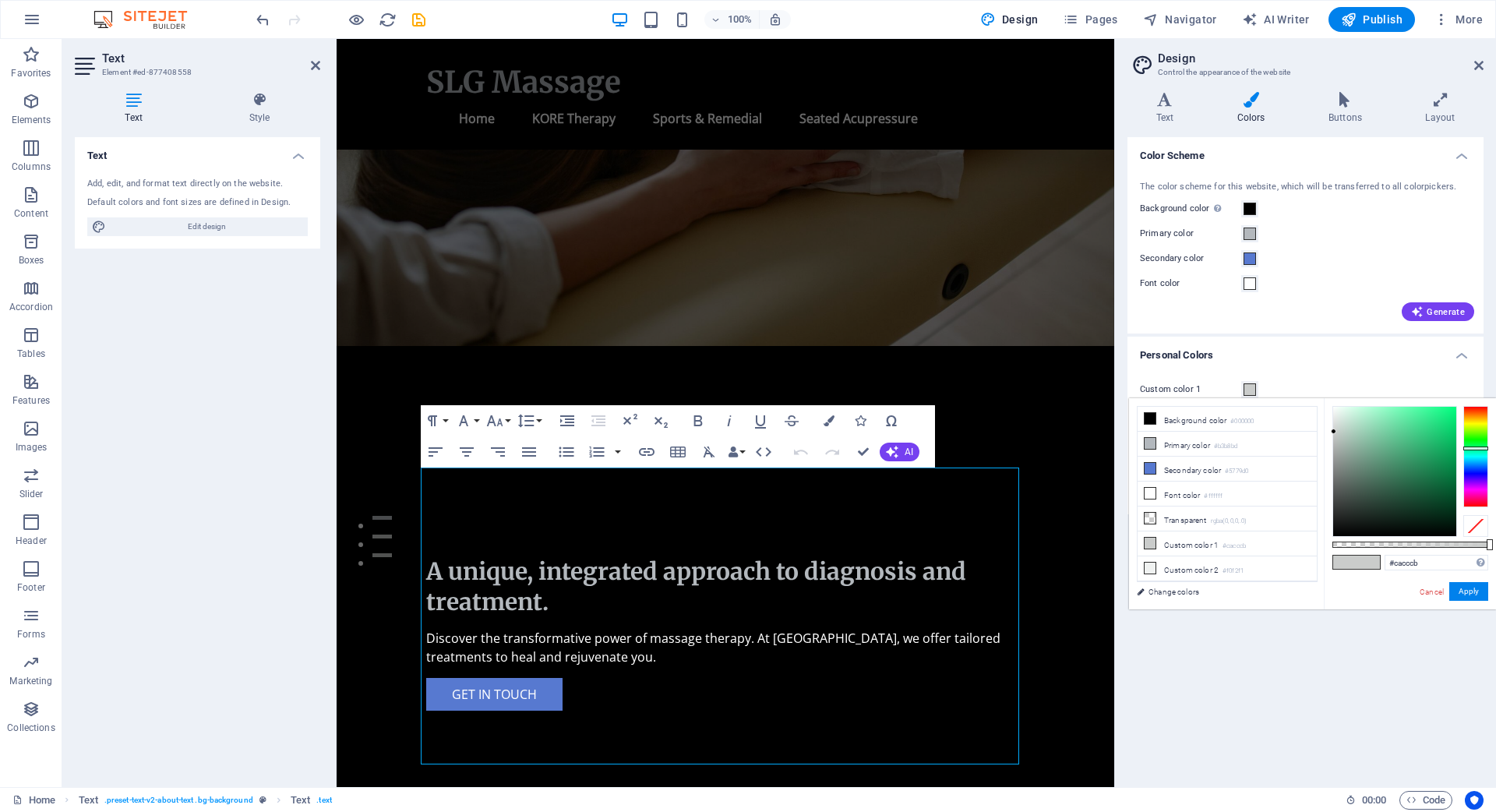
click at [1313, 654] on div "Color Scheme The color scheme for this website, which will be transferred to al…" at bounding box center [1305, 455] width 356 height 637
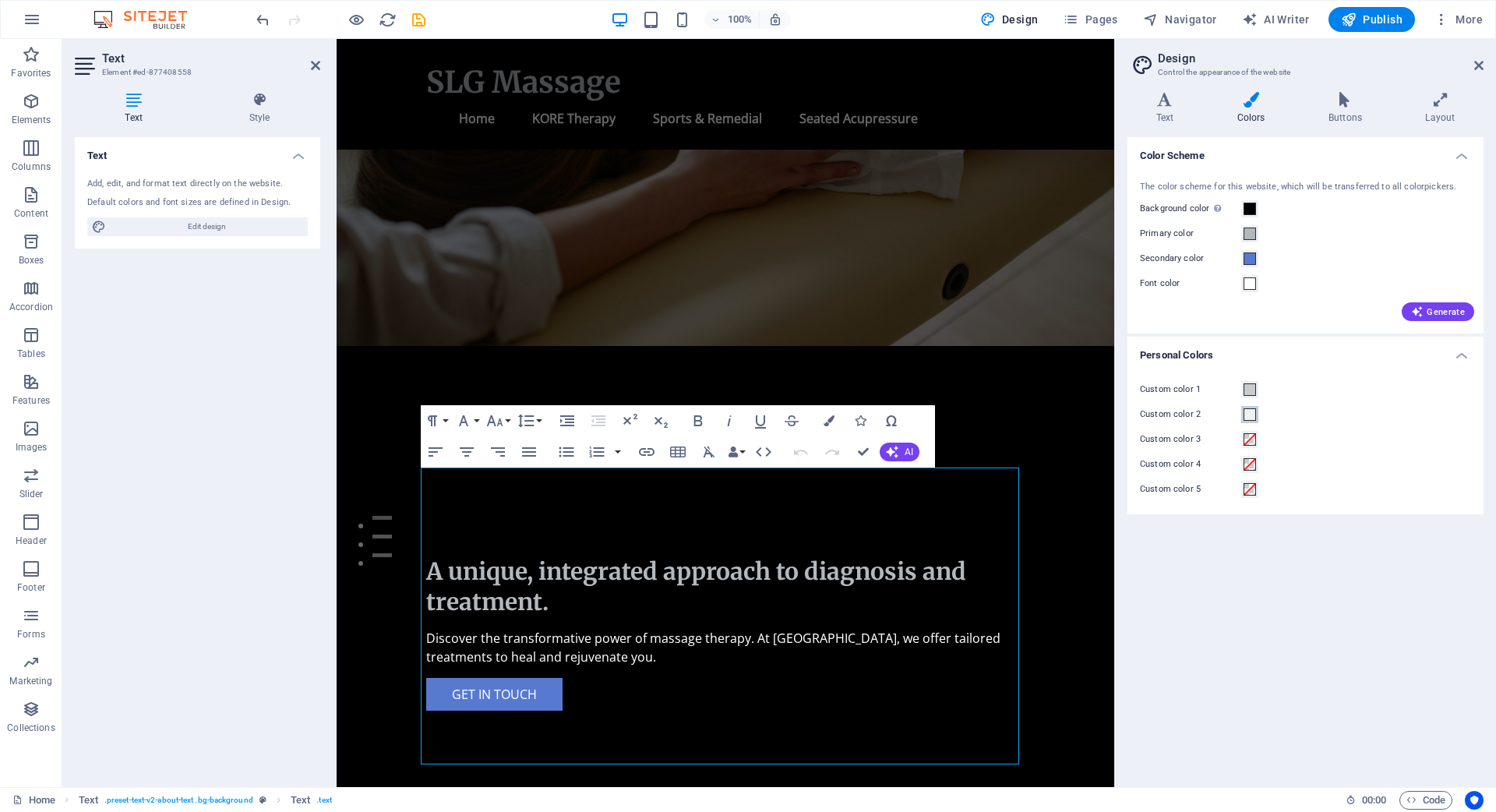
click at [1248, 413] on span at bounding box center [1249, 414] width 12 height 12
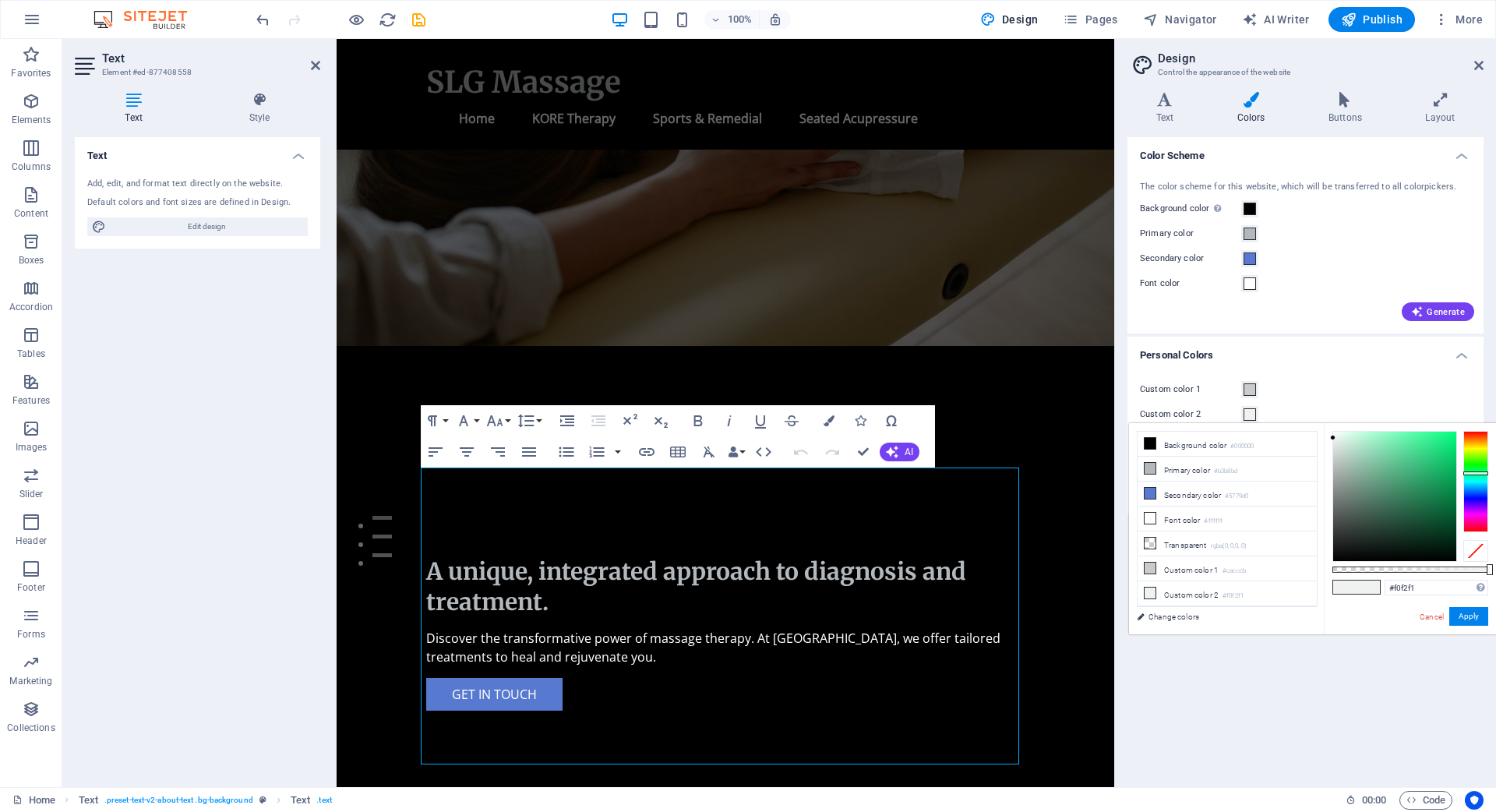
click at [1264, 664] on div "Color Scheme The color scheme for this website, which will be transferred to al…" at bounding box center [1305, 455] width 356 height 637
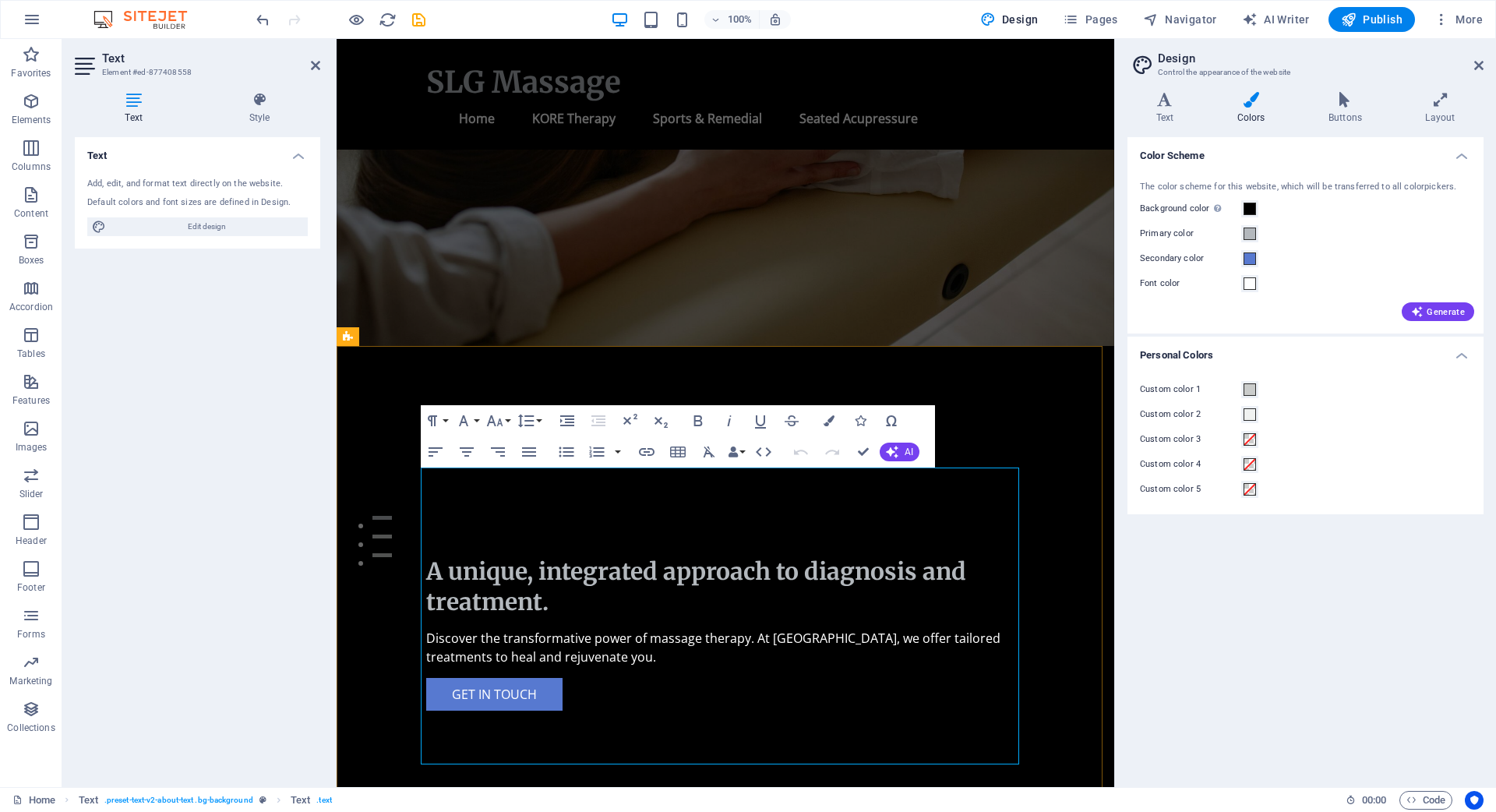
click at [1255, 388] on span at bounding box center [1249, 389] width 12 height 12
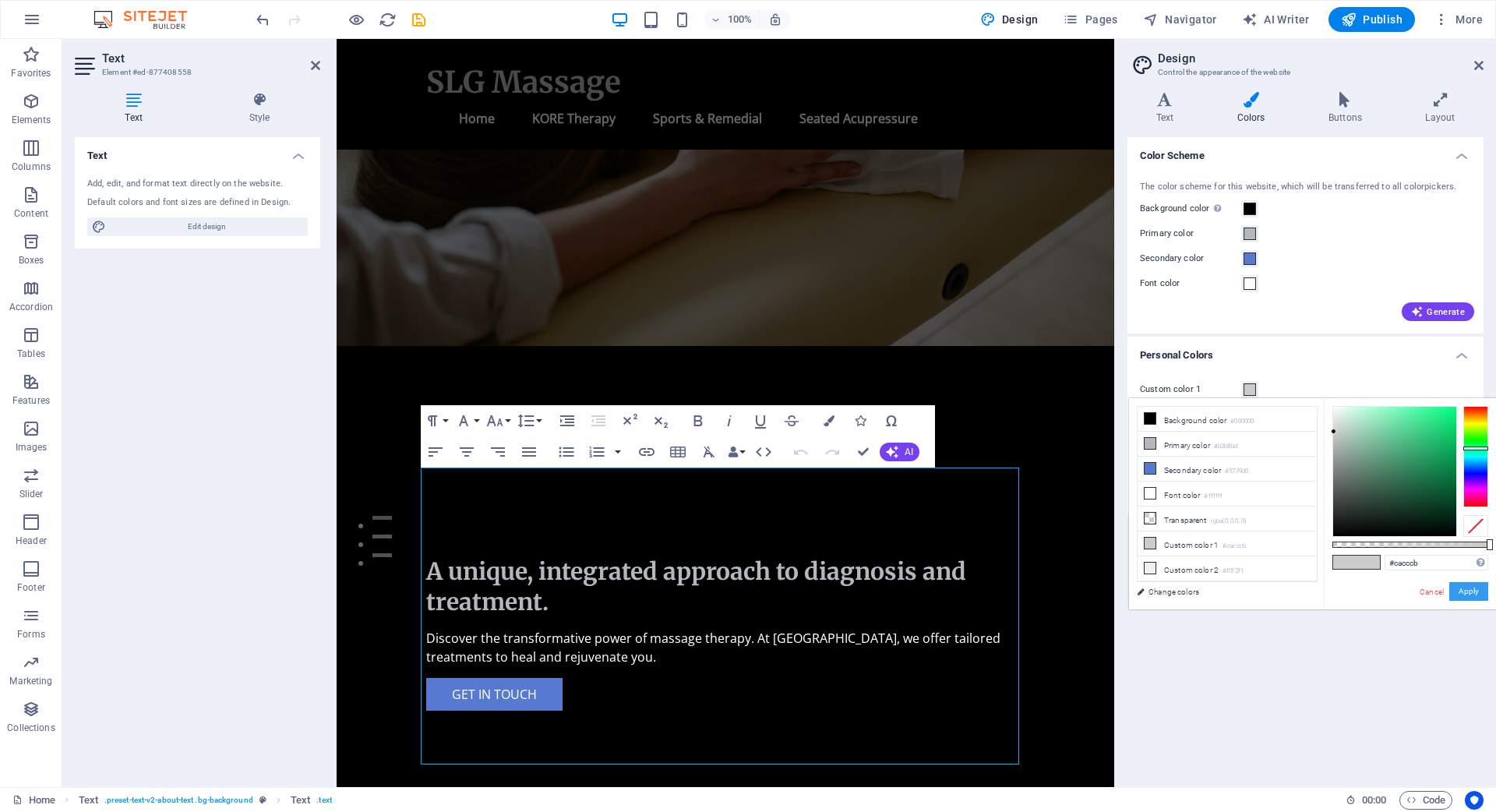
click at [1471, 589] on button "Apply" at bounding box center [1469, 591] width 39 height 19
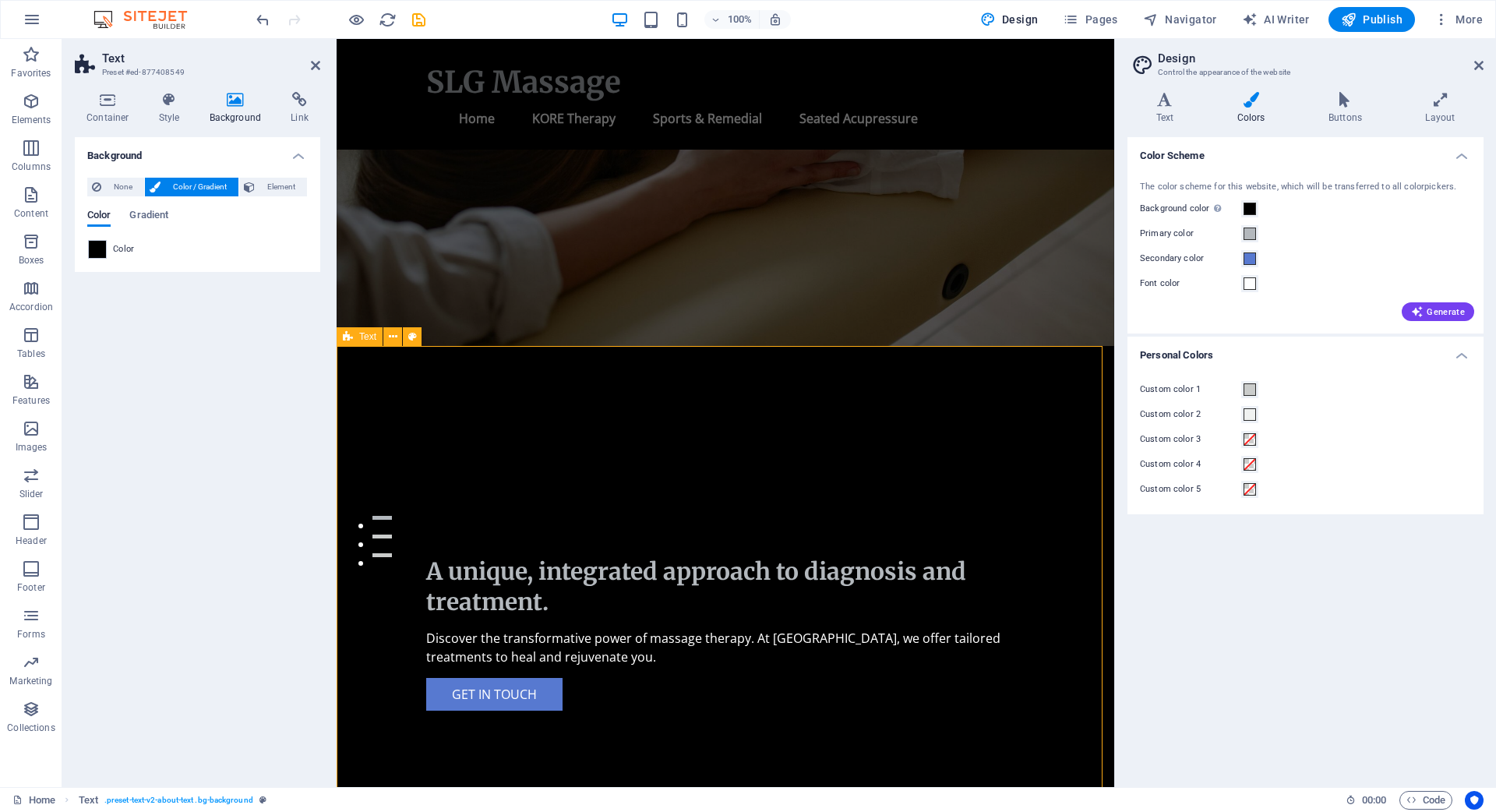
click at [447, 456] on span "Text" at bounding box center [452, 458] width 17 height 10
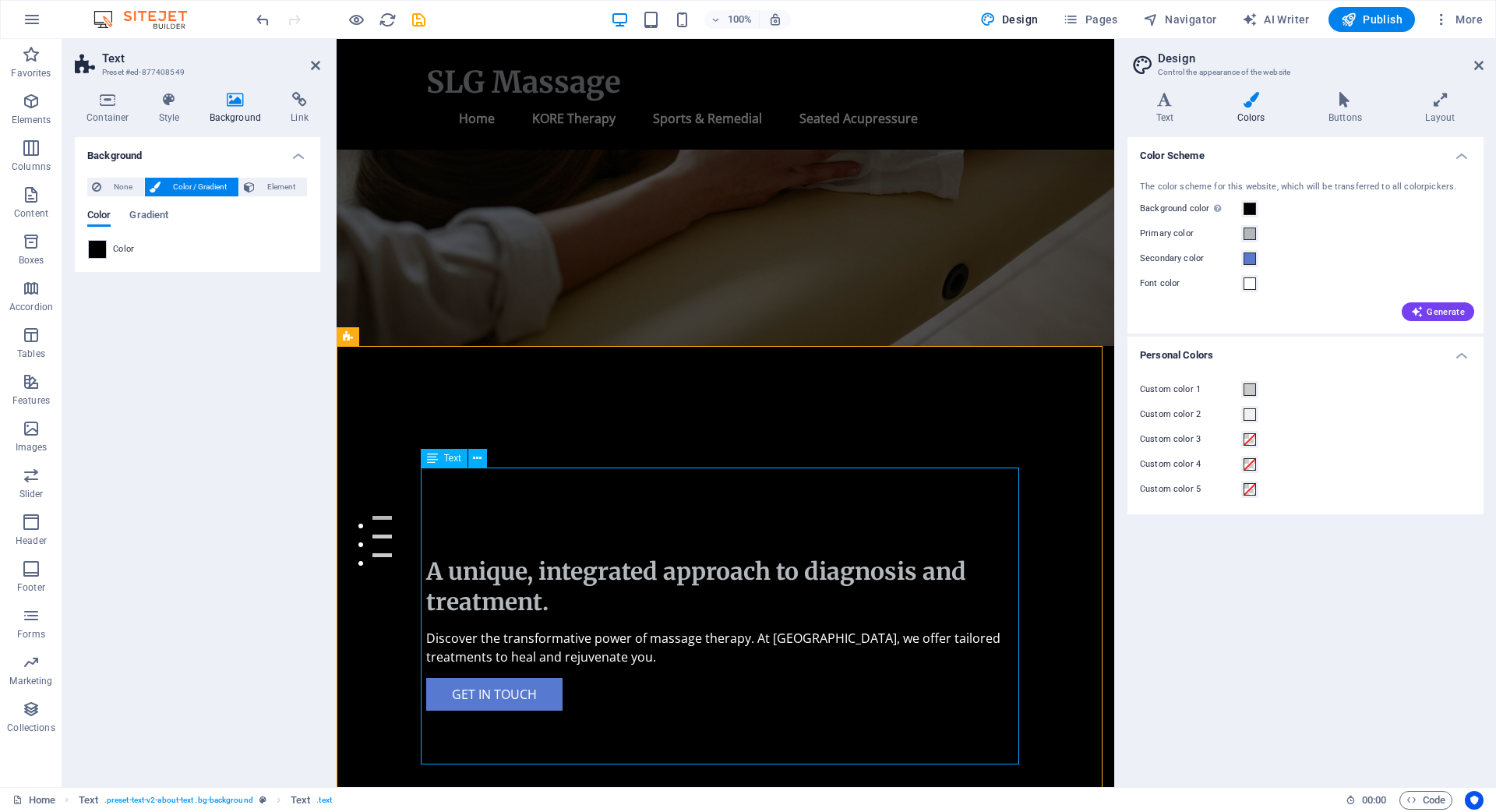
click at [481, 457] on button at bounding box center [477, 458] width 19 height 19
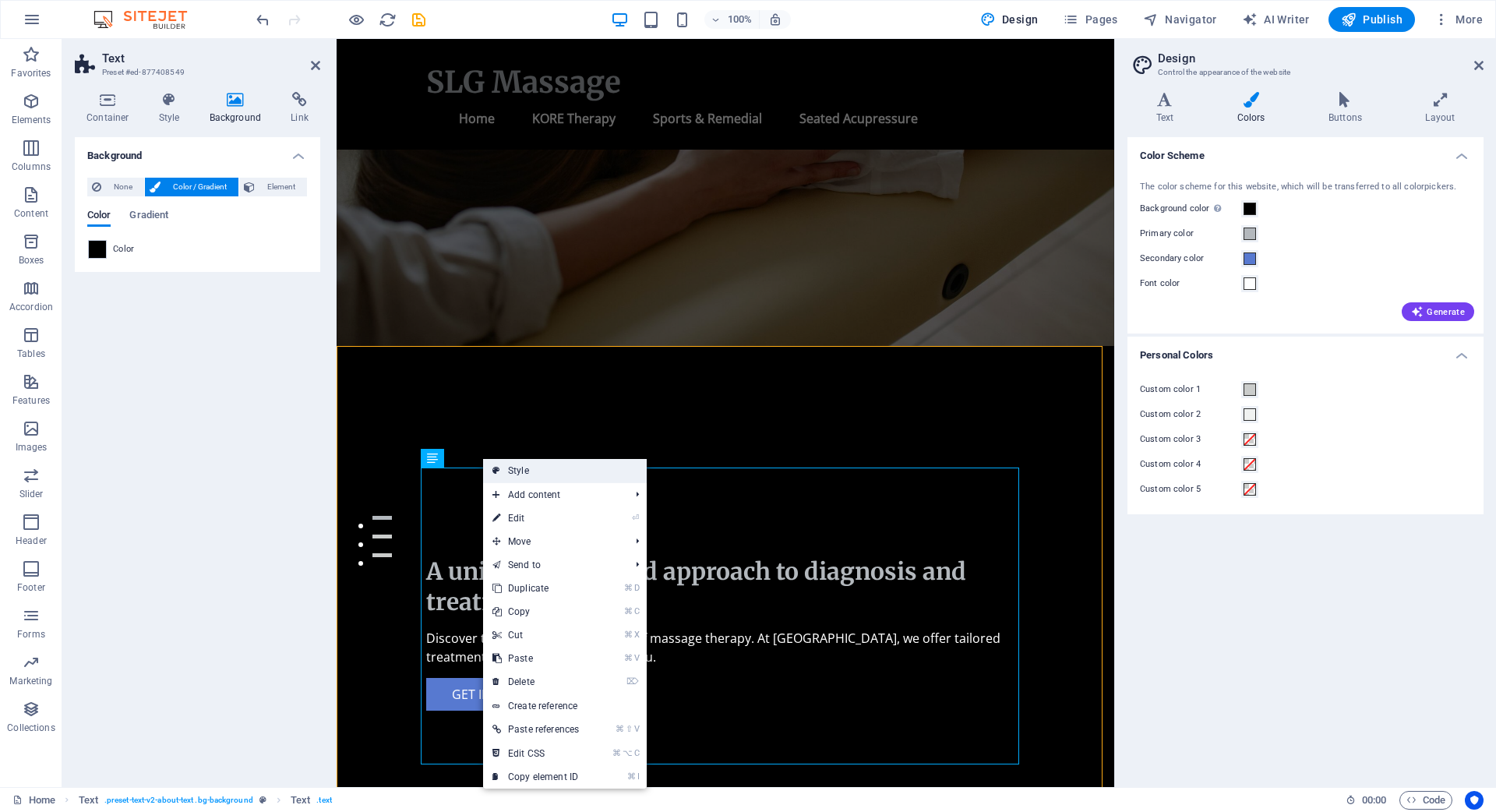
click at [533, 470] on link "Style" at bounding box center [564, 470] width 163 height 23
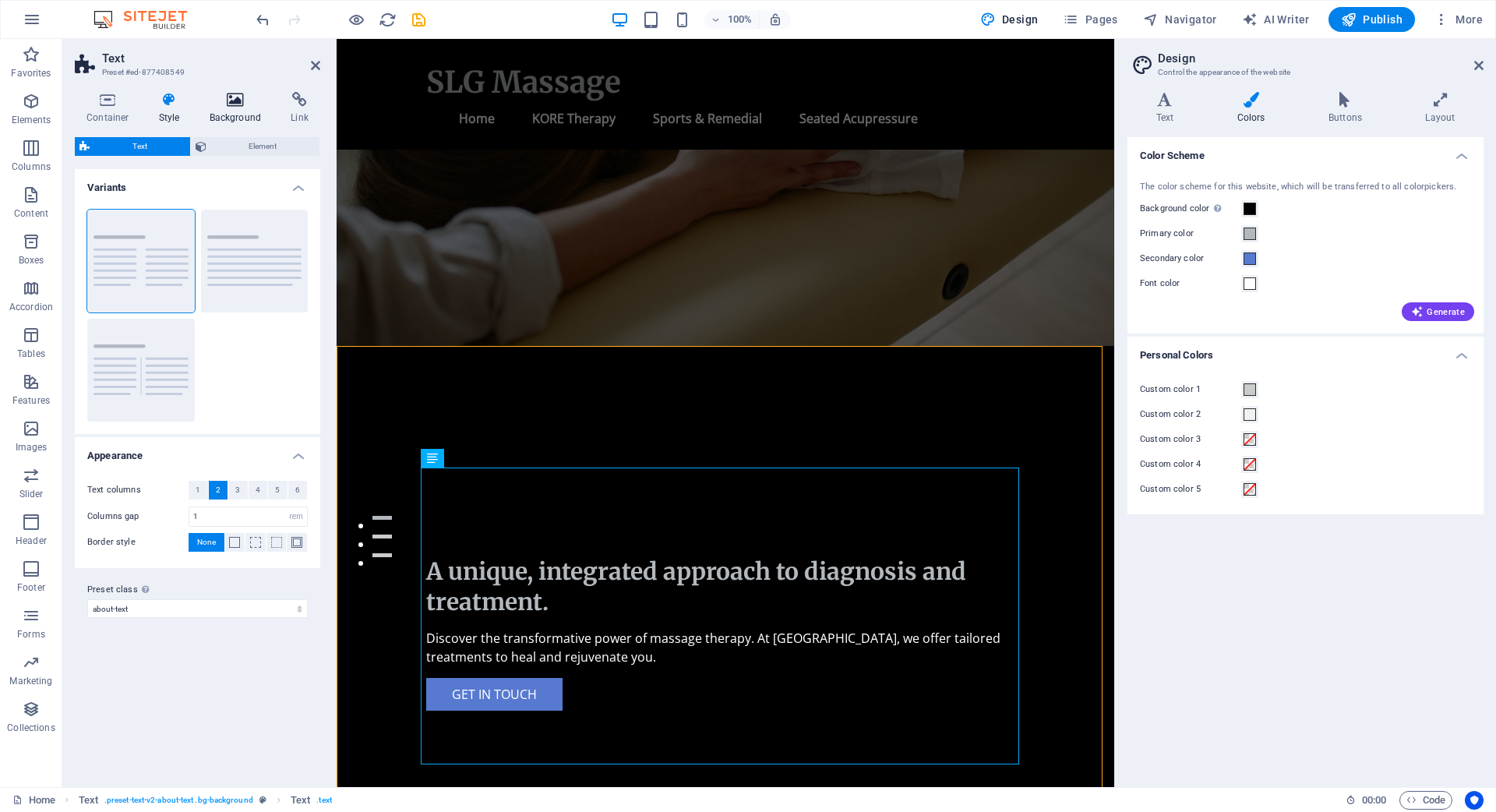
click at [241, 96] on icon at bounding box center [236, 99] width 76 height 15
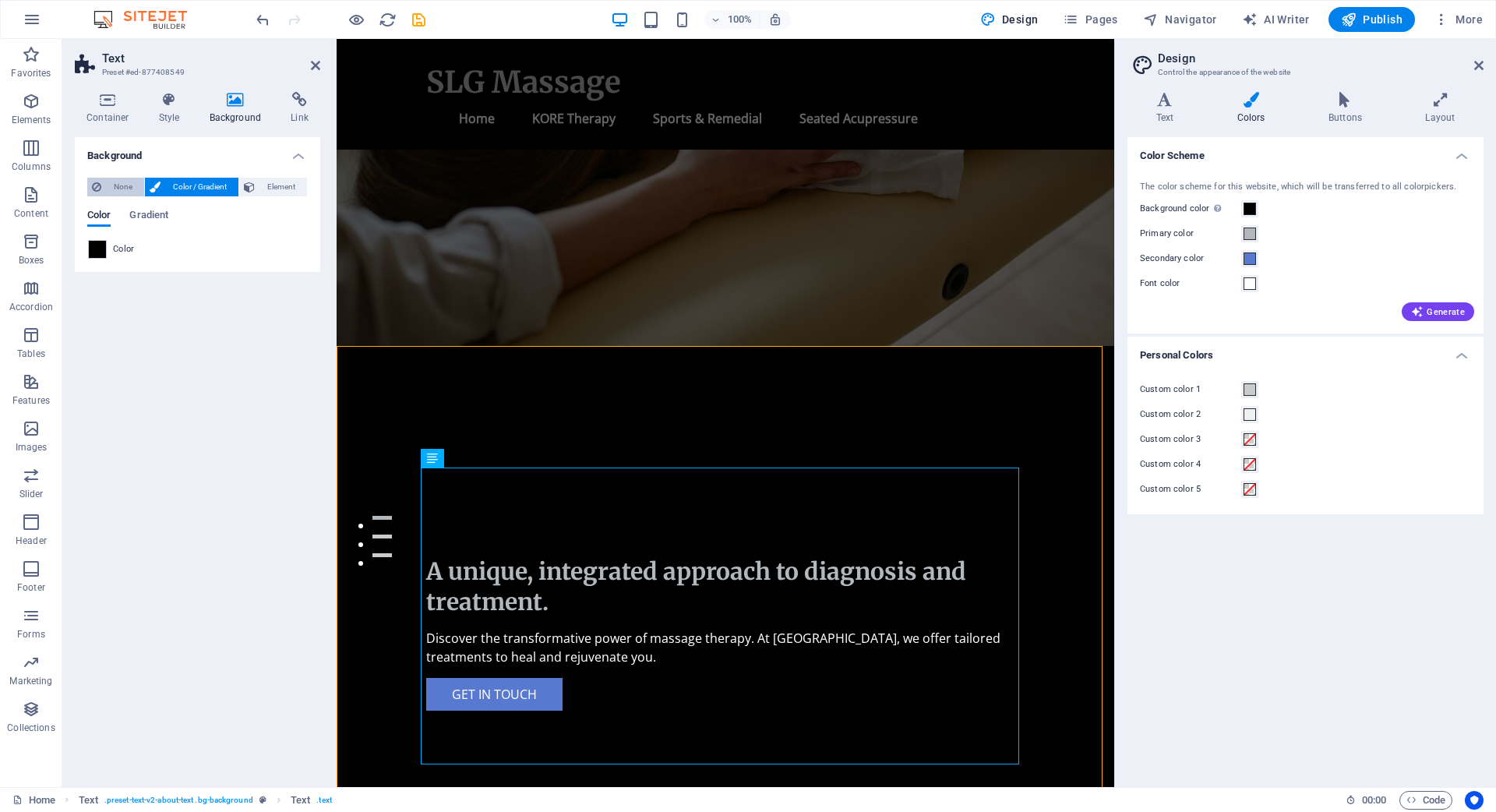
click at [116, 184] on span "None" at bounding box center [123, 187] width 34 height 19
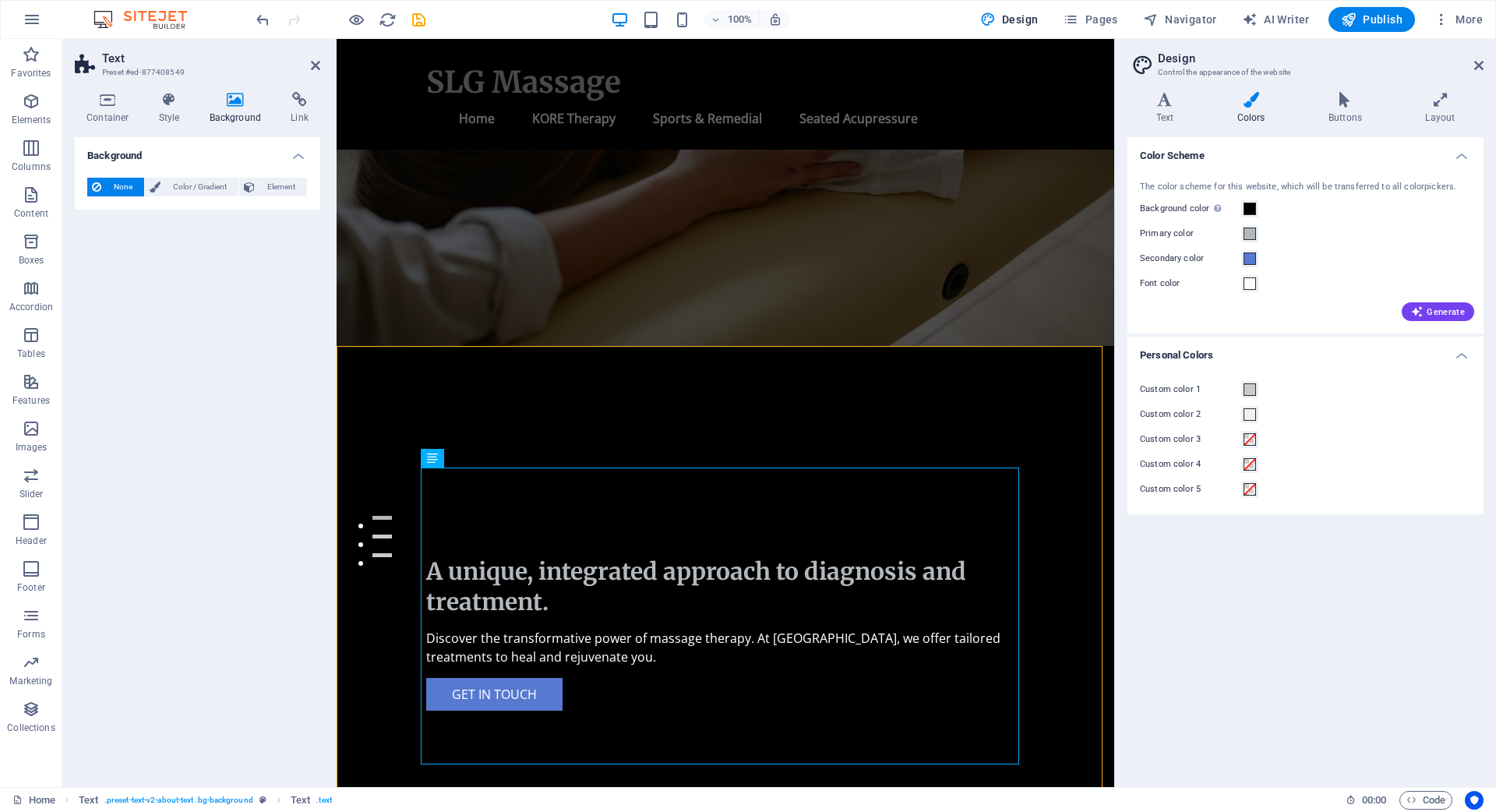
click at [116, 184] on span "None" at bounding box center [123, 187] width 34 height 19
click at [201, 188] on span "Color / Gradient" at bounding box center [199, 187] width 68 height 19
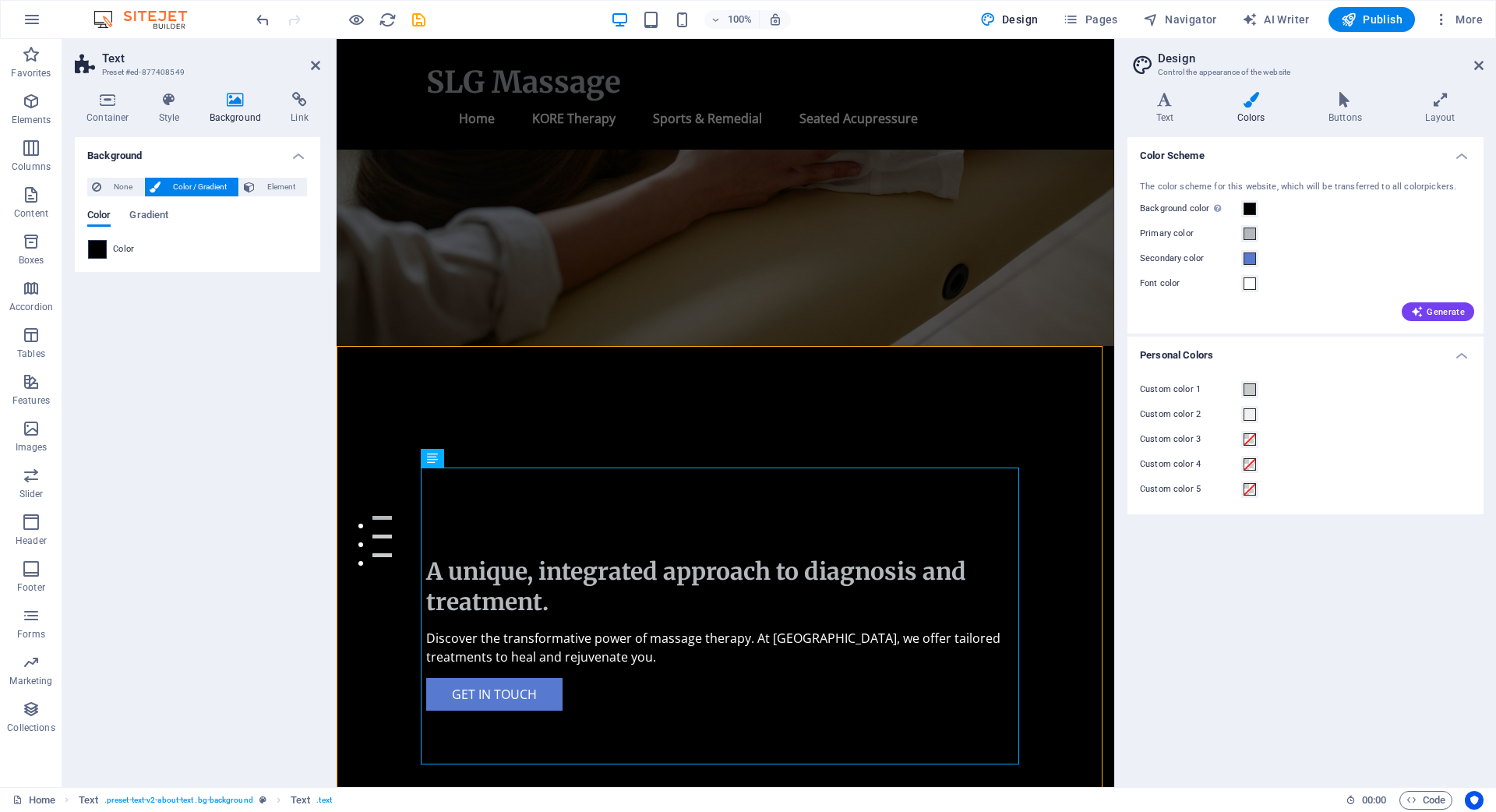
click at [96, 252] on span at bounding box center [97, 249] width 17 height 17
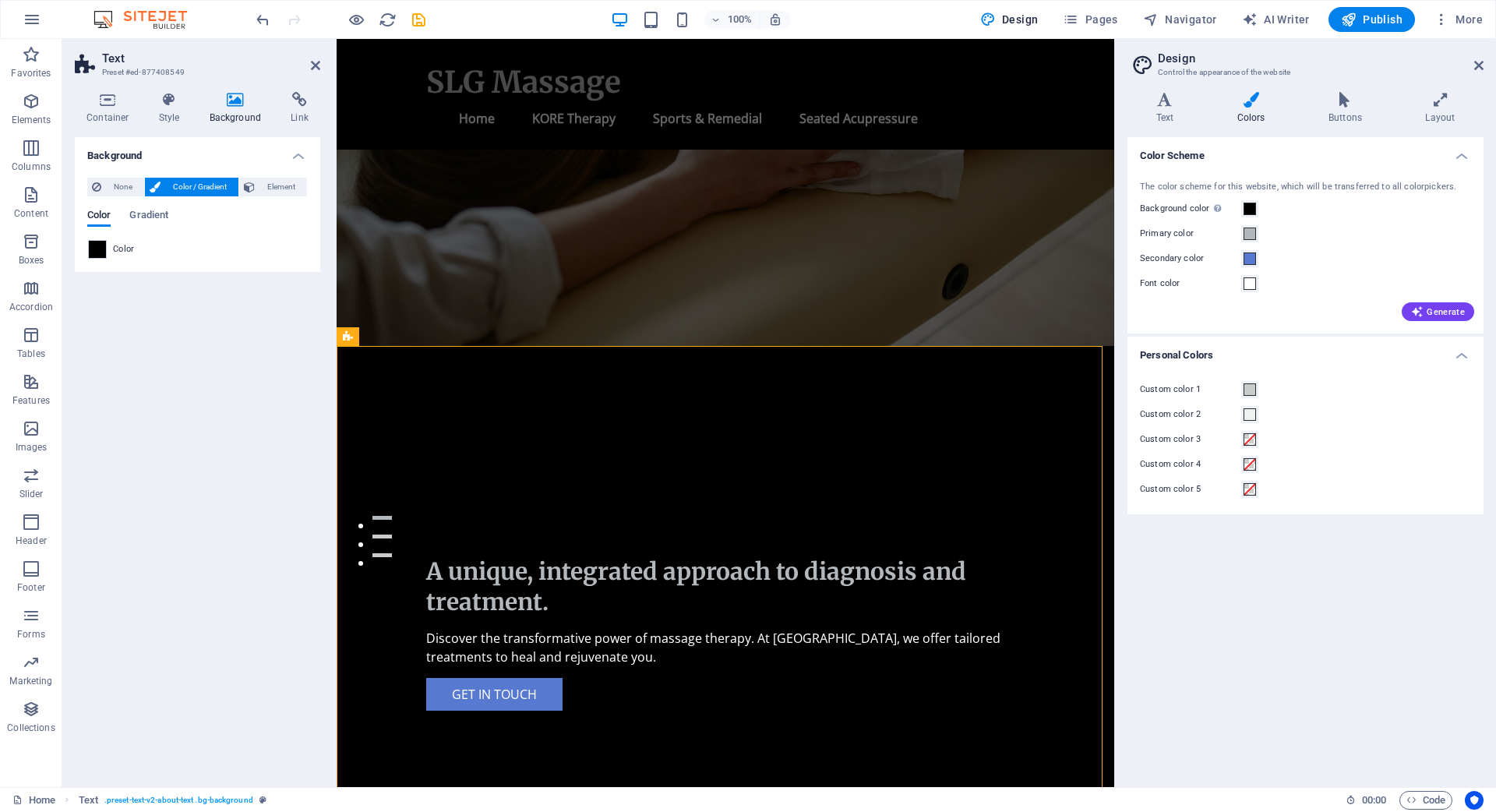
click at [1189, 685] on div "Color Scheme The color scheme for this website, which will be transferred to al…" at bounding box center [1305, 455] width 356 height 637
click at [168, 427] on div "Background None Color / Gradient Element Stretch background to full-width Color…" at bounding box center [197, 455] width 245 height 637
click at [1374, 611] on div "Color Scheme The color scheme for this website, which will be transferred to al…" at bounding box center [1305, 455] width 356 height 637
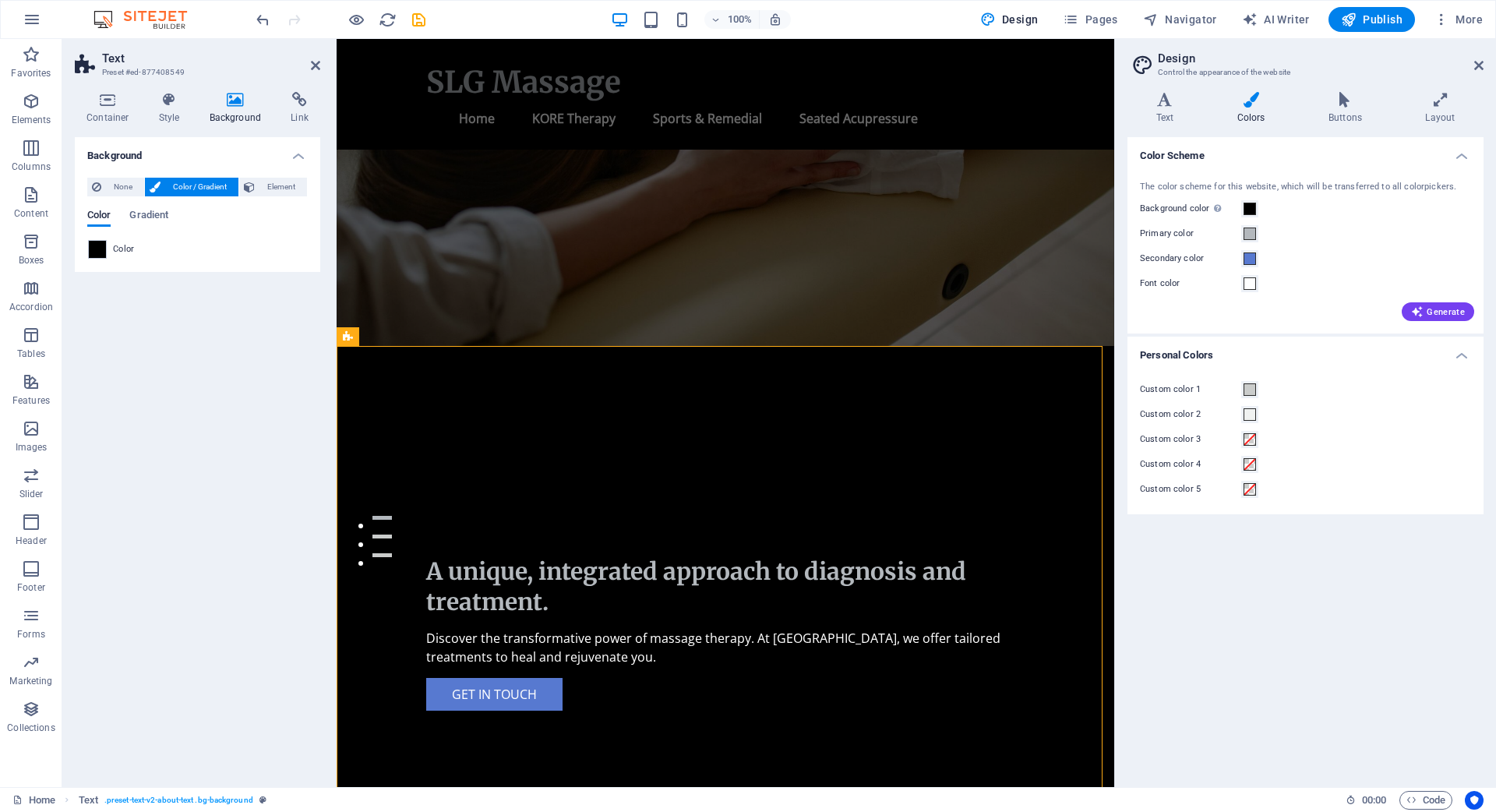
click at [1374, 611] on div "Color Scheme The color scheme for this website, which will be transferred to al…" at bounding box center [1305, 455] width 356 height 637
click at [509, 678] on div "Get in touch" at bounding box center [725, 694] width 598 height 33
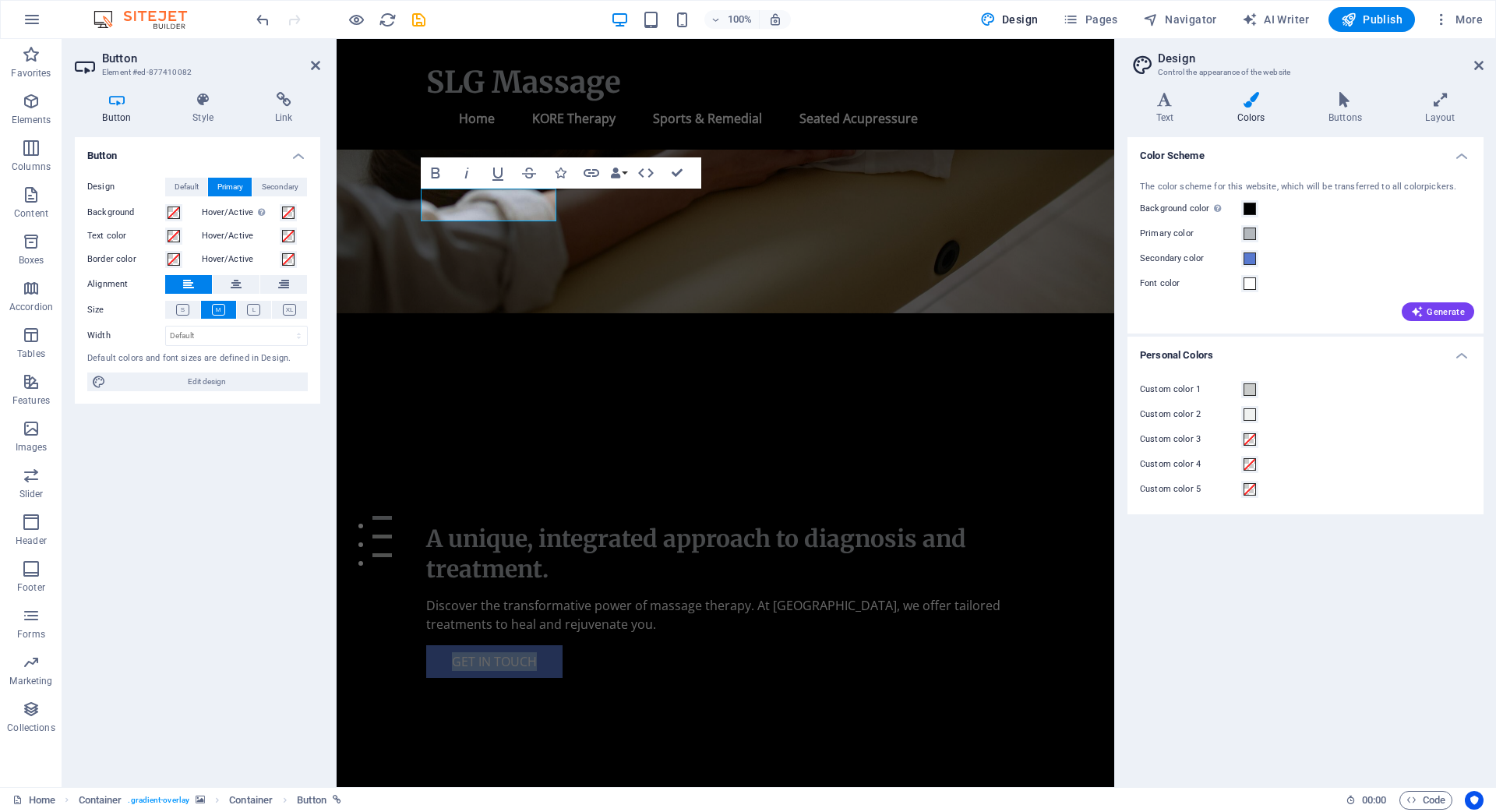
click at [811, 278] on figure at bounding box center [725, 60] width 777 height 505
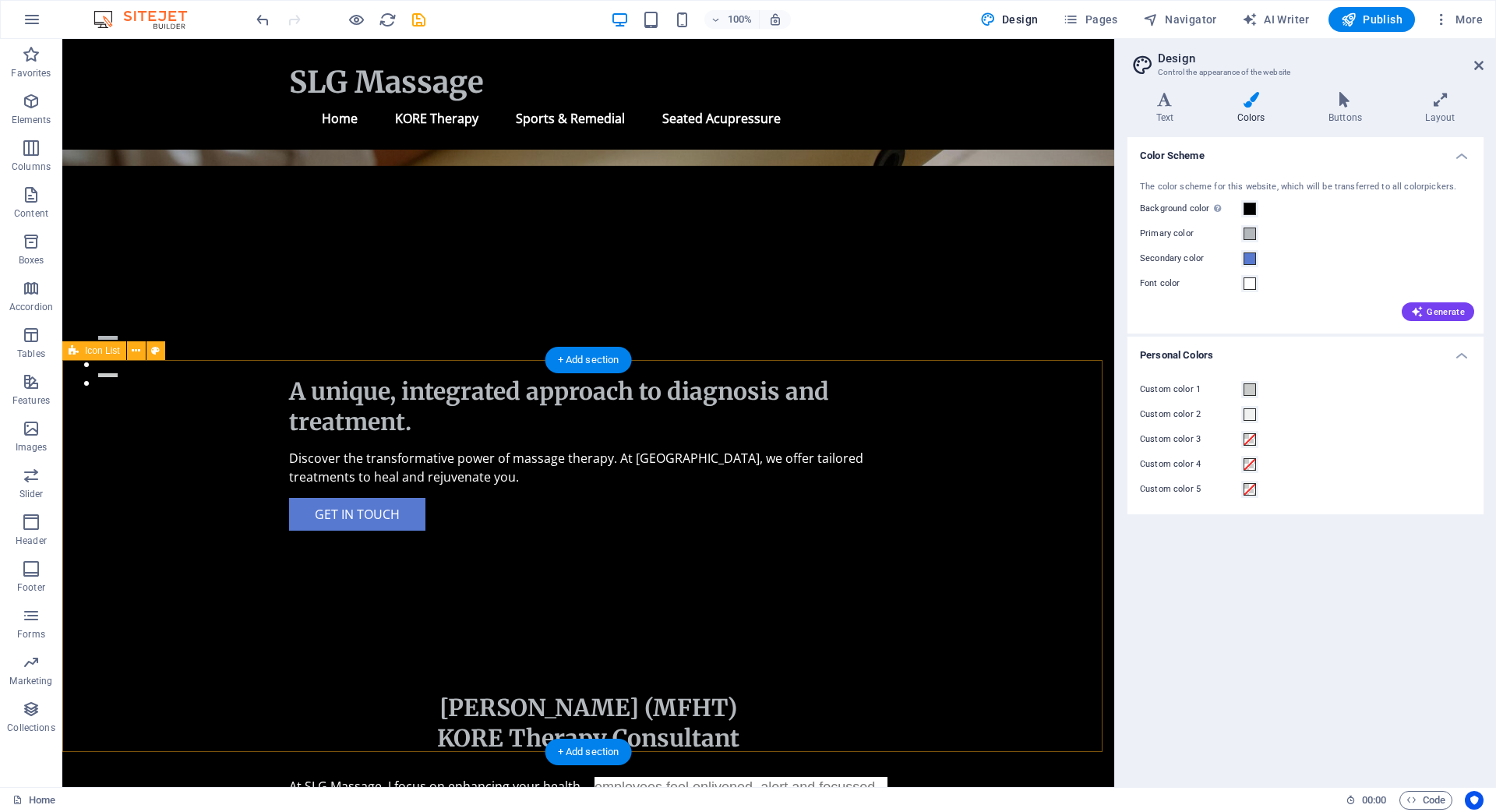
scroll to position [155, 0]
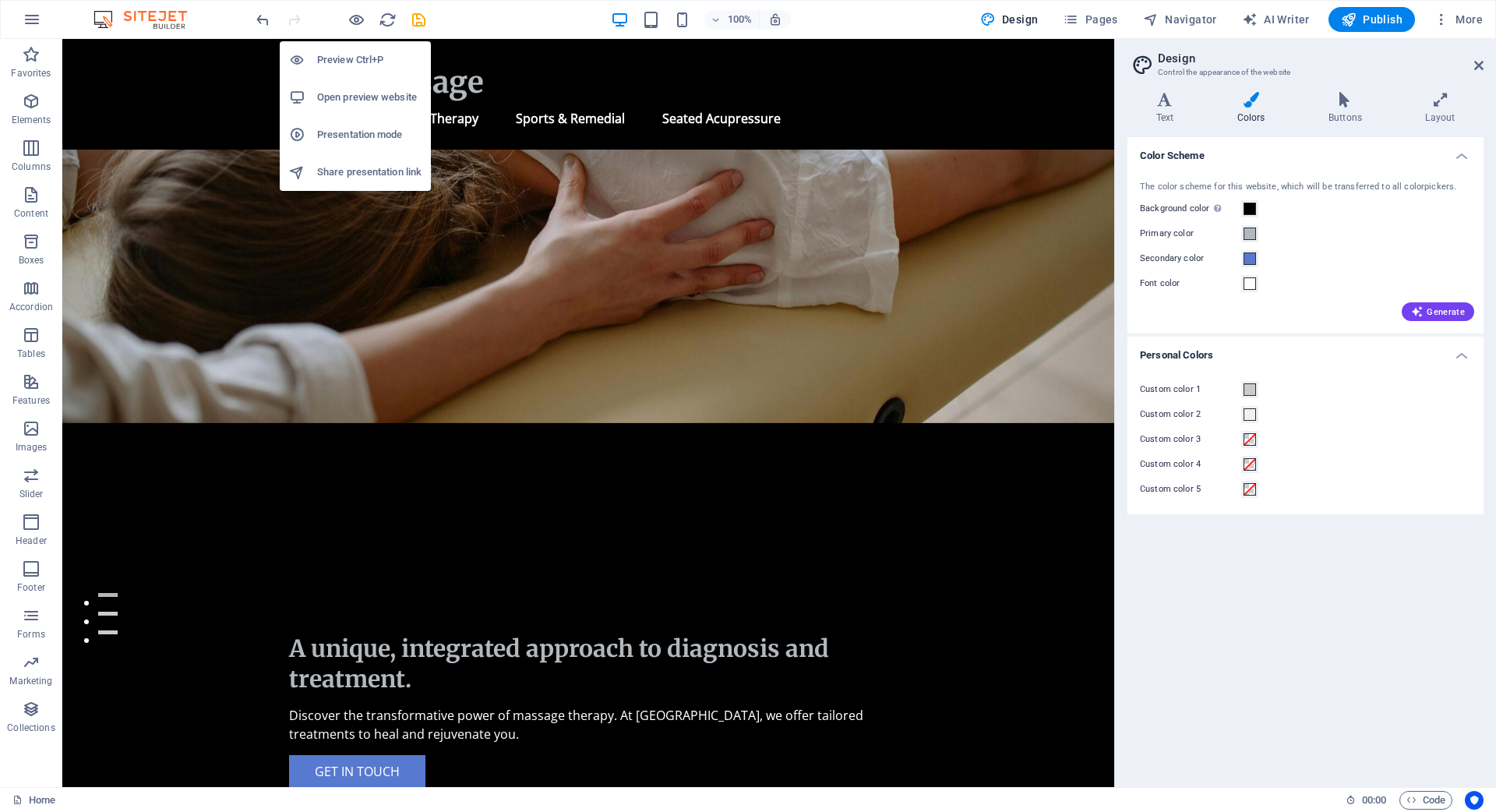
click at [356, 57] on h6 "Preview Ctrl+P" at bounding box center [369, 60] width 105 height 19
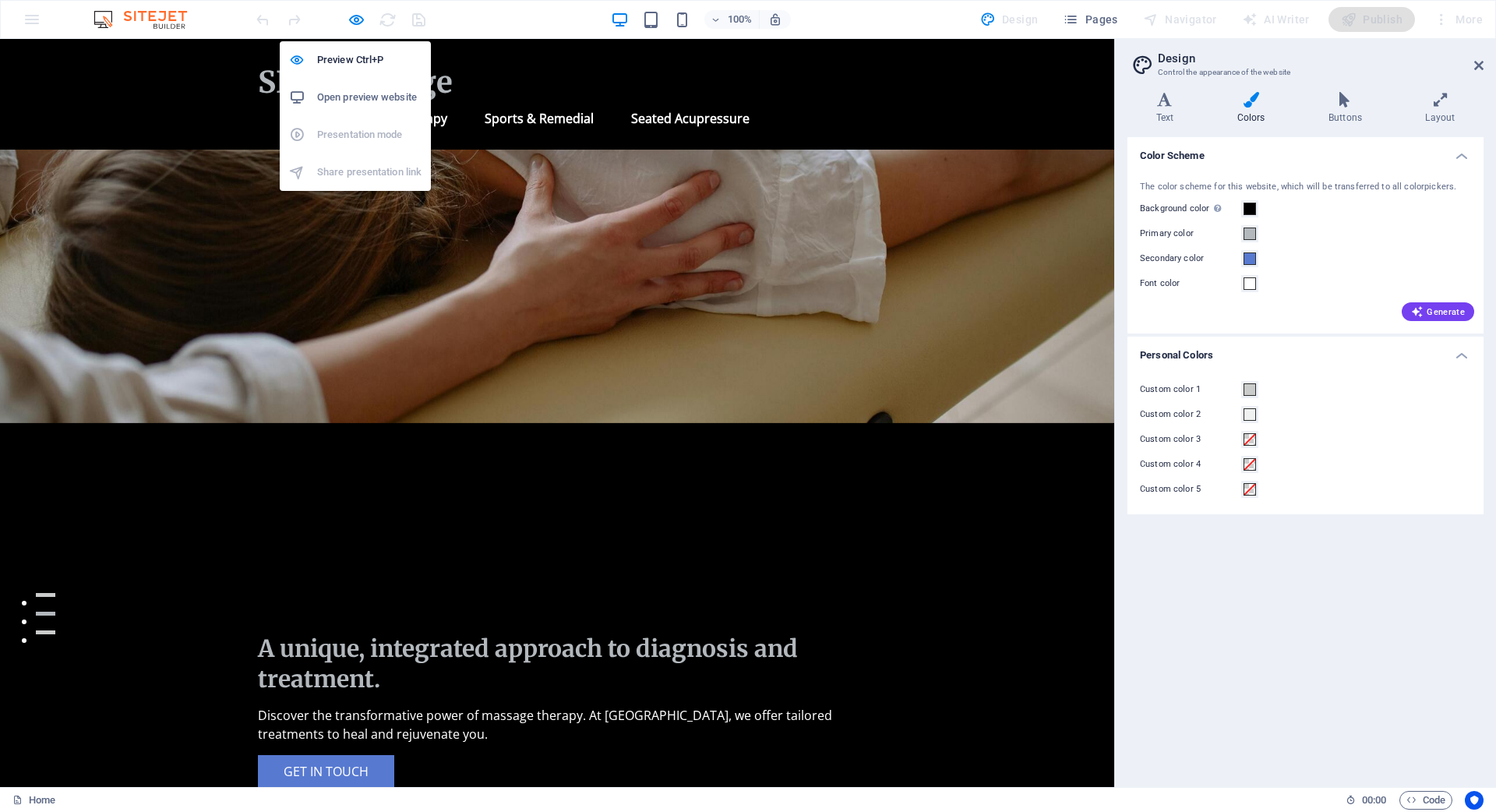
click at [365, 97] on h6 "Open preview website" at bounding box center [369, 97] width 105 height 19
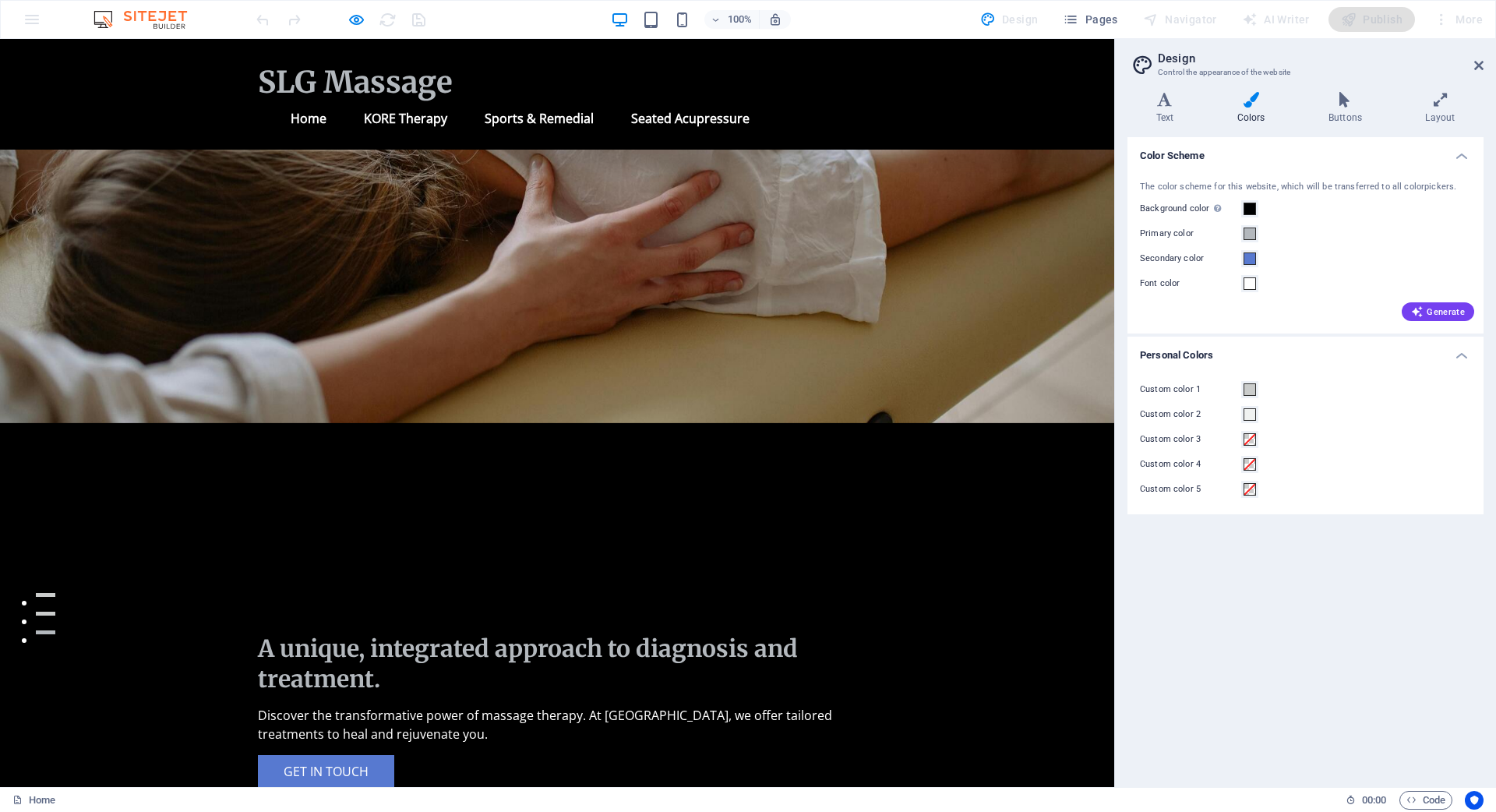
drag, startPoint x: 1441, startPoint y: 753, endPoint x: 1439, endPoint y: 732, distance: 21.1
click at [1440, 752] on div "Color Scheme The color scheme for this website, which will be transferred to al…" at bounding box center [1305, 455] width 356 height 637
click at [1438, 312] on span "Generate" at bounding box center [1437, 311] width 54 height 12
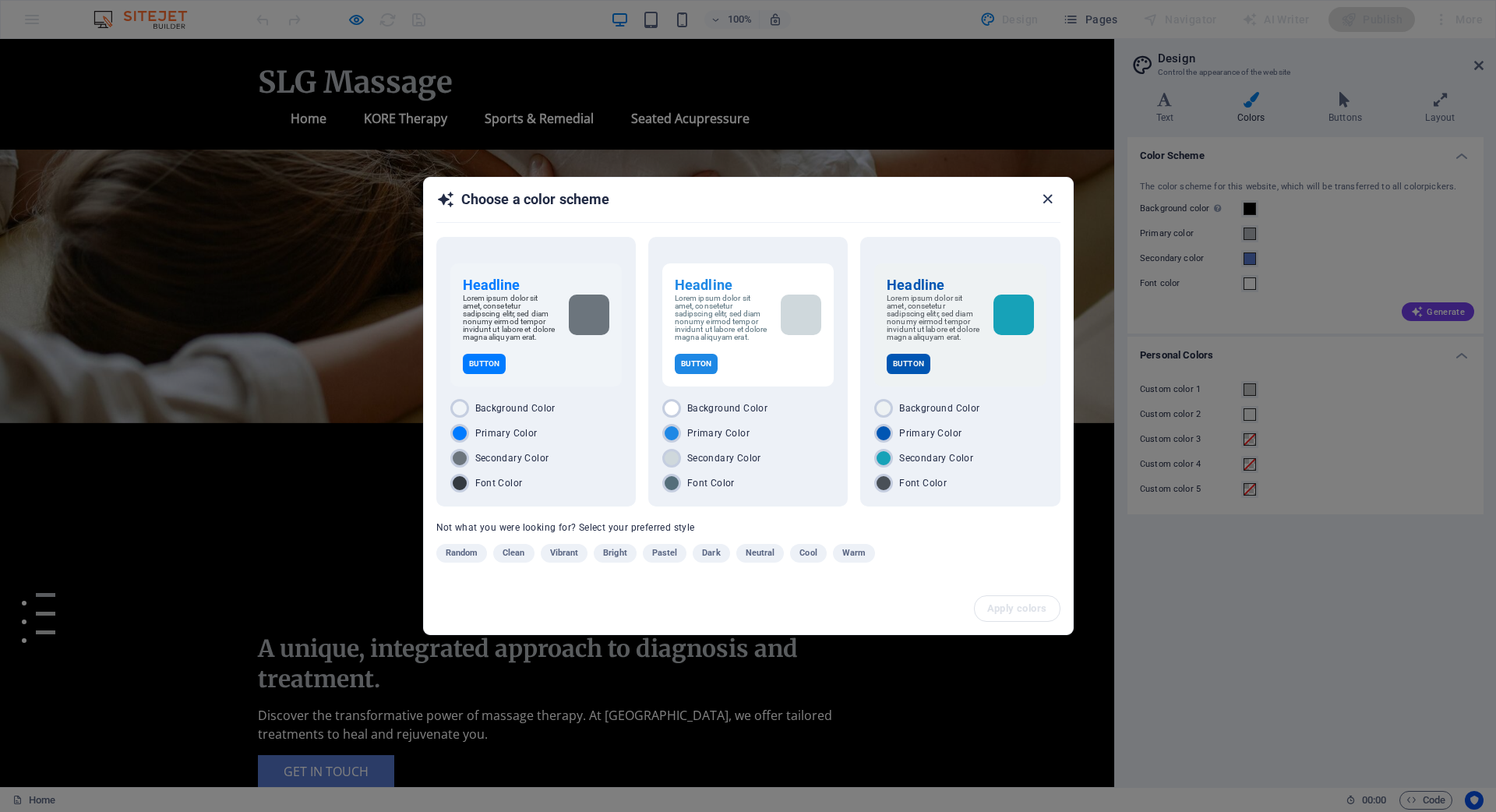
click at [1044, 192] on icon "button" at bounding box center [1047, 199] width 18 height 18
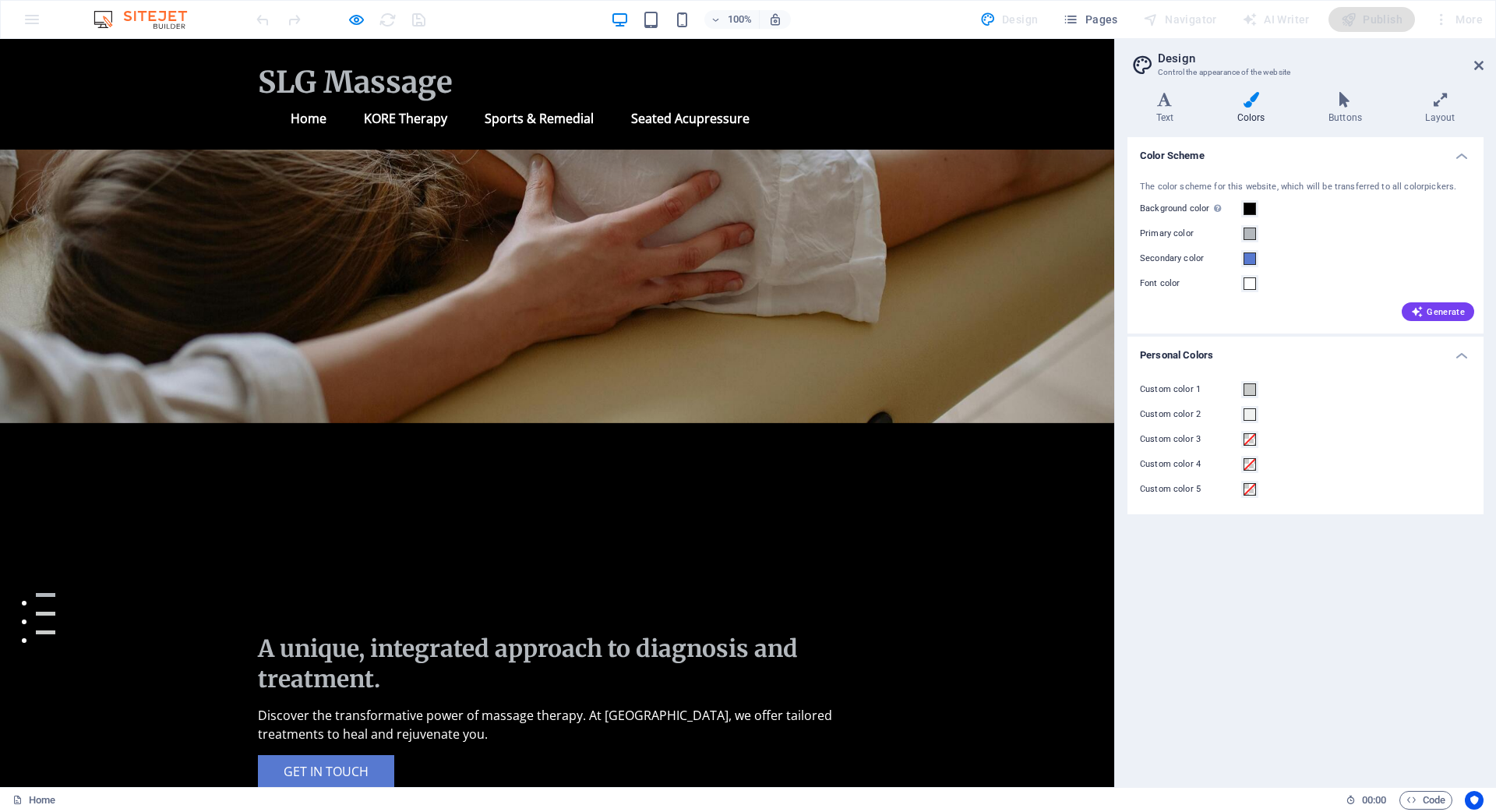
click at [1335, 269] on div "The color scheme for this website, which will be transferred to all colorpicker…" at bounding box center [1305, 249] width 362 height 169
click at [1394, 564] on div "Color Scheme The color scheme for this website, which will be transferred to al…" at bounding box center [1305, 455] width 356 height 637
click at [1481, 63] on icon at bounding box center [1479, 65] width 10 height 12
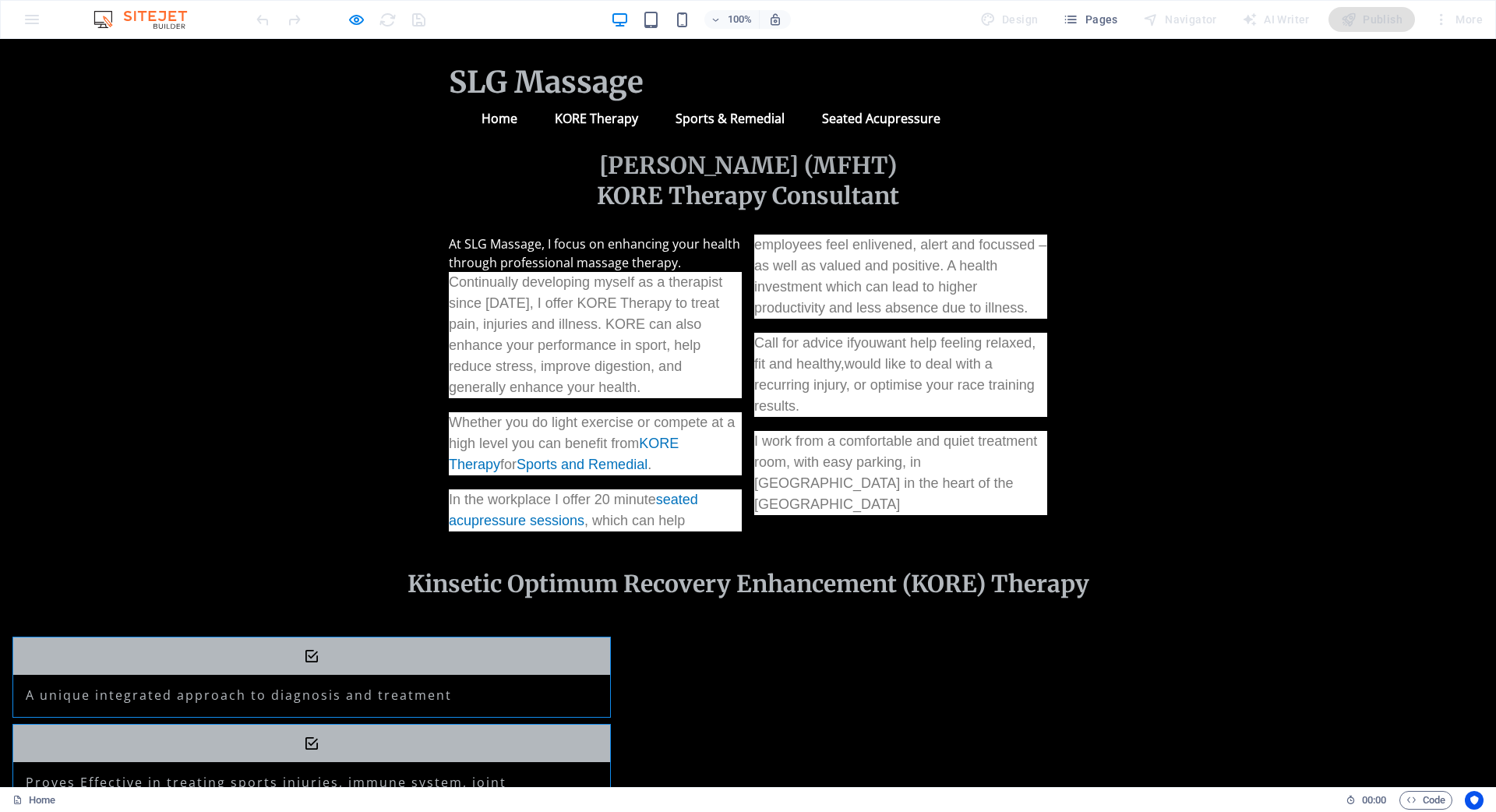
scroll to position [0, 0]
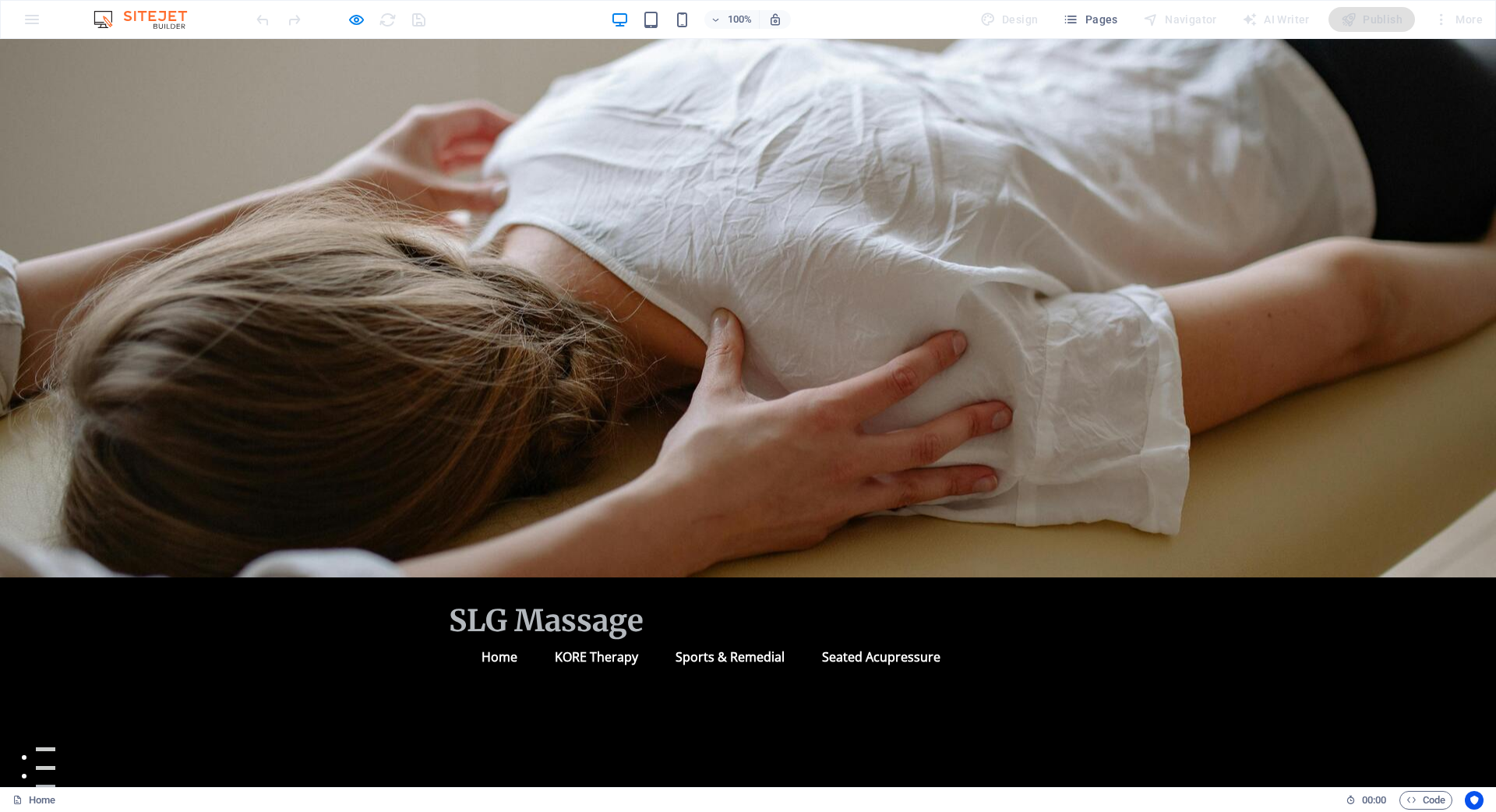
click at [310, 193] on div at bounding box center [748, 307] width 1496 height 538
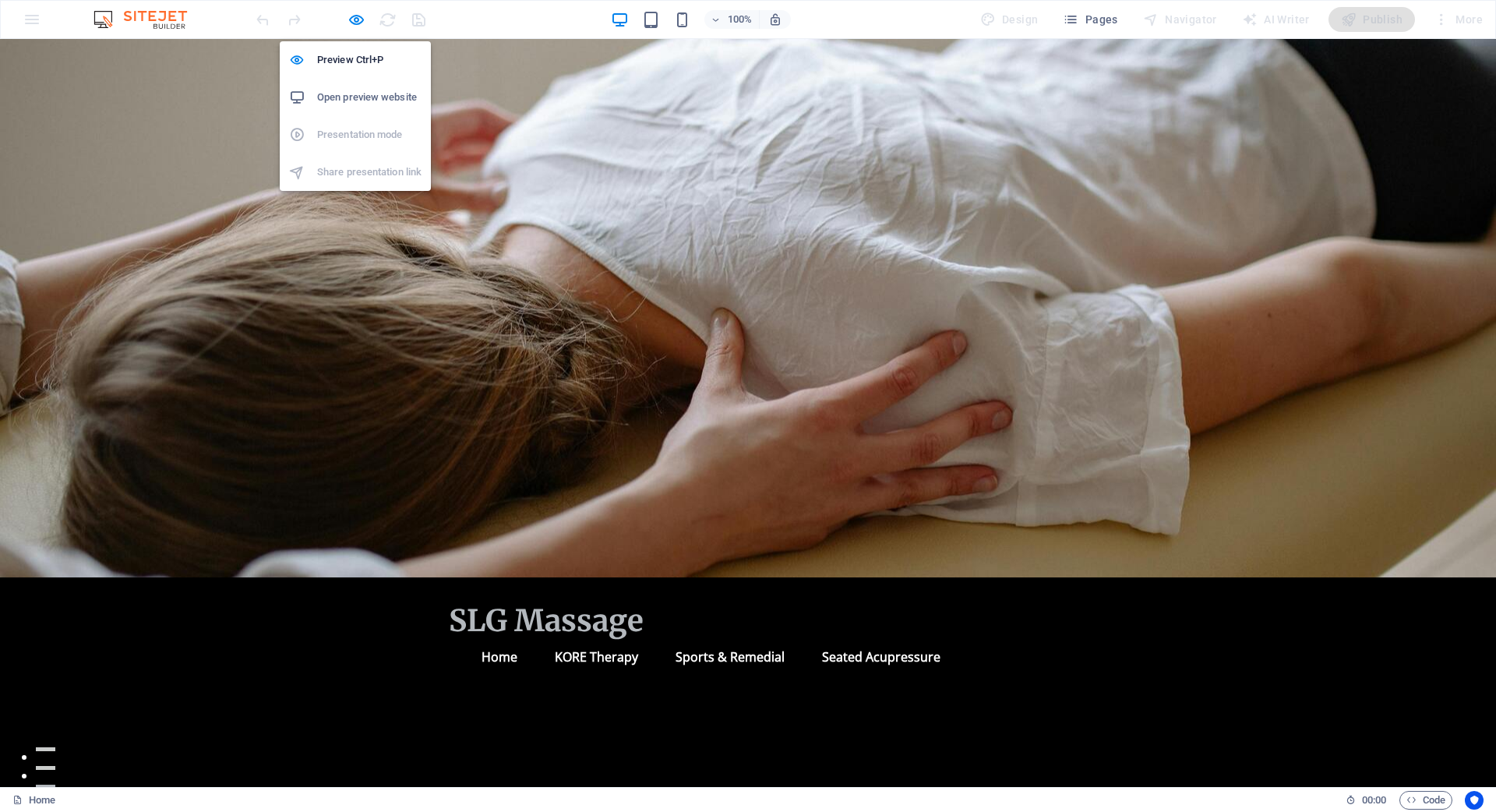
click at [375, 95] on h6 "Open preview website" at bounding box center [369, 97] width 105 height 19
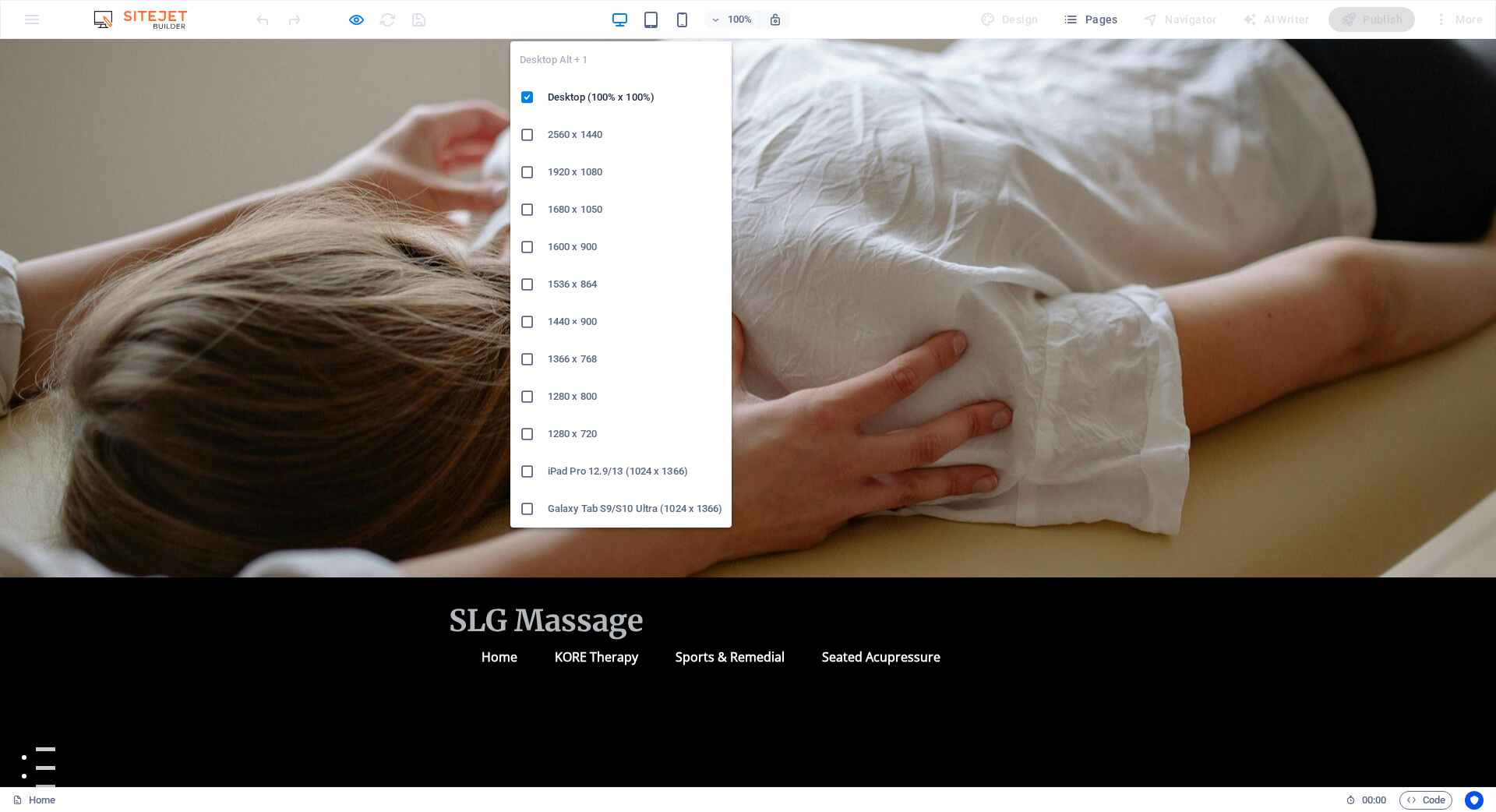
click at [624, 20] on icon "button" at bounding box center [620, 20] width 18 height 18
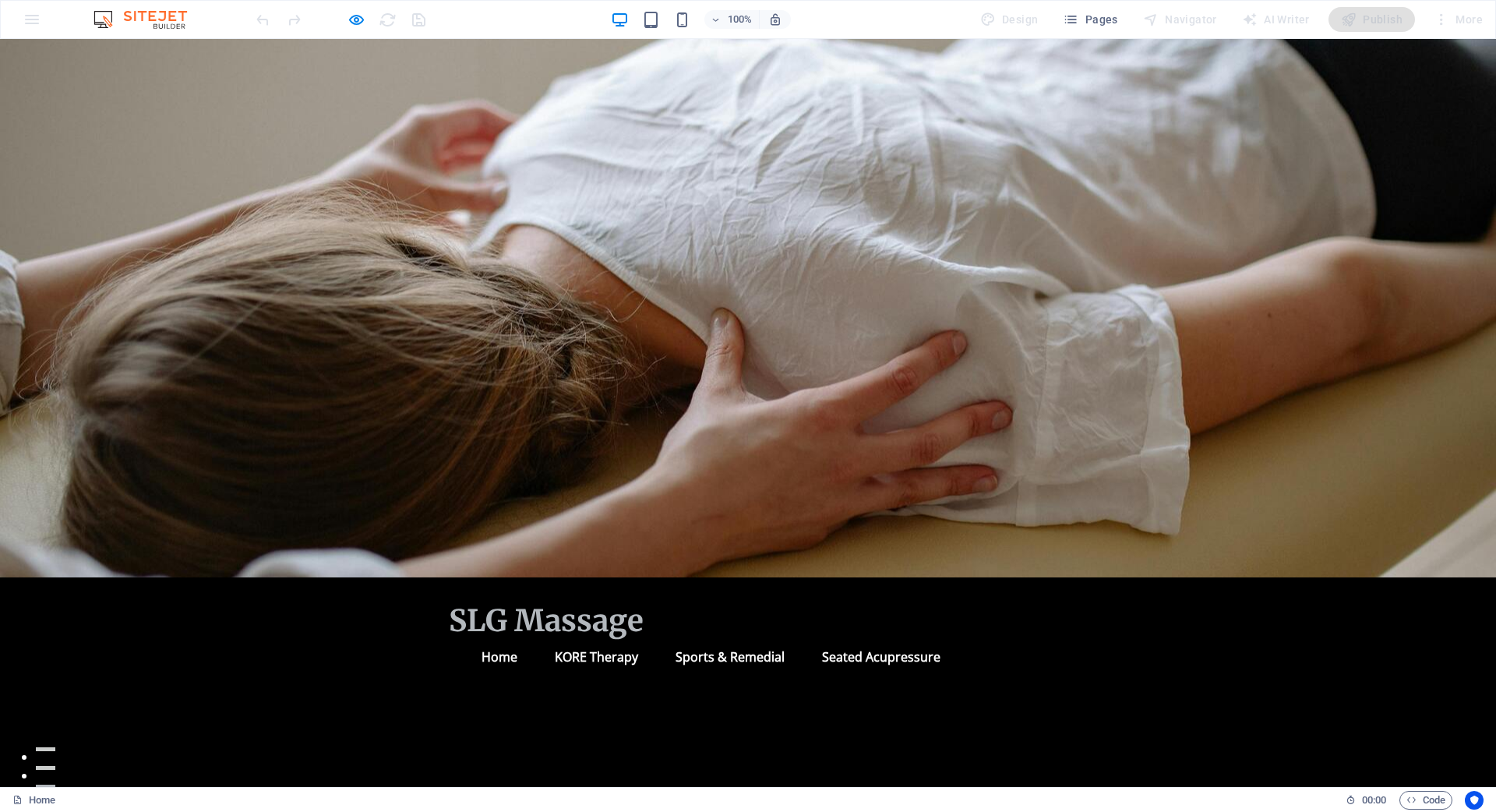
click at [349, 208] on div at bounding box center [748, 307] width 1496 height 538
click at [594, 638] on link "KORE Therapy" at bounding box center [596, 657] width 109 height 37
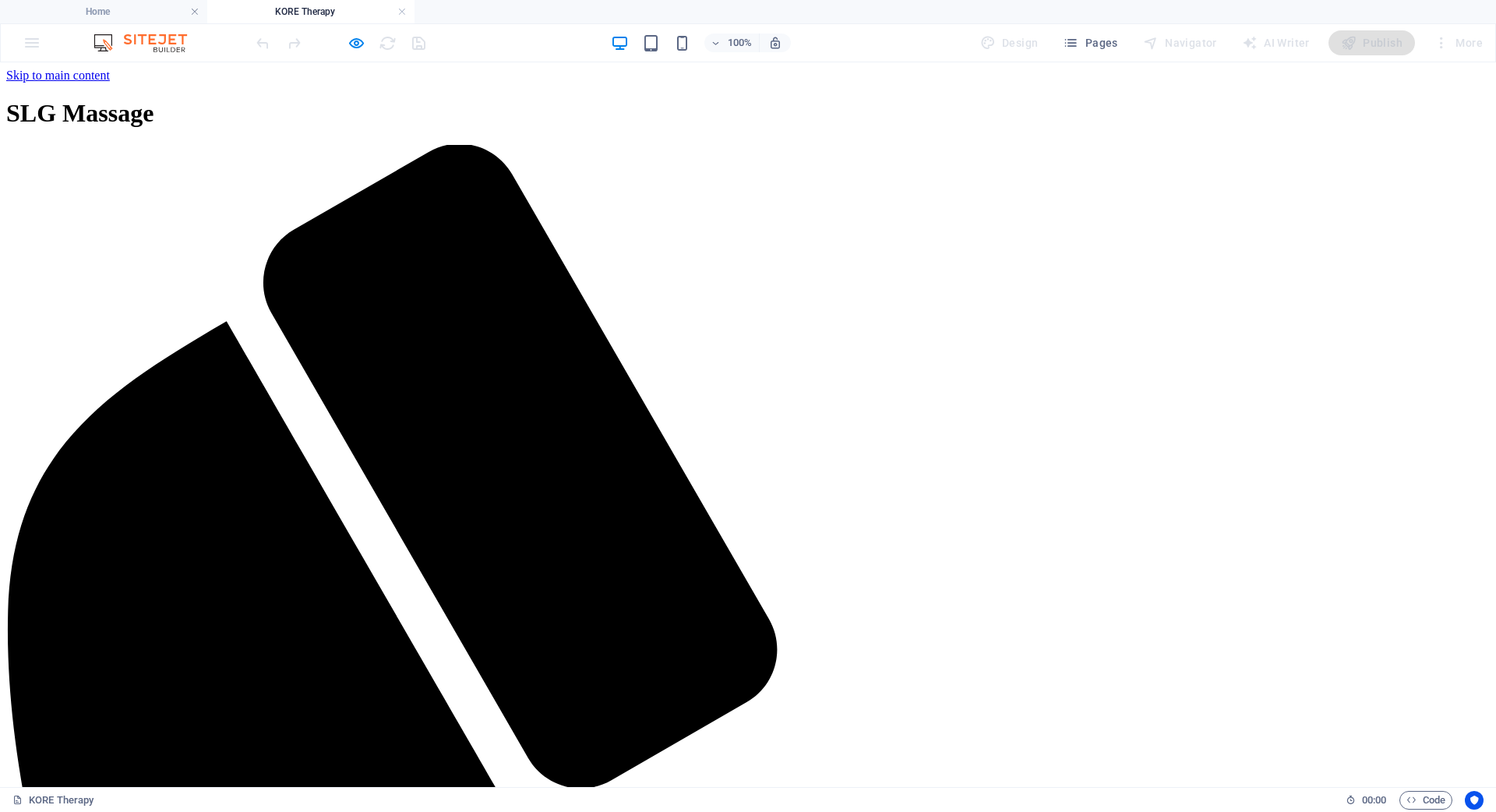
drag, startPoint x: 506, startPoint y: 139, endPoint x: 499, endPoint y: 132, distance: 9.9
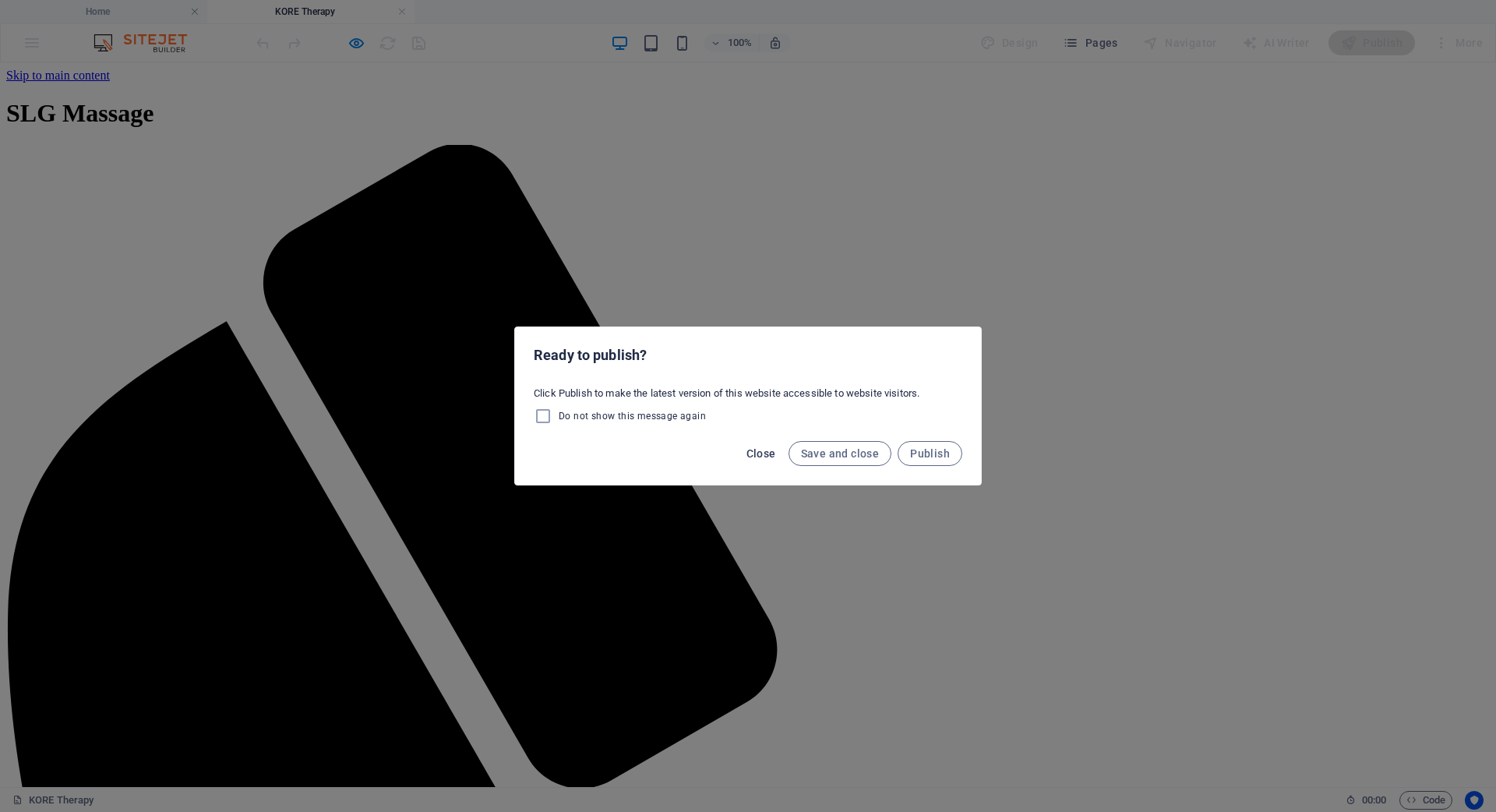
click at [757, 452] on span "Close" at bounding box center [760, 453] width 30 height 12
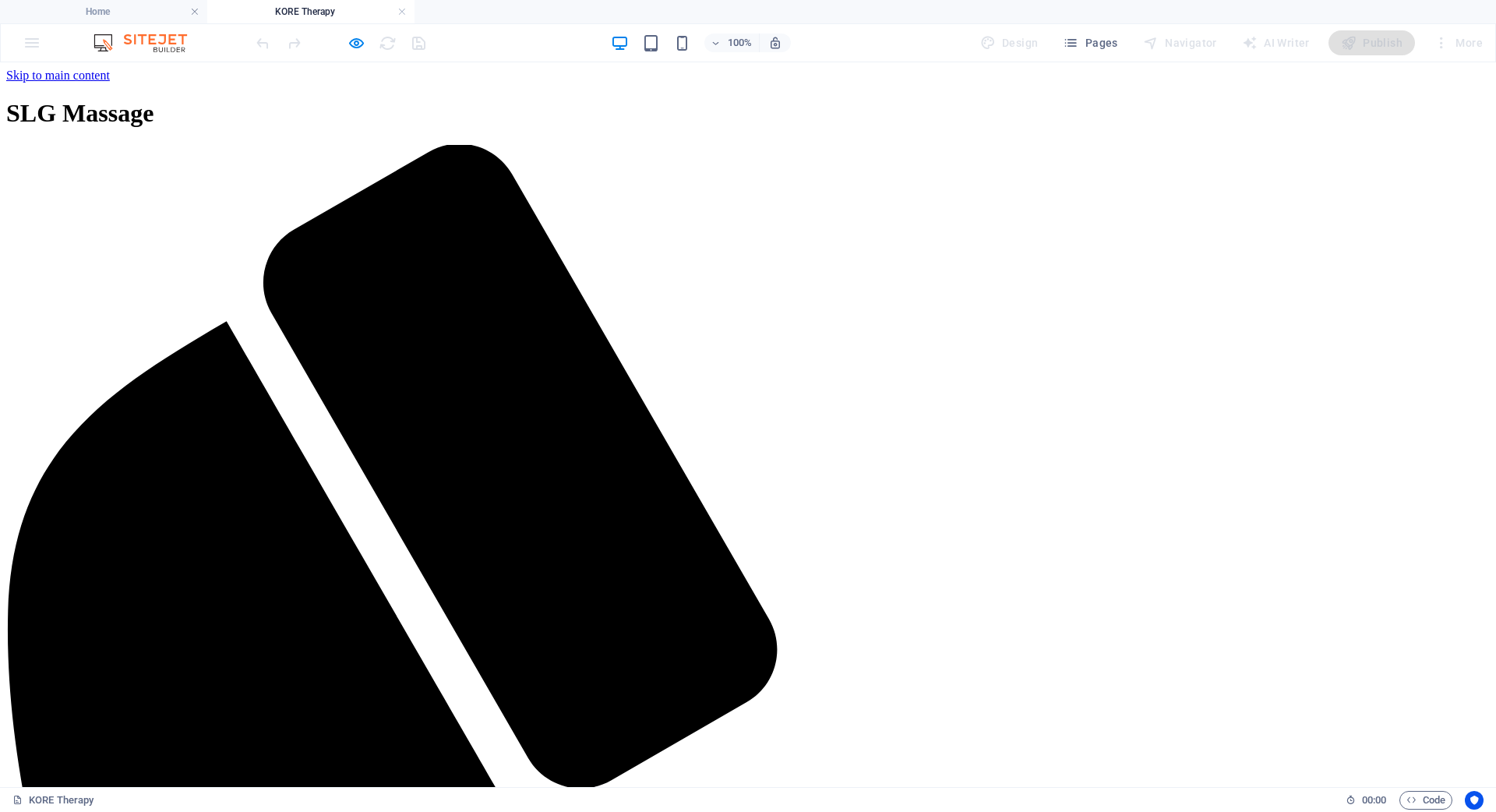
drag, startPoint x: 307, startPoint y: 226, endPoint x: 416, endPoint y: 161, distance: 126.9
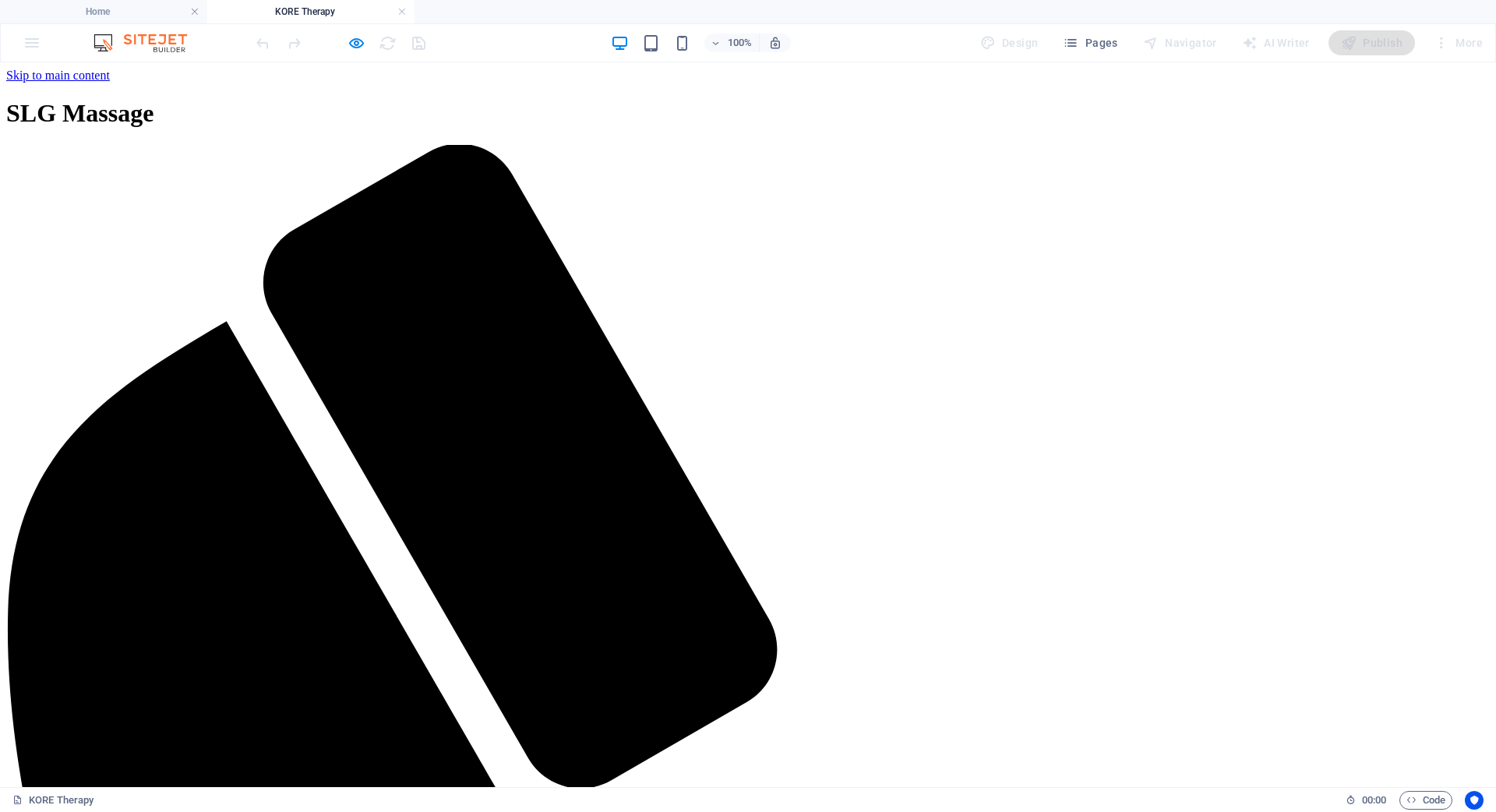
click at [471, 104] on div "SLG Massage" at bounding box center [748, 113] width 1483 height 29
